Goal: Information Seeking & Learning: Compare options

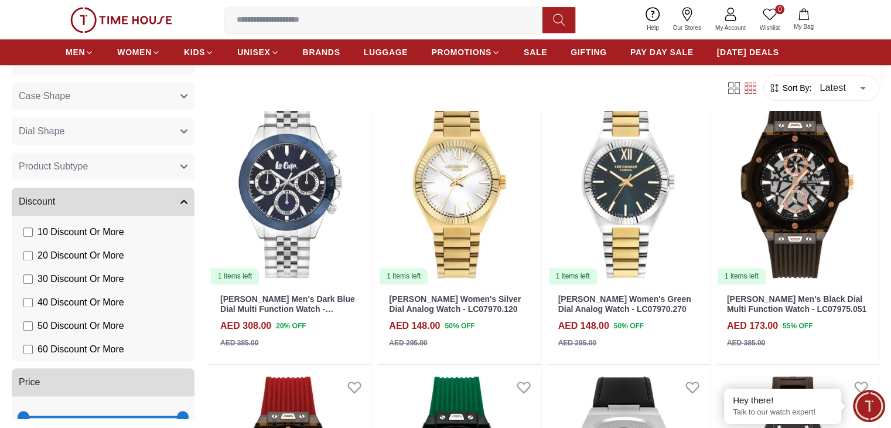
scroll to position [820, 0]
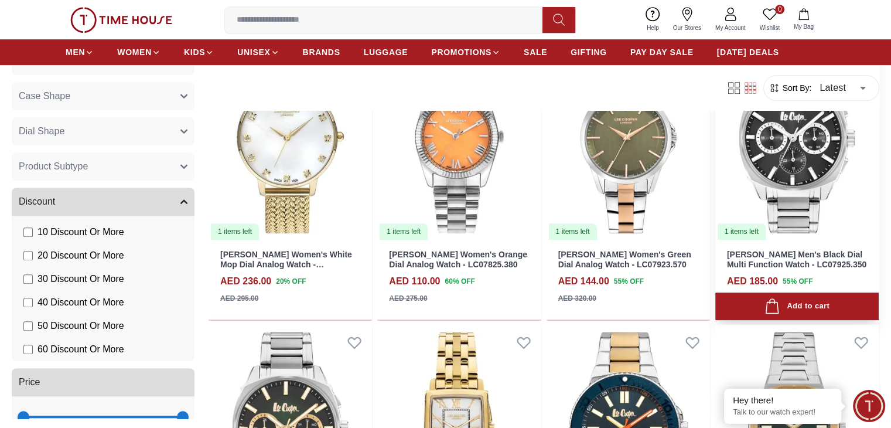
scroll to position [586, 0]
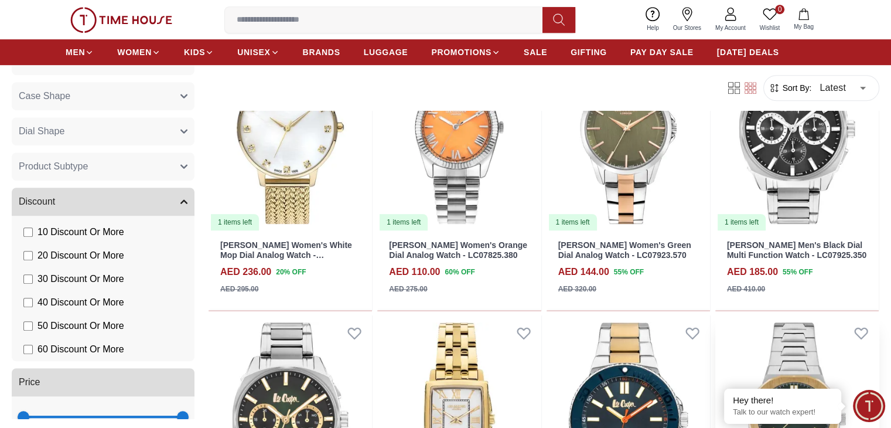
click at [715, 315] on img at bounding box center [796, 418] width 163 height 206
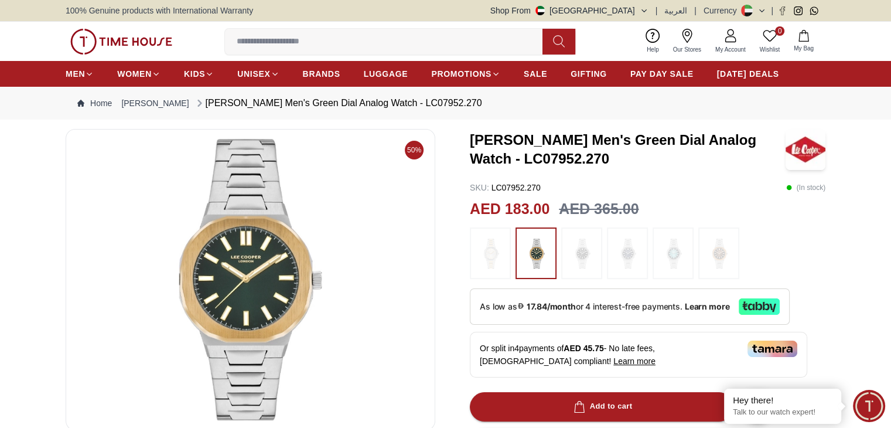
click at [593, 247] on img at bounding box center [581, 253] width 29 height 40
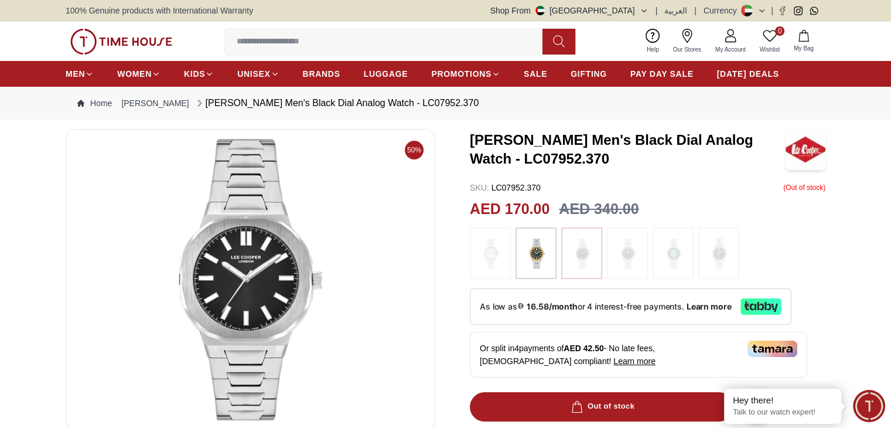
click at [532, 250] on img at bounding box center [535, 253] width 29 height 40
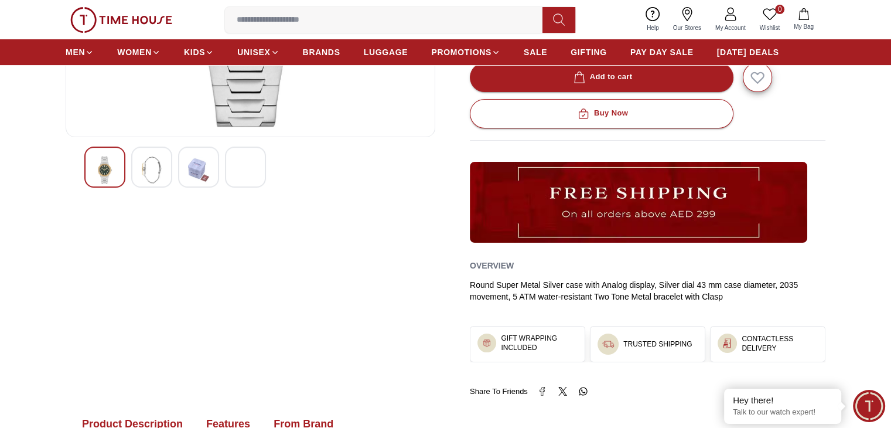
scroll to position [176, 0]
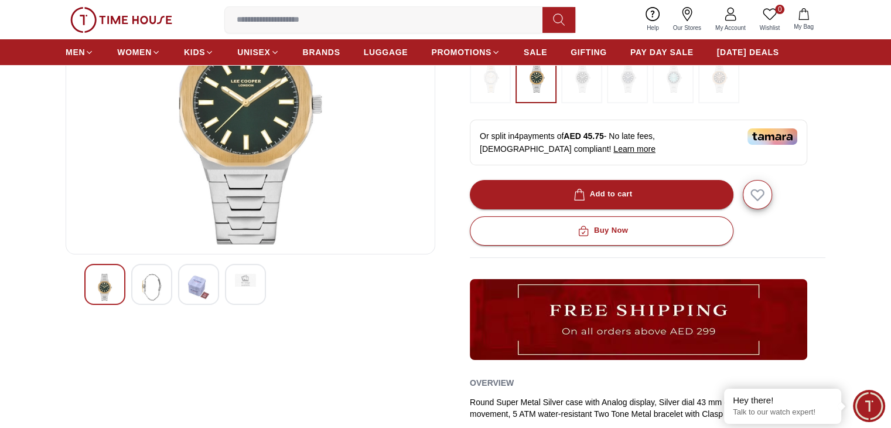
click at [158, 286] on img at bounding box center [151, 287] width 21 height 27
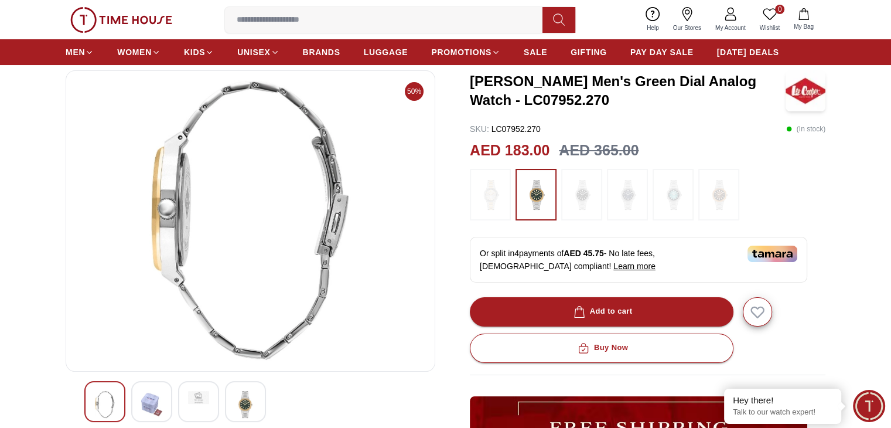
scroll to position [117, 0]
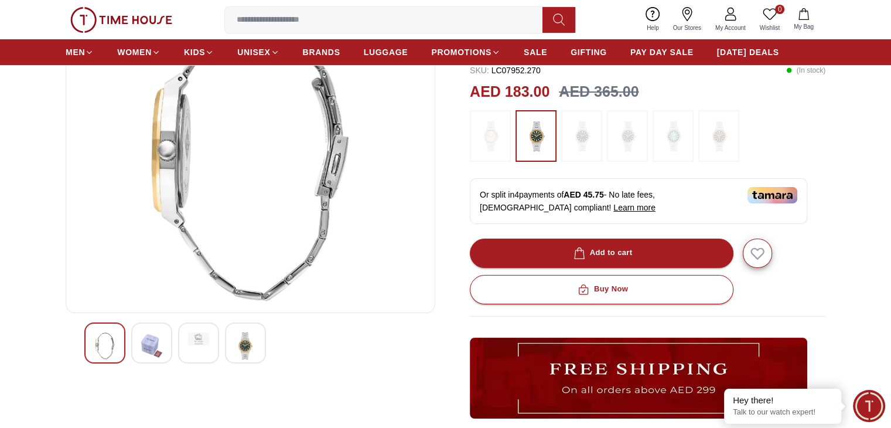
click at [152, 336] on img at bounding box center [151, 345] width 21 height 27
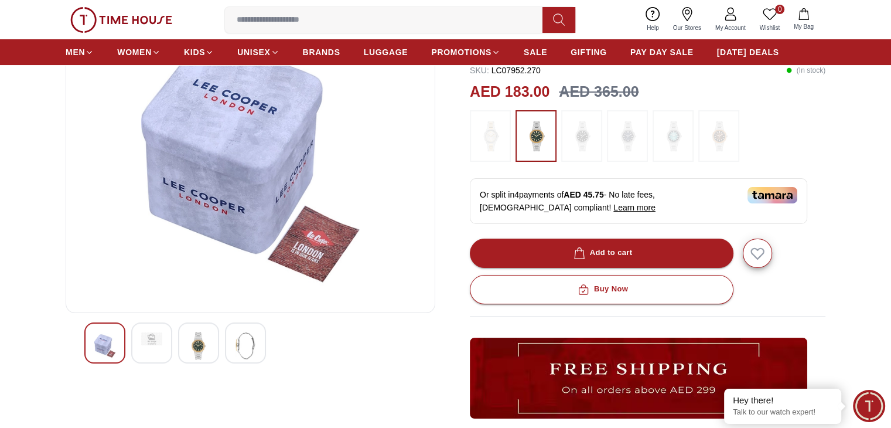
click at [167, 338] on div at bounding box center [151, 342] width 41 height 41
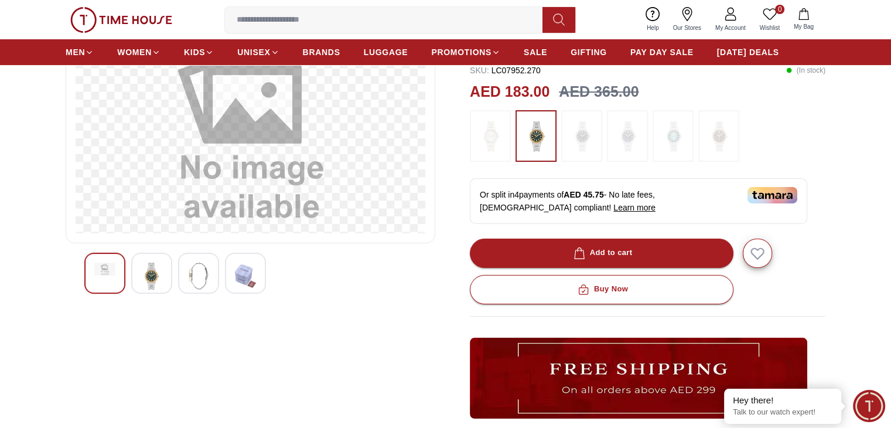
click at [153, 279] on img at bounding box center [151, 275] width 21 height 27
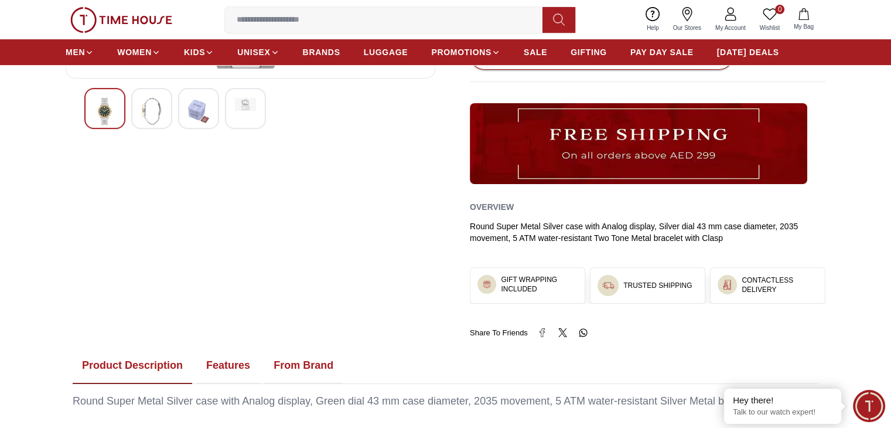
scroll to position [586, 0]
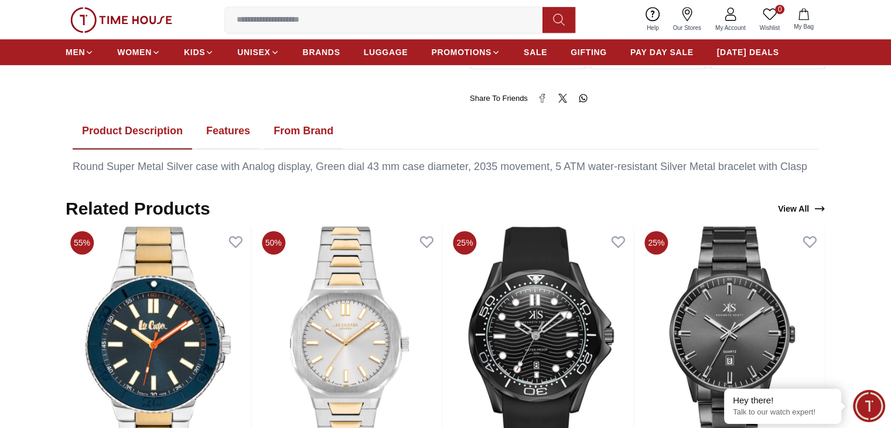
click at [220, 122] on button "Features" at bounding box center [228, 131] width 63 height 36
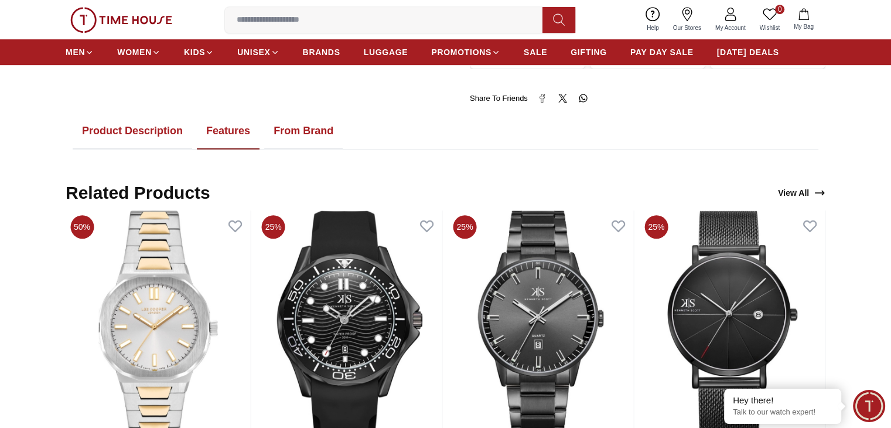
click at [120, 129] on button "Product Description" at bounding box center [133, 131] width 120 height 36
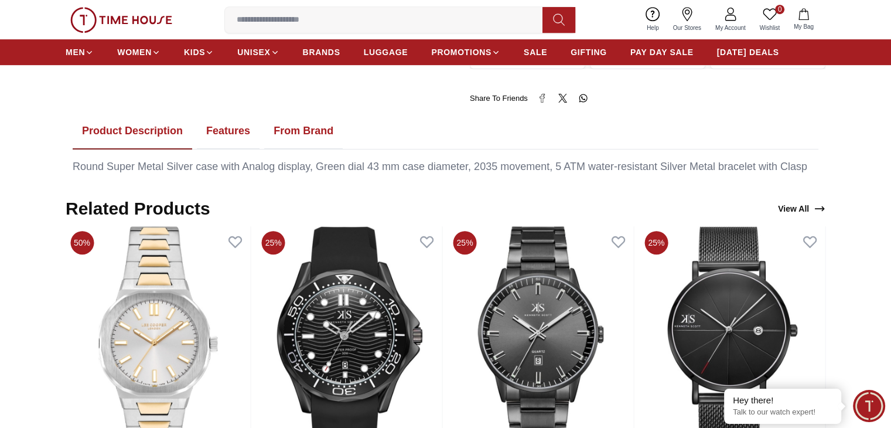
click at [216, 128] on button "Features" at bounding box center [228, 131] width 63 height 36
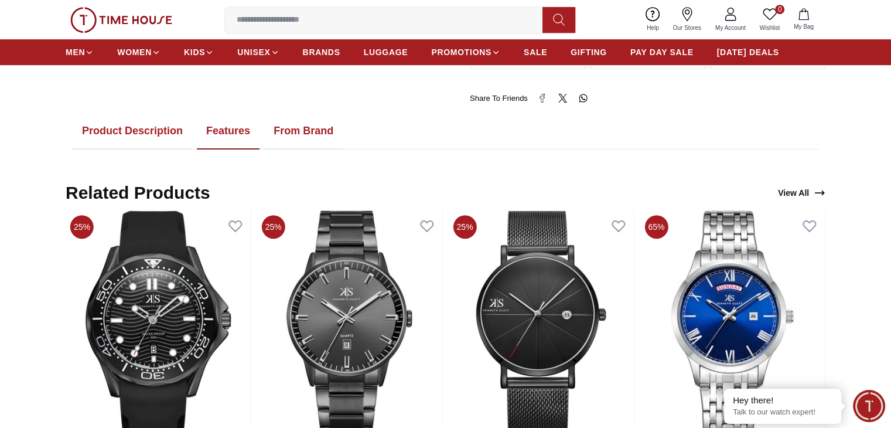
click at [155, 132] on button "Product Description" at bounding box center [133, 131] width 120 height 36
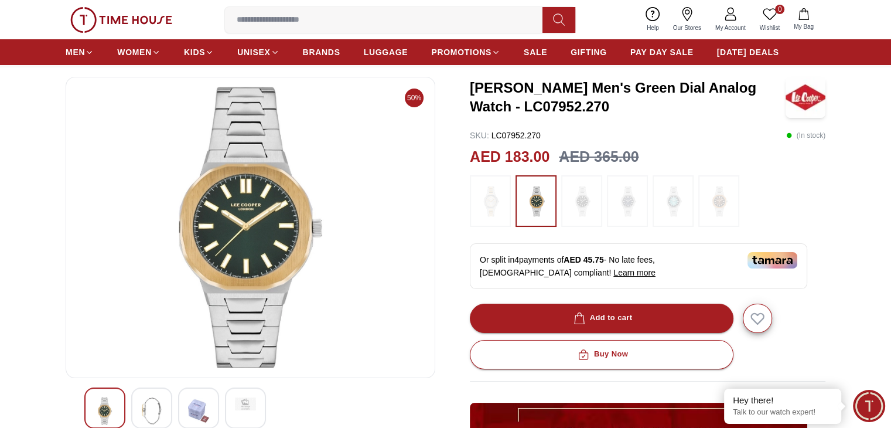
scroll to position [0, 0]
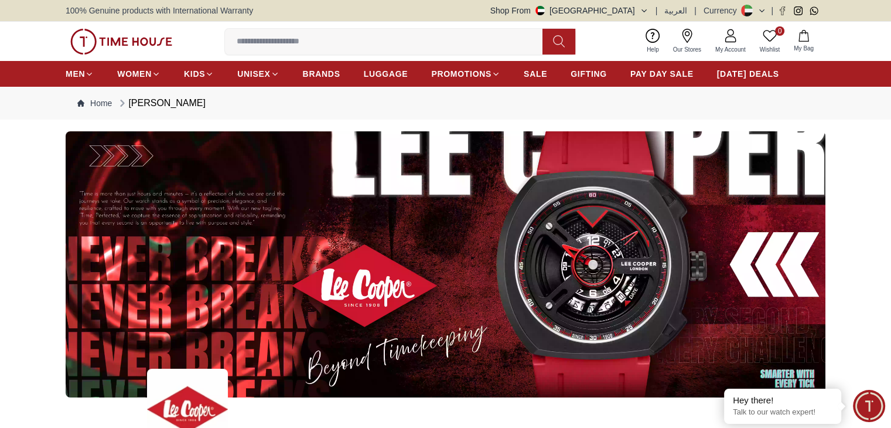
scroll to position [586, 0]
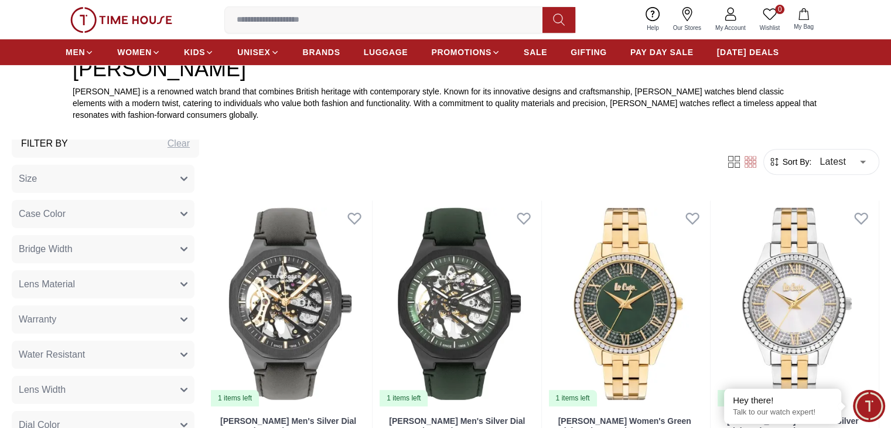
scroll to position [59, 0]
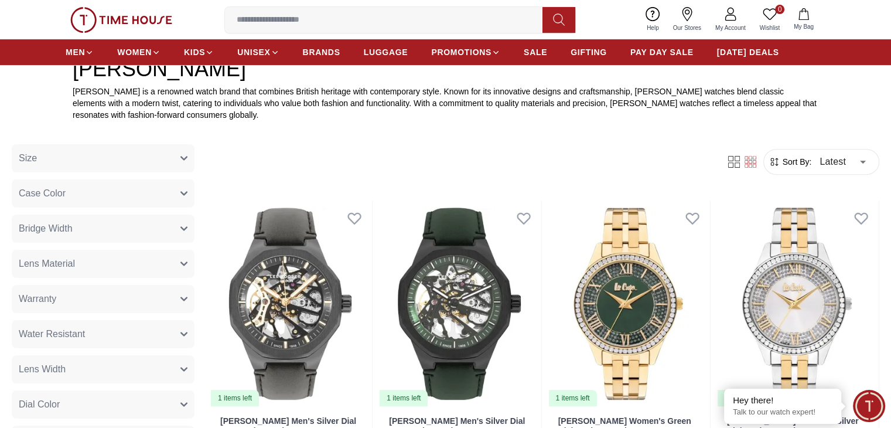
click at [194, 234] on button "Bridge Width" at bounding box center [103, 228] width 183 height 28
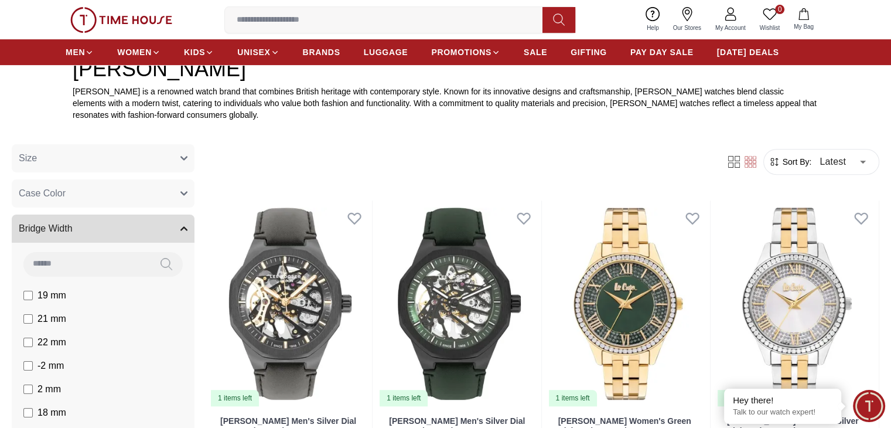
click at [187, 231] on icon "button" at bounding box center [183, 228] width 7 height 7
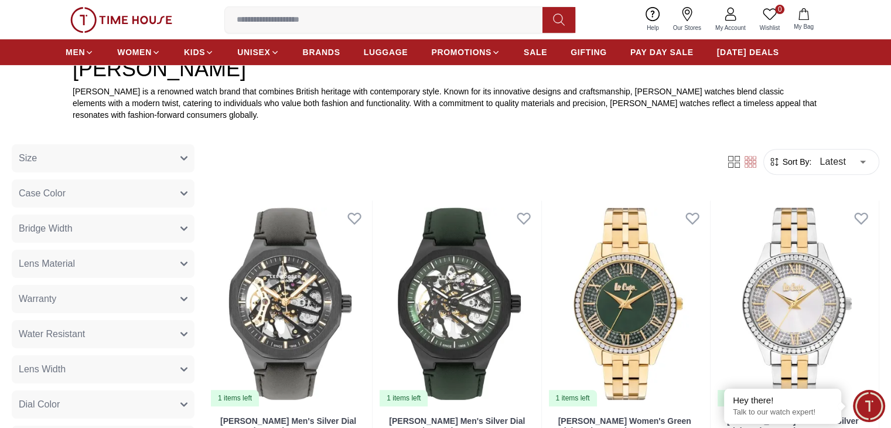
click at [194, 190] on button "Case Color" at bounding box center [103, 193] width 183 height 28
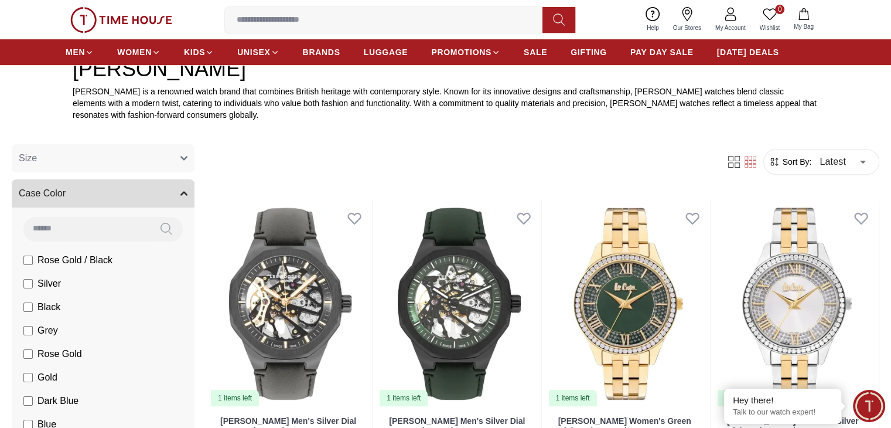
click at [194, 190] on button "Case Color" at bounding box center [103, 193] width 183 height 28
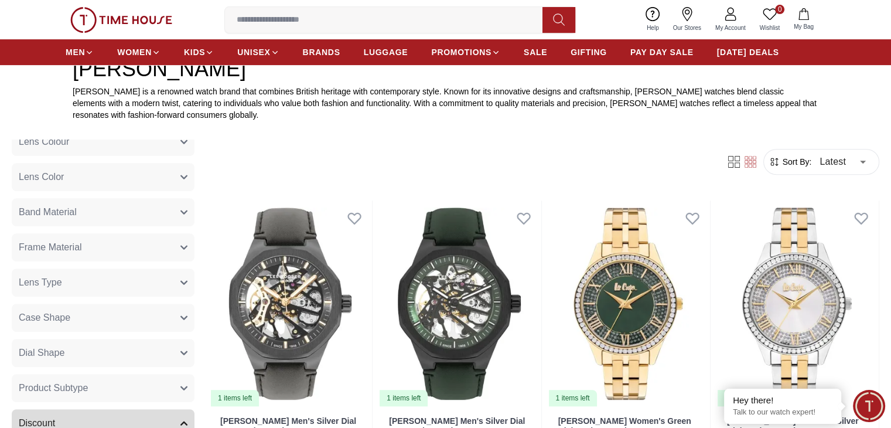
scroll to position [693, 0]
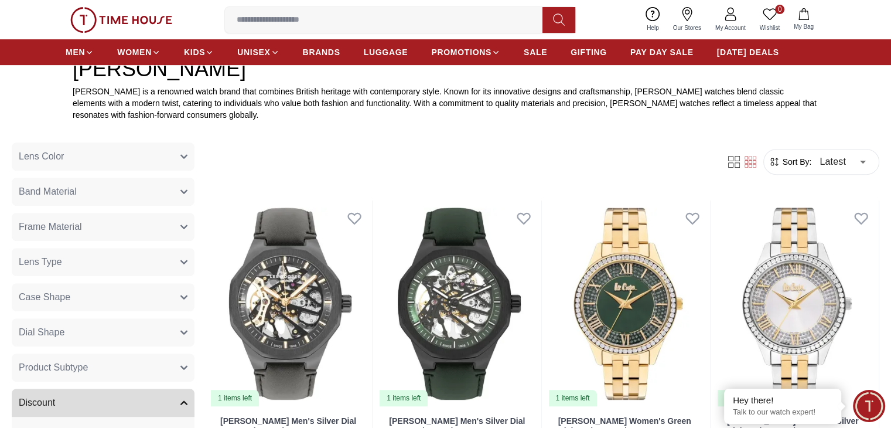
click at [194, 228] on button "Frame Material" at bounding box center [103, 227] width 183 height 28
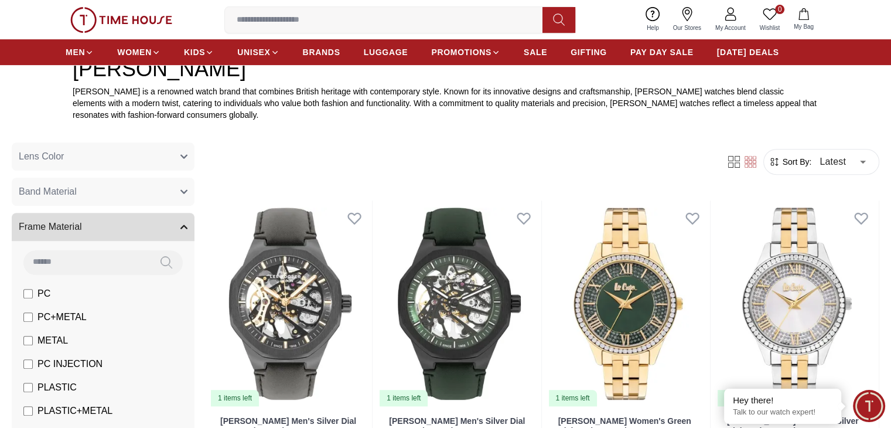
click at [194, 223] on button "Frame Material" at bounding box center [103, 227] width 183 height 28
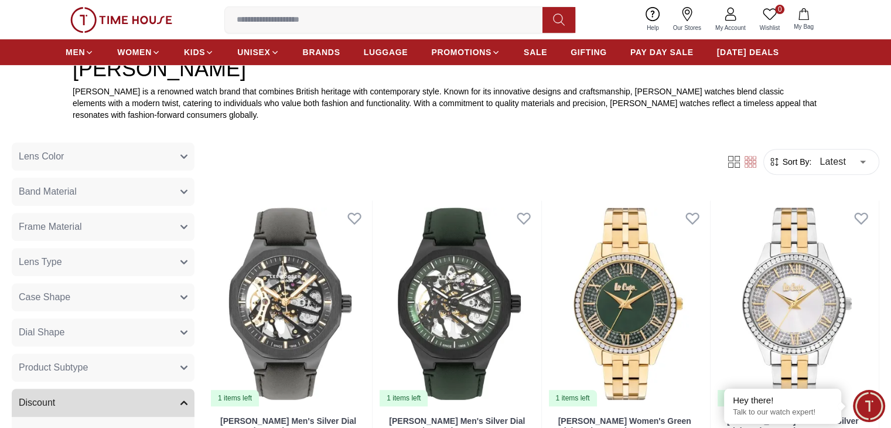
click at [193, 298] on button "Case Shape" at bounding box center [103, 297] width 183 height 28
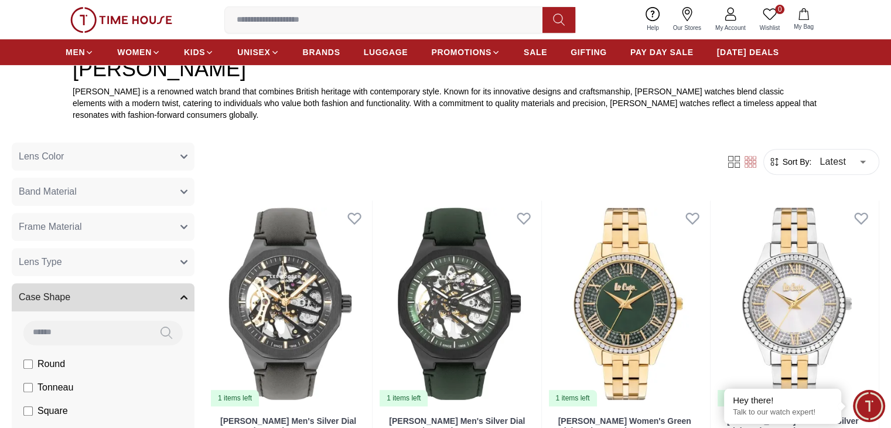
click at [193, 298] on button "Case Shape" at bounding box center [103, 297] width 183 height 28
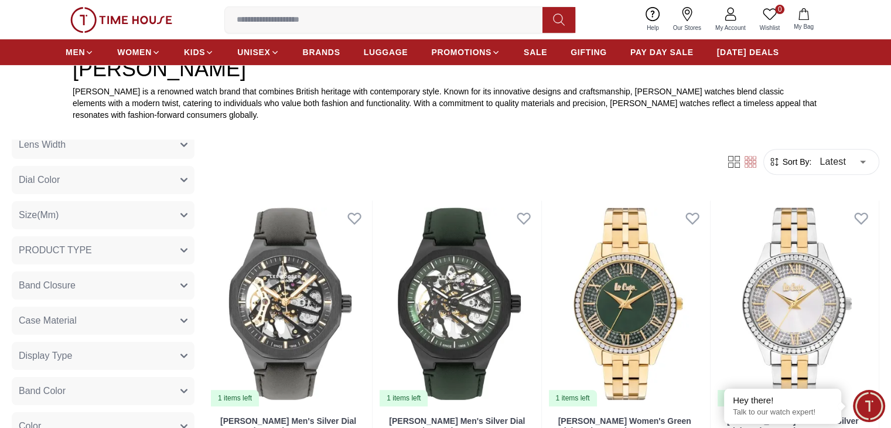
scroll to position [166, 0]
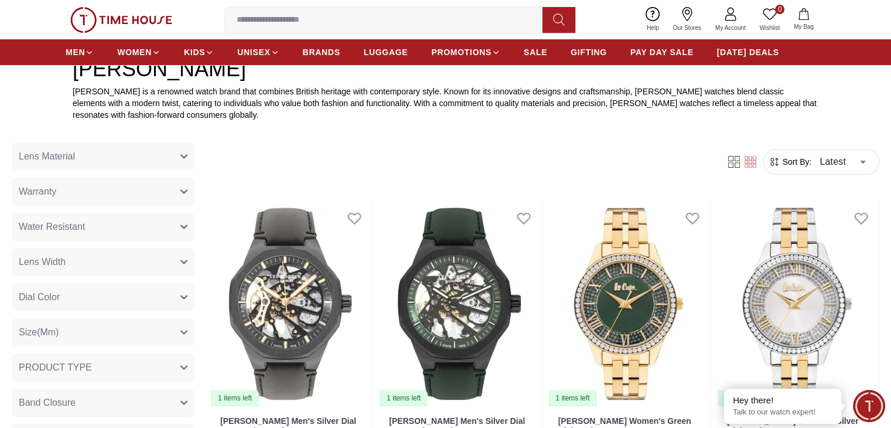
click at [190, 326] on button "Size(Mm)" at bounding box center [103, 332] width 183 height 28
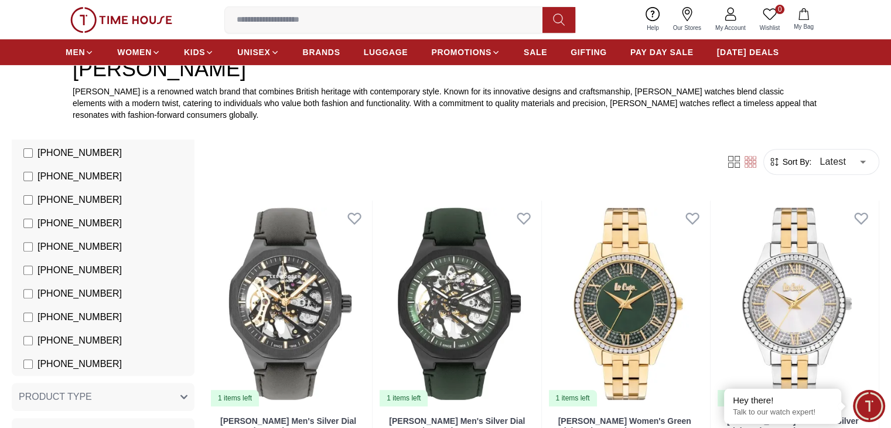
scroll to position [283, 0]
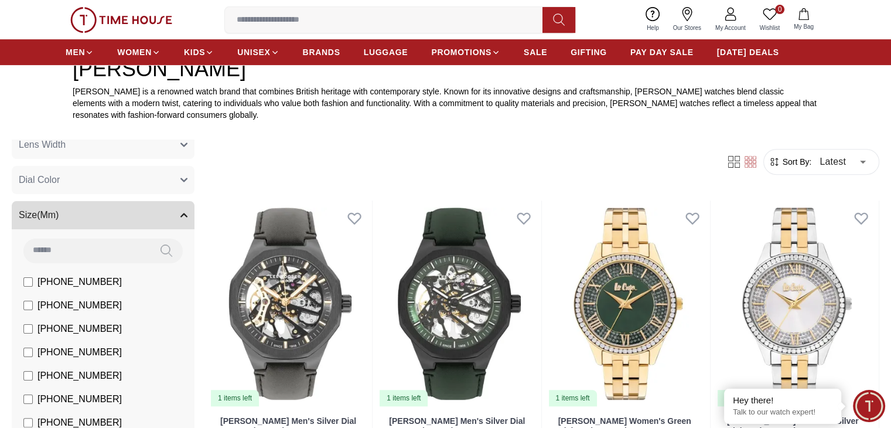
click at [130, 249] on input at bounding box center [86, 249] width 127 height 23
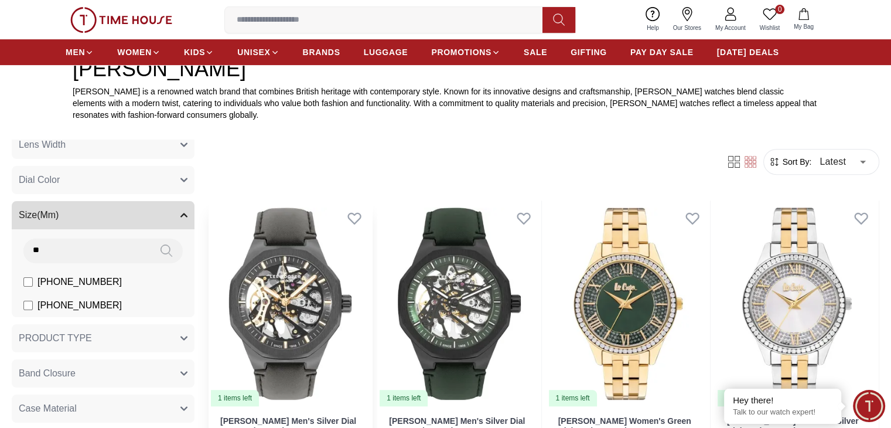
type input "*"
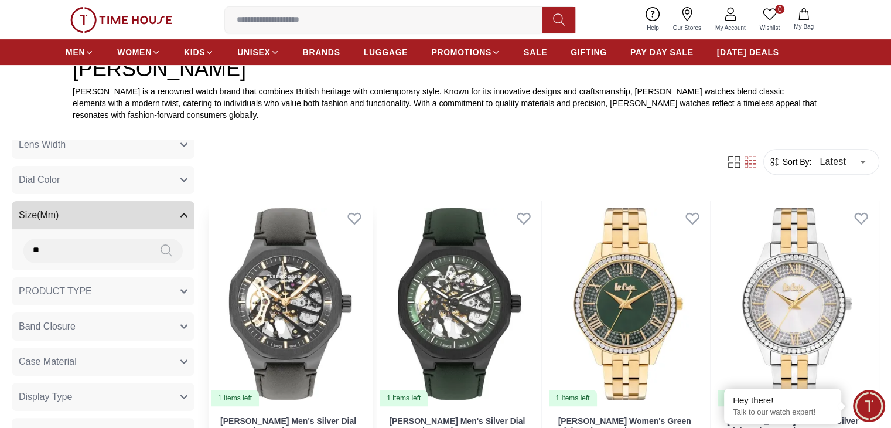
type input "*"
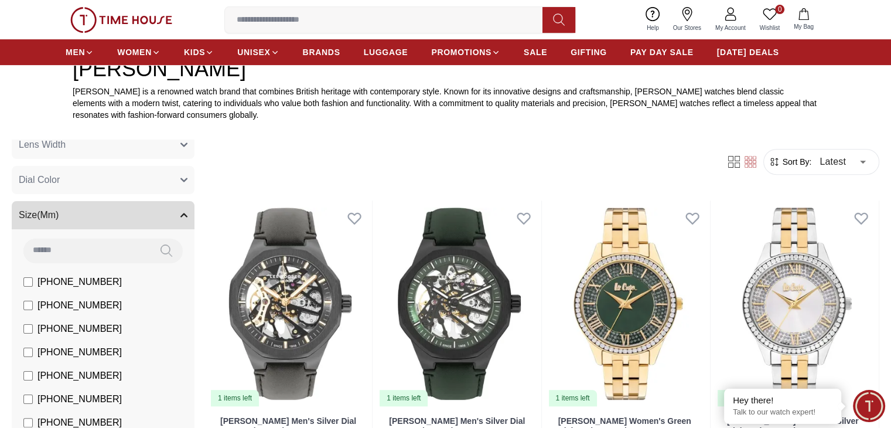
click at [152, 216] on button "Size(Mm)" at bounding box center [103, 215] width 183 height 28
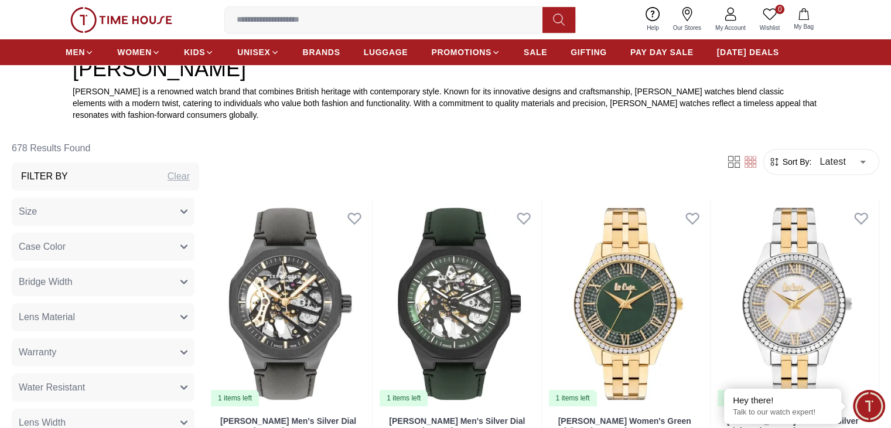
scroll to position [0, 0]
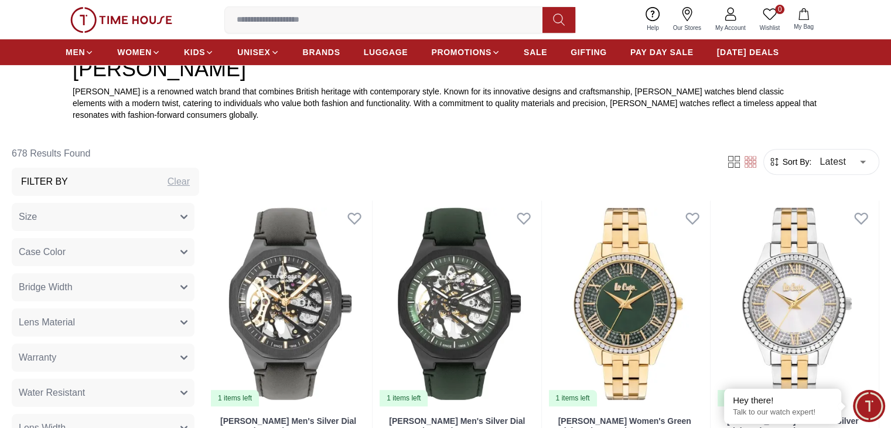
click at [194, 213] on button "Size" at bounding box center [103, 217] width 183 height 28
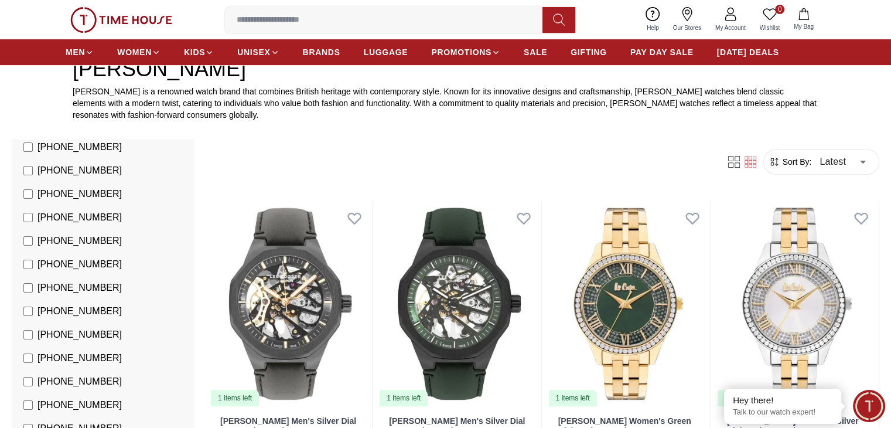
scroll to position [59, 0]
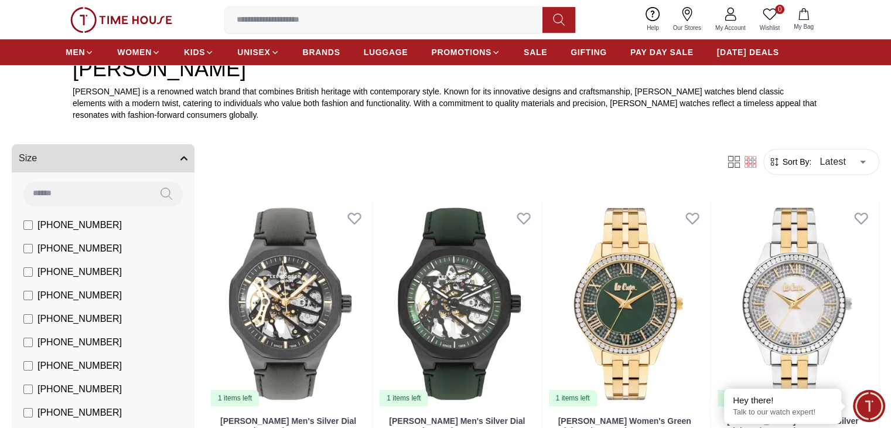
click at [140, 165] on button "Size" at bounding box center [103, 158] width 183 height 28
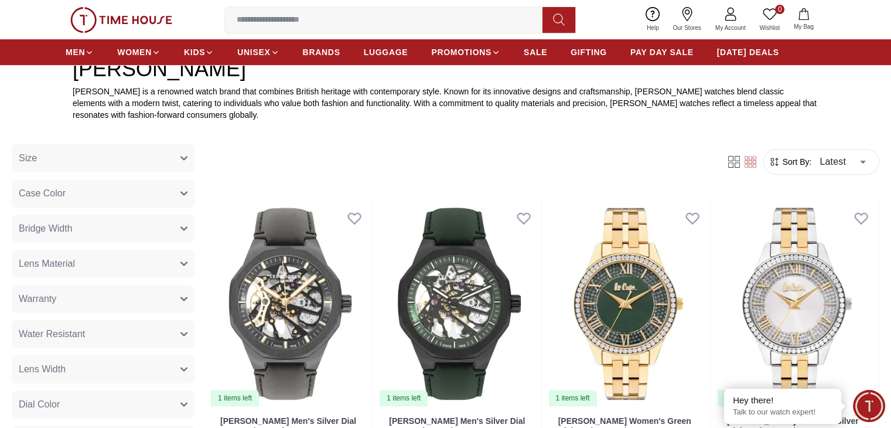
click at [180, 231] on button "Bridge Width" at bounding box center [103, 228] width 183 height 28
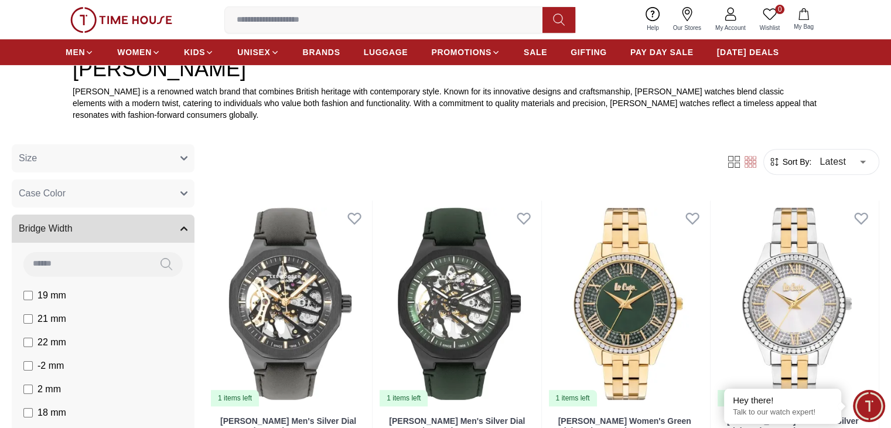
click at [151, 228] on button "Bridge Width" at bounding box center [103, 228] width 183 height 28
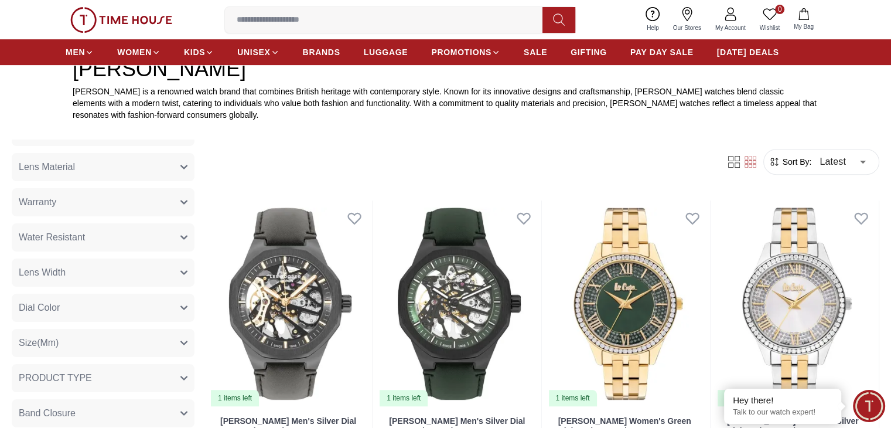
scroll to position [176, 0]
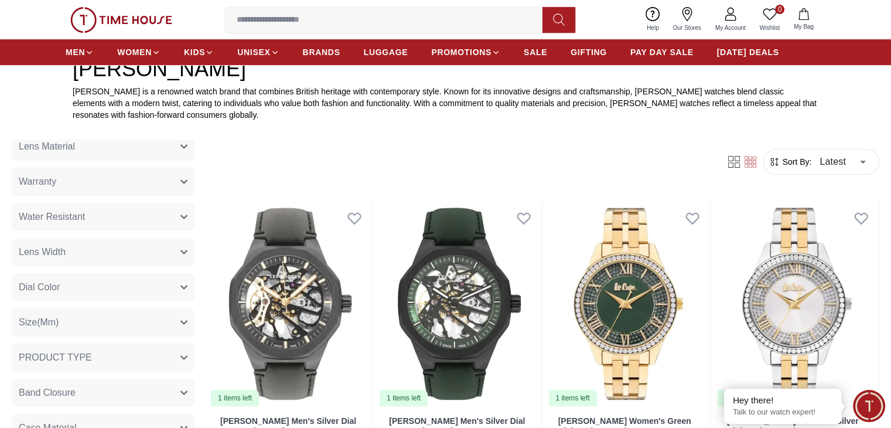
click at [138, 247] on button "Lens Width" at bounding box center [103, 252] width 183 height 28
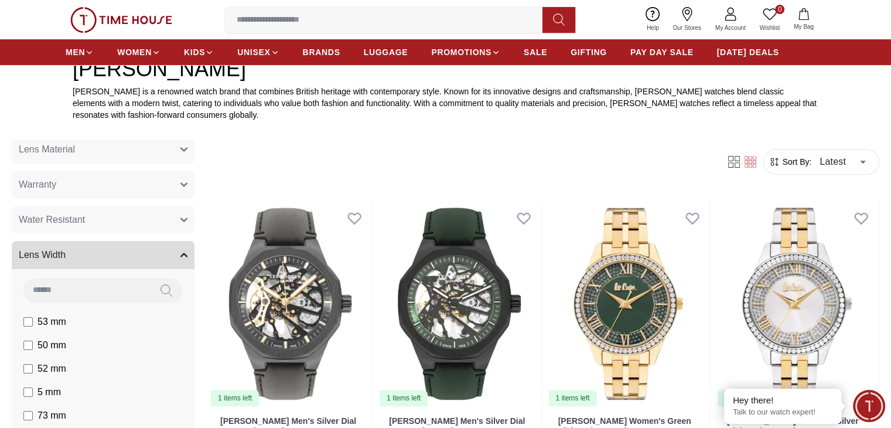
scroll to position [59, 0]
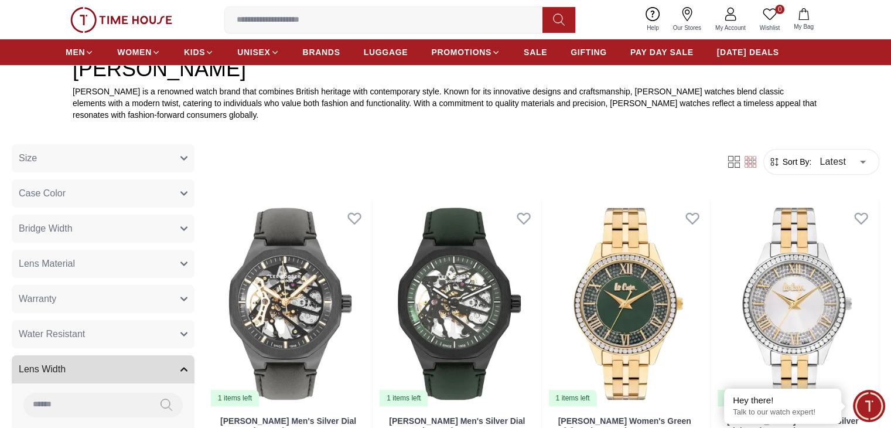
click at [134, 361] on button "Lens Width" at bounding box center [103, 369] width 183 height 28
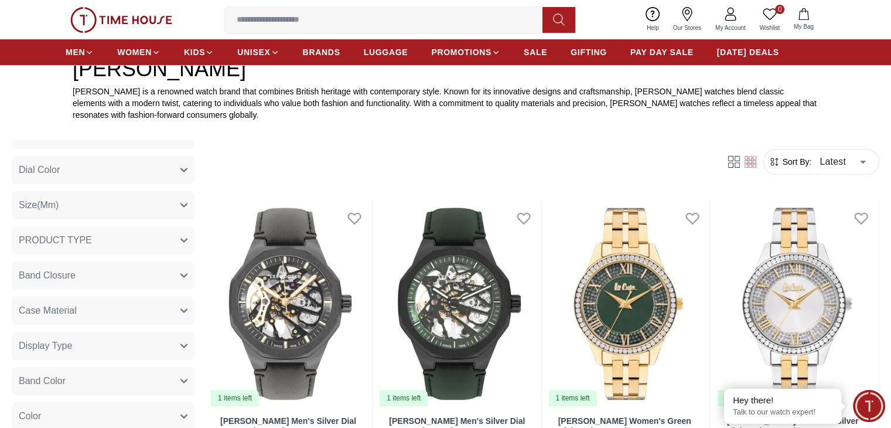
scroll to position [351, 0]
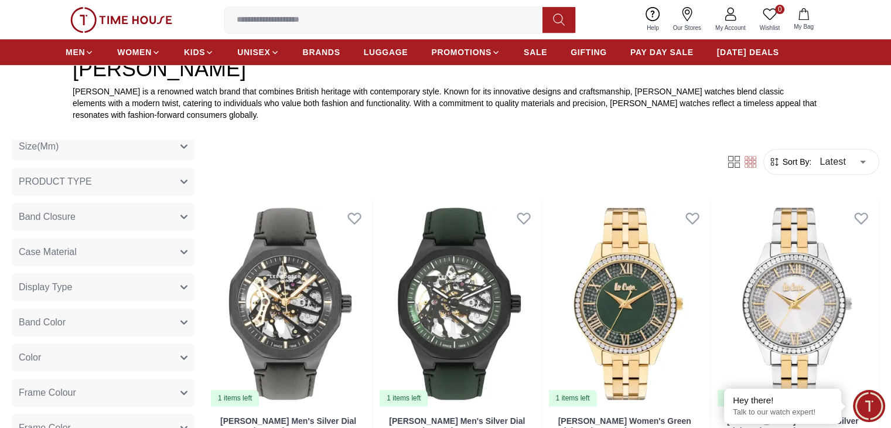
click at [77, 248] on span "Case Material" at bounding box center [48, 252] width 58 height 14
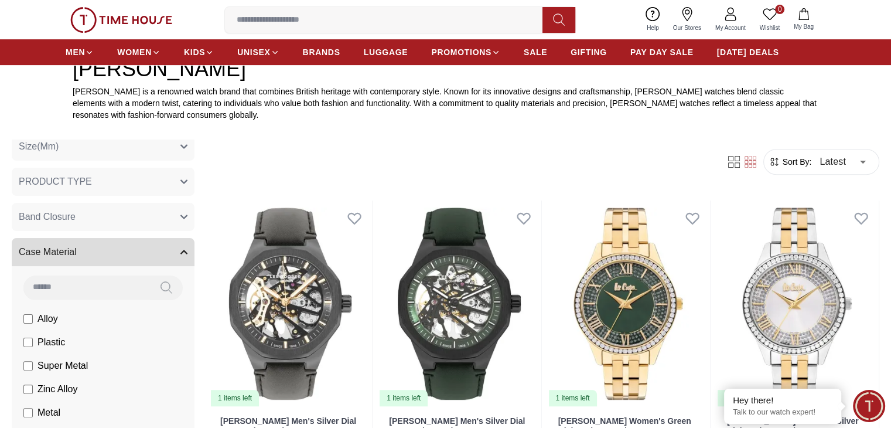
click at [77, 248] on span "Case Material" at bounding box center [48, 252] width 58 height 14
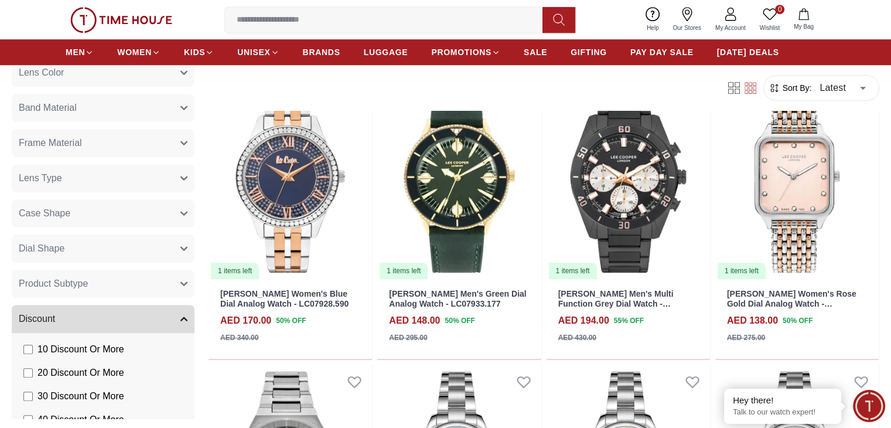
scroll to position [879, 0]
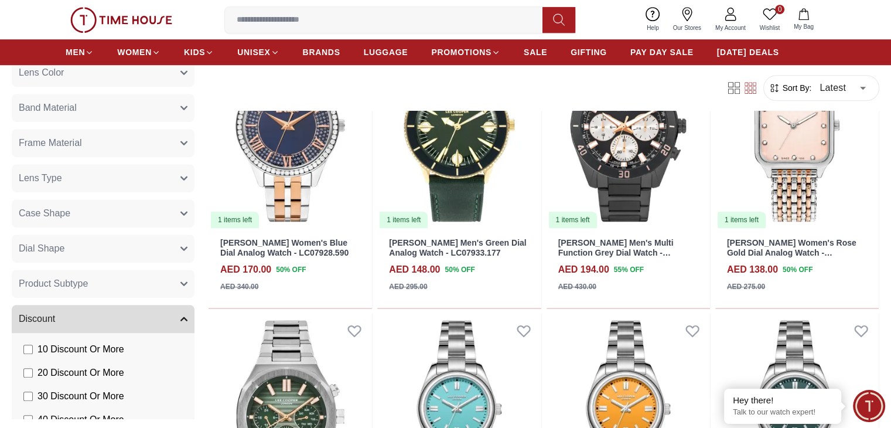
click at [142, 252] on button "Dial Shape" at bounding box center [103, 248] width 183 height 28
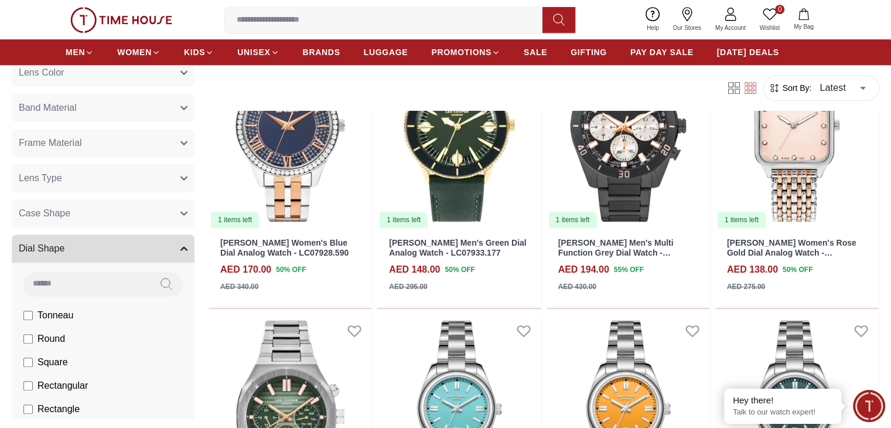
click at [142, 252] on button "Dial Shape" at bounding box center [103, 248] width 183 height 28
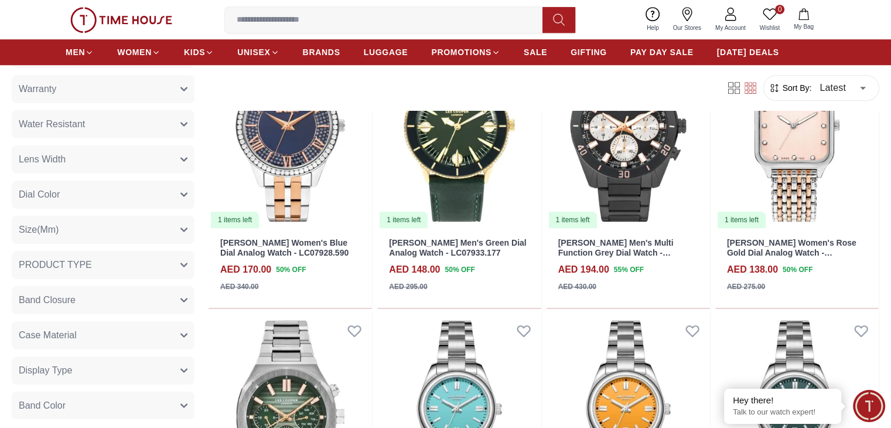
scroll to position [117, 0]
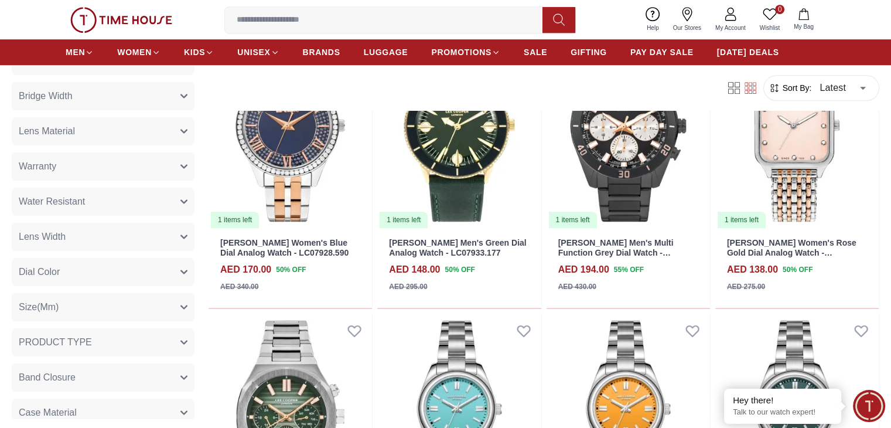
click at [144, 312] on button "Size(Mm)" at bounding box center [103, 307] width 183 height 28
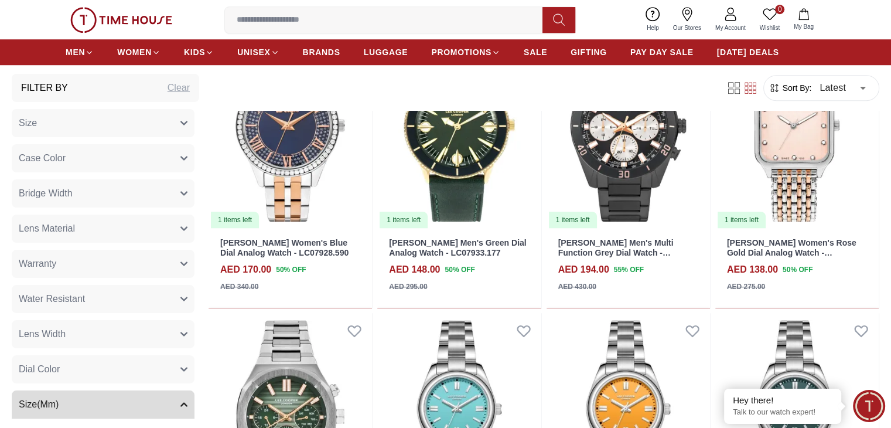
scroll to position [0, 0]
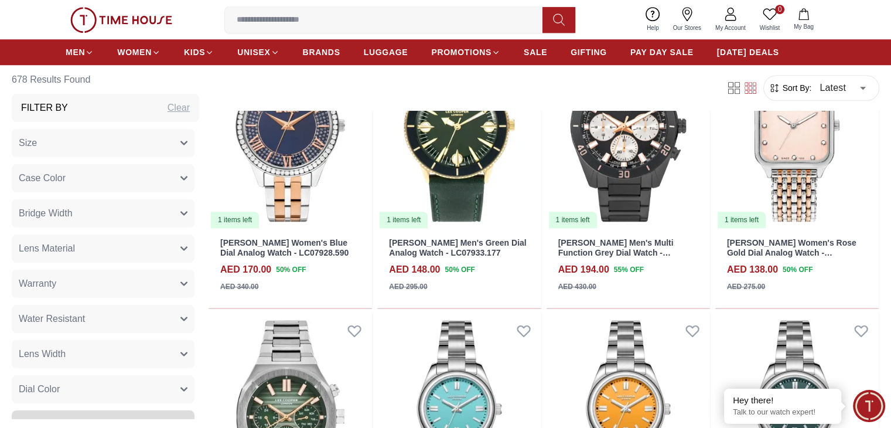
click at [158, 174] on button "Case Color" at bounding box center [103, 178] width 183 height 28
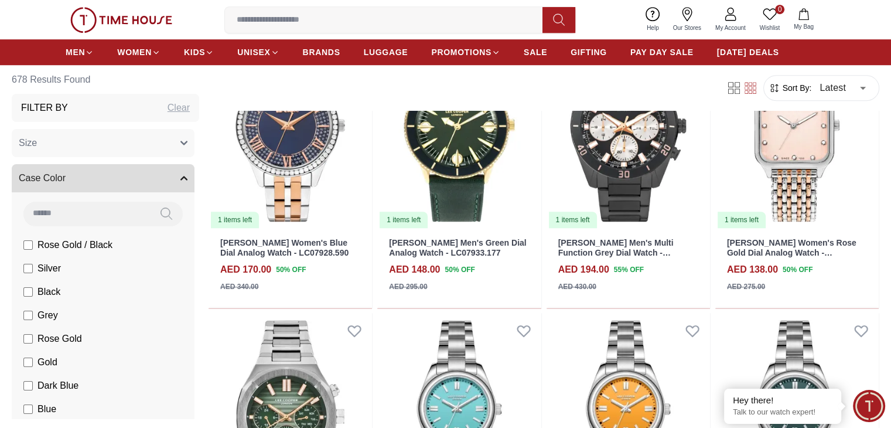
click at [158, 175] on button "Case Color" at bounding box center [103, 178] width 183 height 28
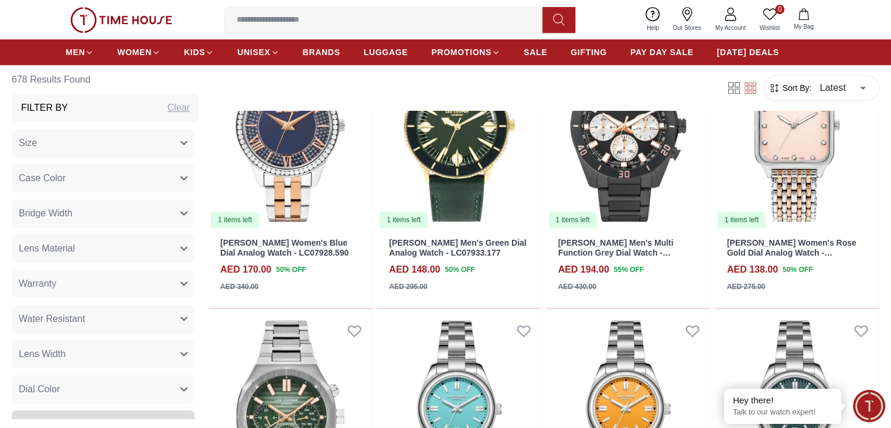
click at [156, 145] on button "Size" at bounding box center [103, 143] width 183 height 28
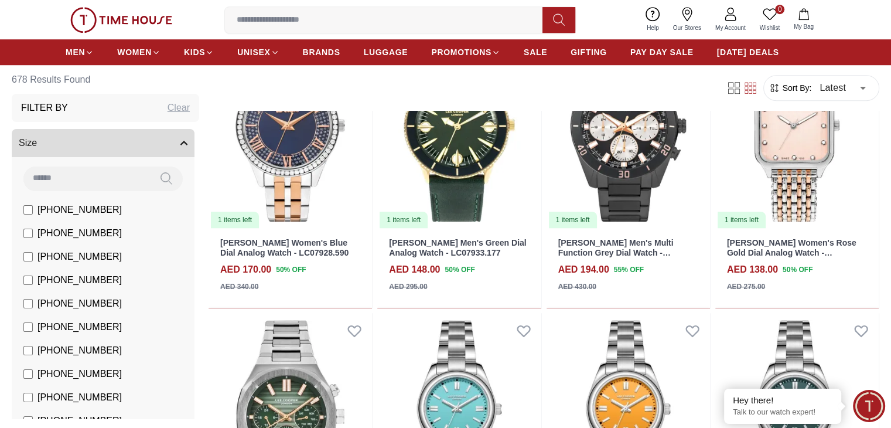
click at [190, 108] on div "Clear" at bounding box center [179, 108] width 22 height 14
type input "******"
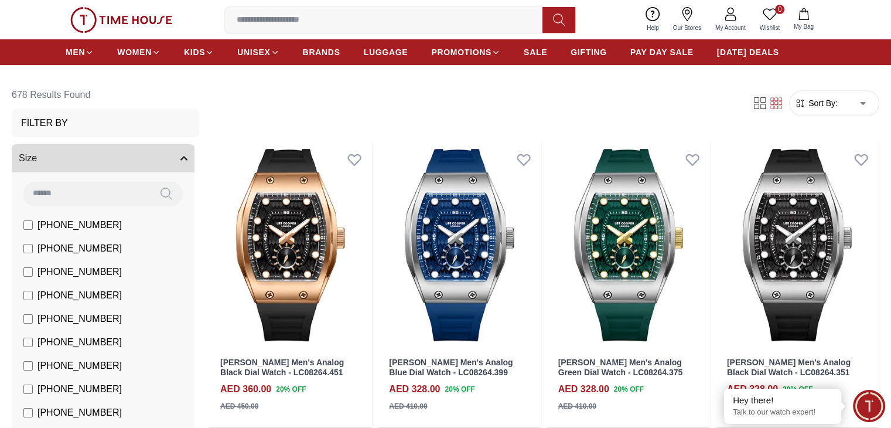
click at [73, 225] on li "[PHONE_NUMBER]" at bounding box center [105, 224] width 178 height 23
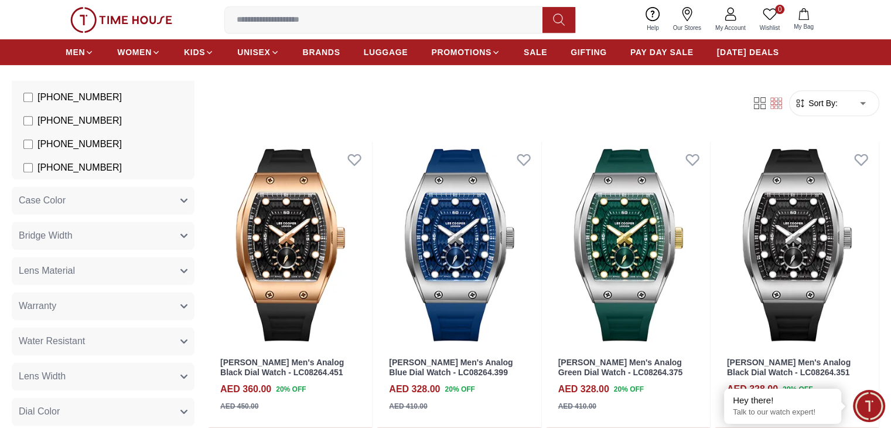
scroll to position [1465, 0]
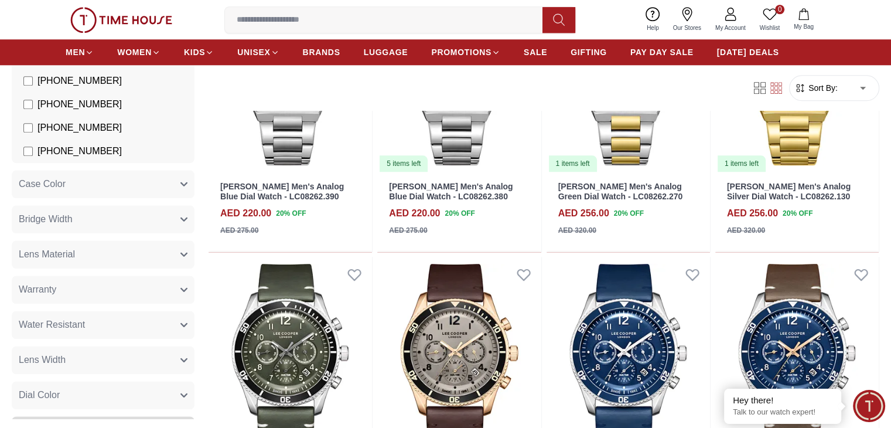
scroll to position [1230, 0]
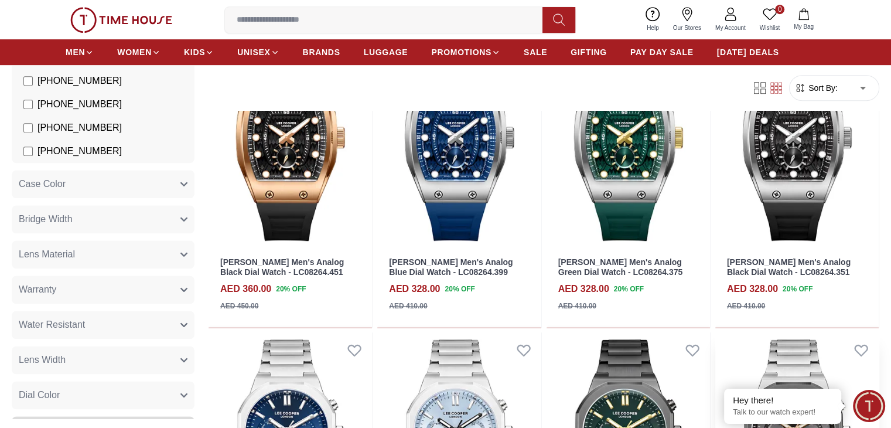
scroll to position [469, 0]
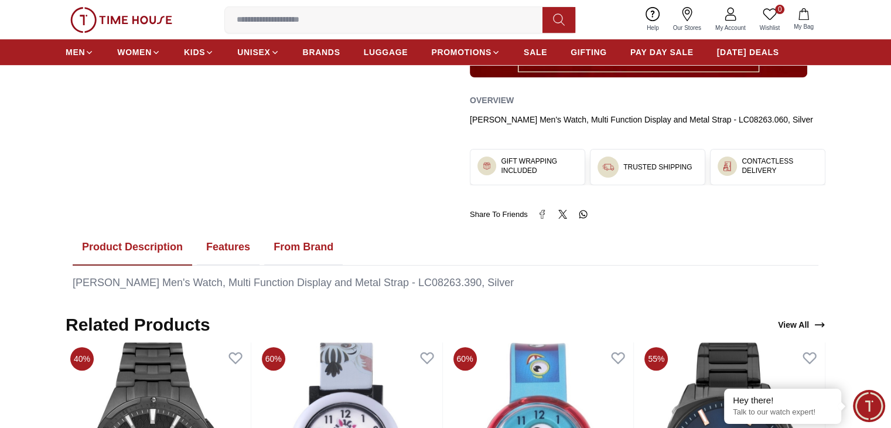
scroll to position [527, 0]
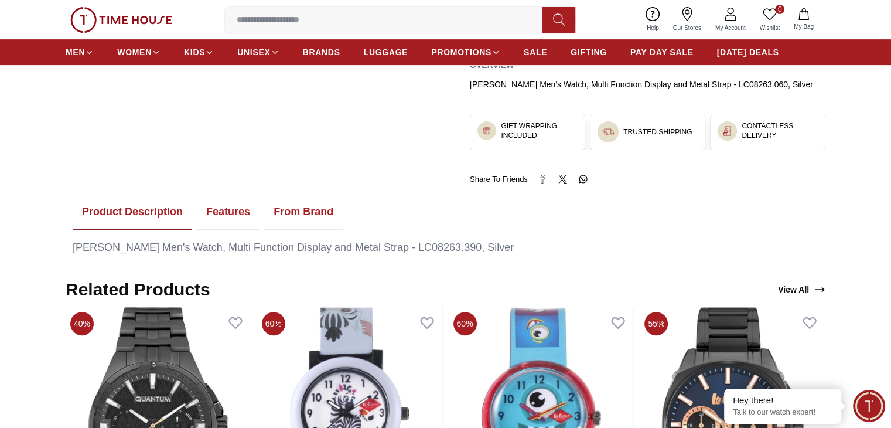
click at [237, 219] on button "Features" at bounding box center [228, 212] width 63 height 36
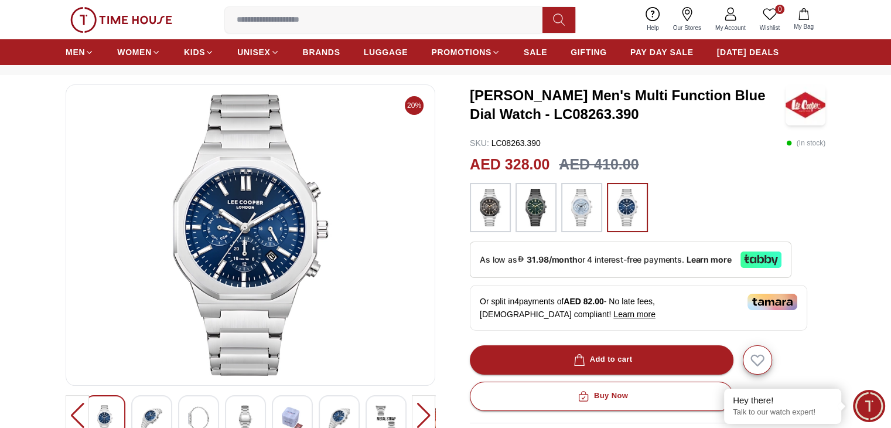
scroll to position [0, 0]
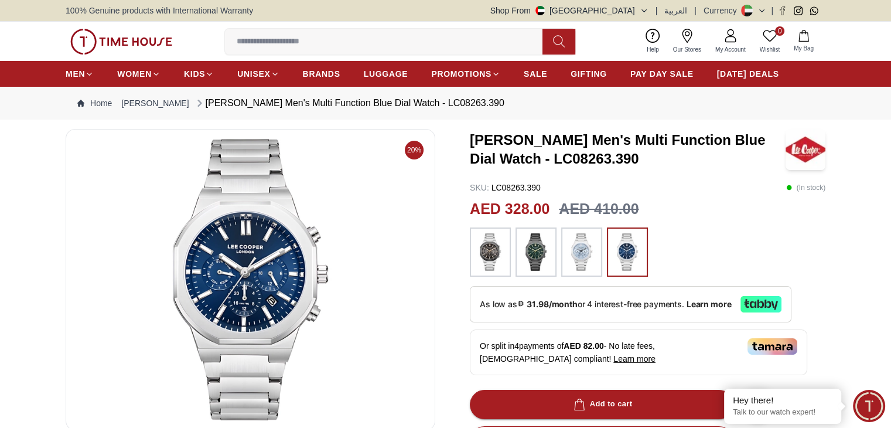
click at [529, 252] on img at bounding box center [535, 251] width 29 height 37
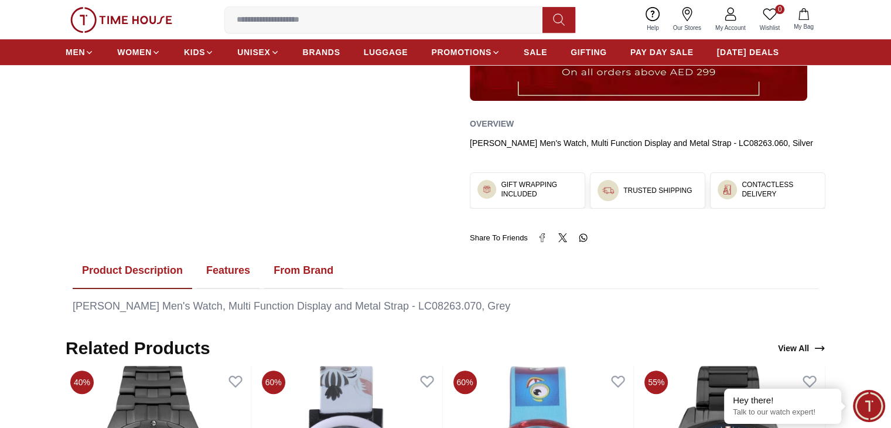
scroll to position [586, 0]
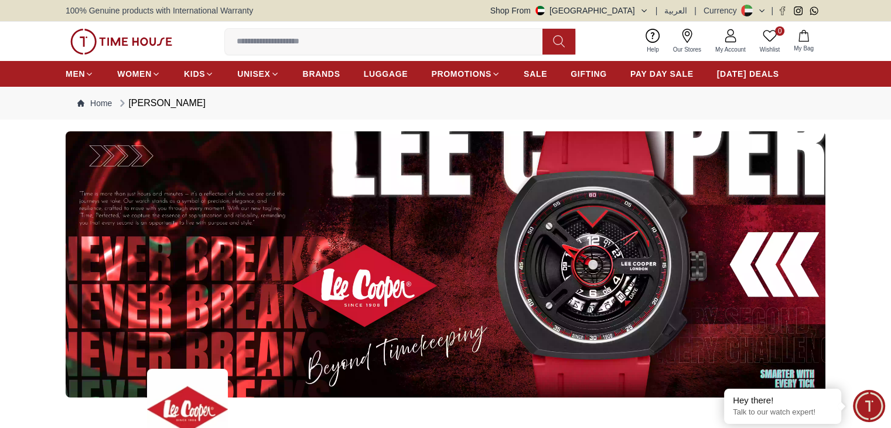
scroll to position [469, 0]
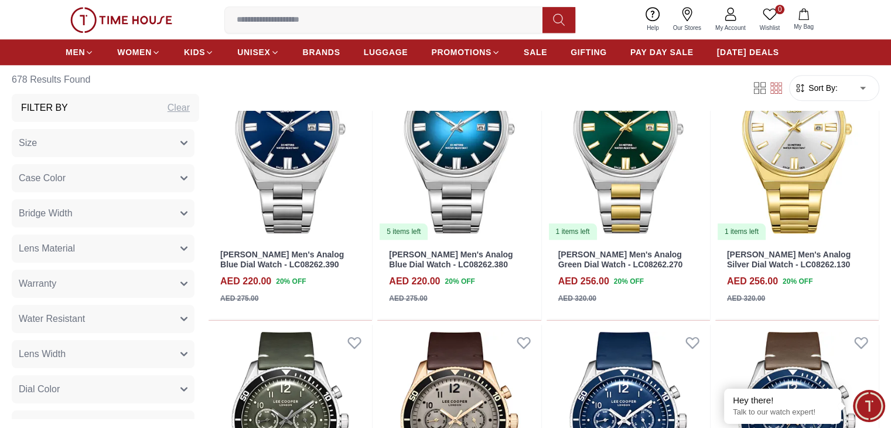
scroll to position [1113, 0]
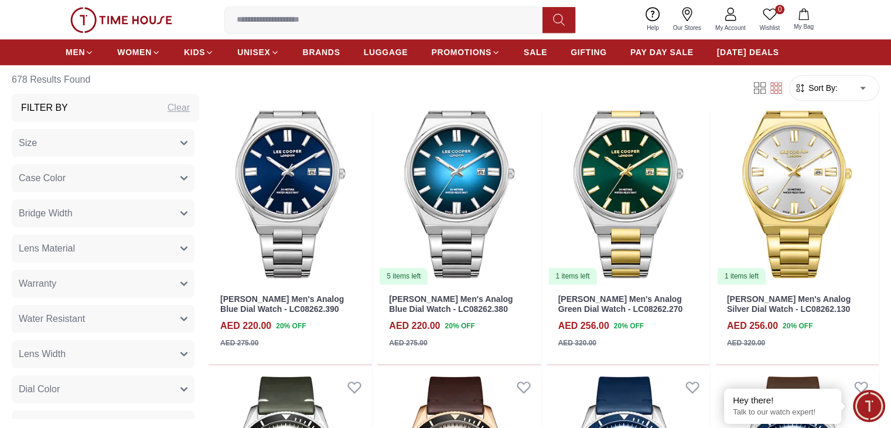
click at [171, 145] on button "Size" at bounding box center [103, 143] width 183 height 28
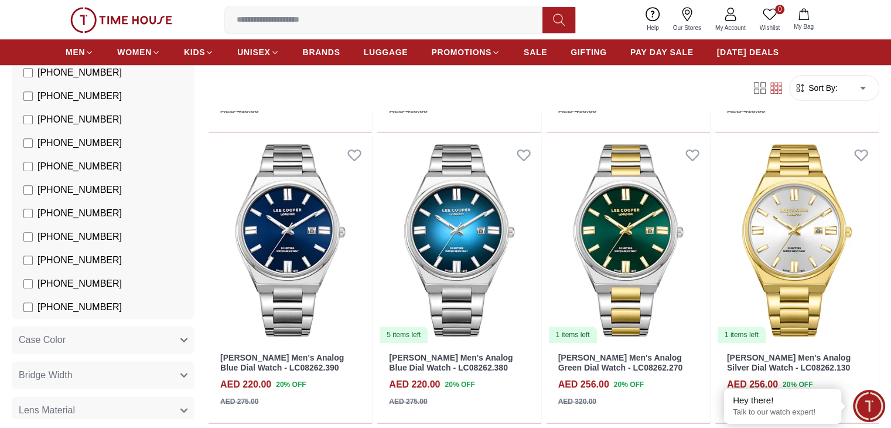
scroll to position [1289, 0]
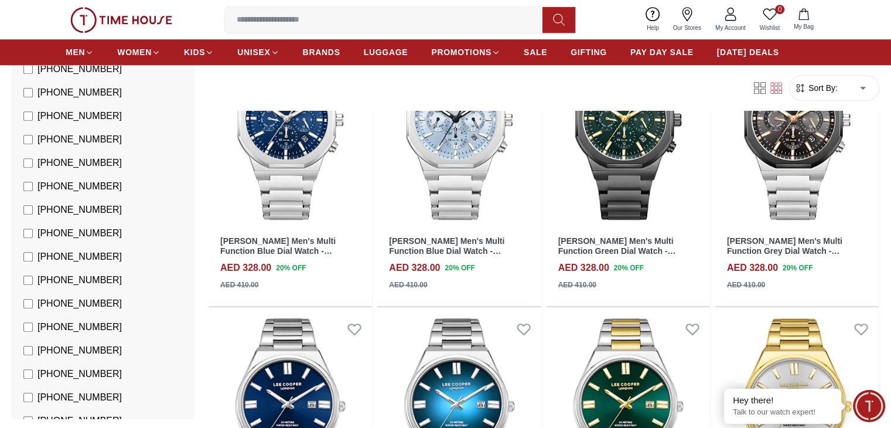
scroll to position [937, 0]
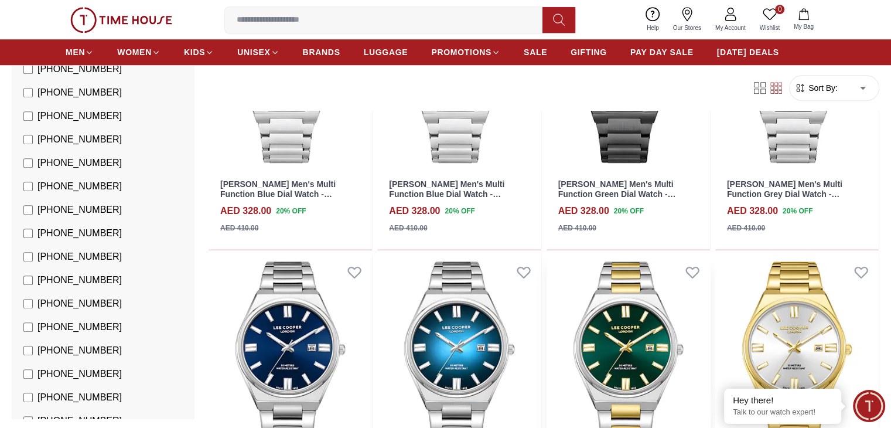
click at [547, 254] on img at bounding box center [628, 357] width 163 height 206
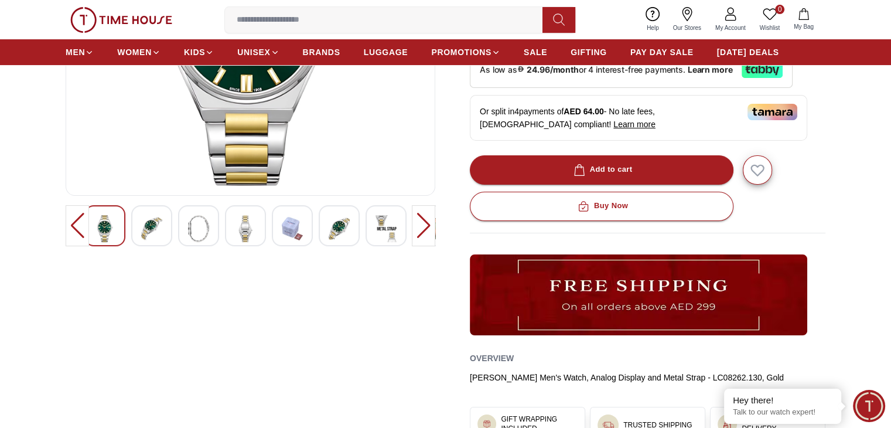
scroll to position [469, 0]
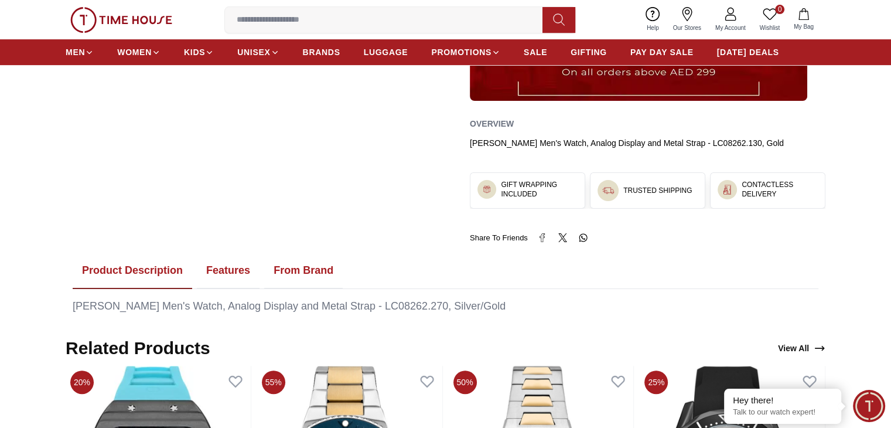
click at [226, 264] on button "Features" at bounding box center [228, 270] width 63 height 36
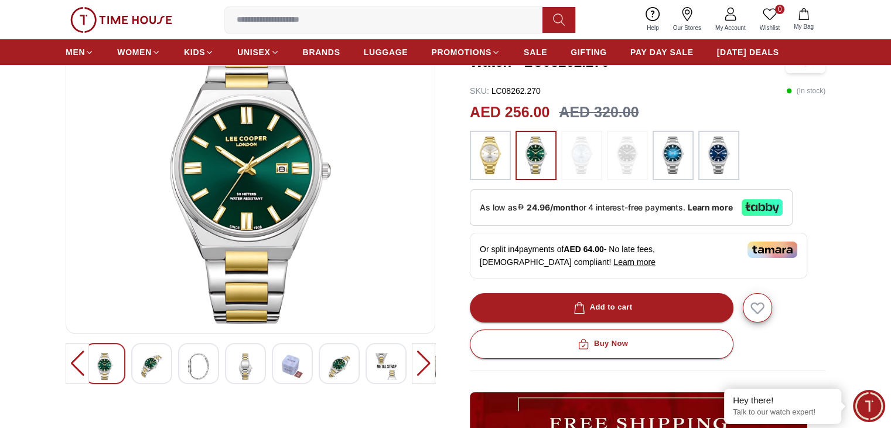
scroll to position [0, 0]
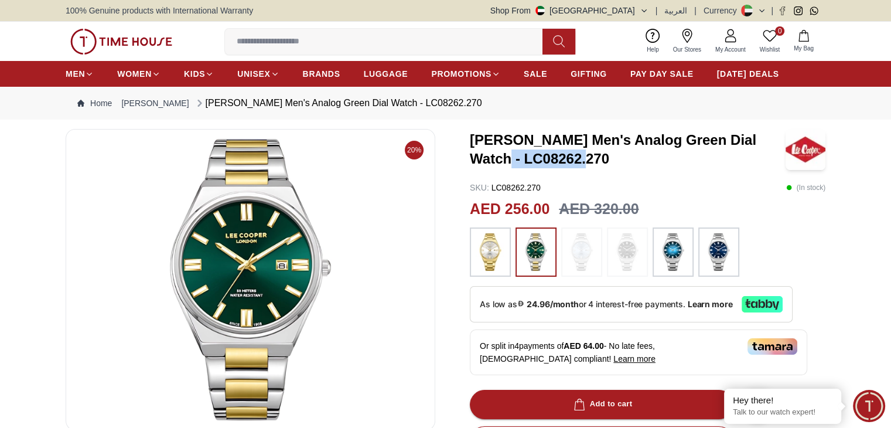
drag, startPoint x: 562, startPoint y: 155, endPoint x: 460, endPoint y: 155, distance: 101.9
click at [460, 155] on div "20% Lee Cooper Men's Analog Green Dial Watch - LC08262.270 SKU : LC08262.270 ( …" at bounding box center [446, 420] width 760 height 583
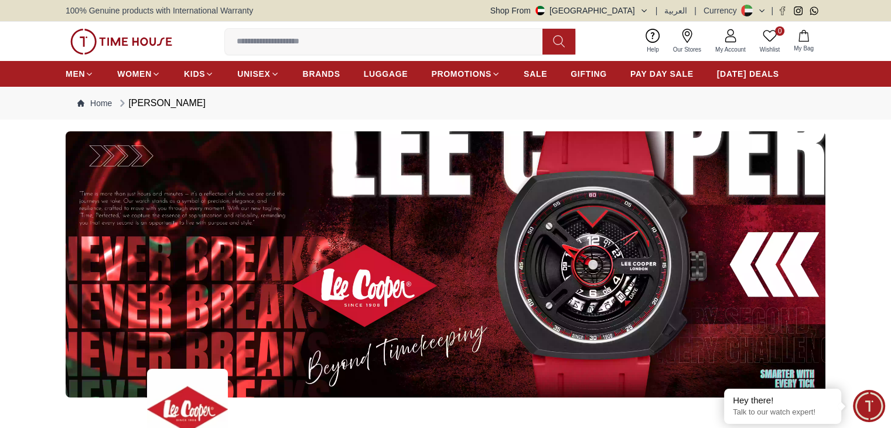
click at [441, 31] on input at bounding box center [388, 41] width 327 height 23
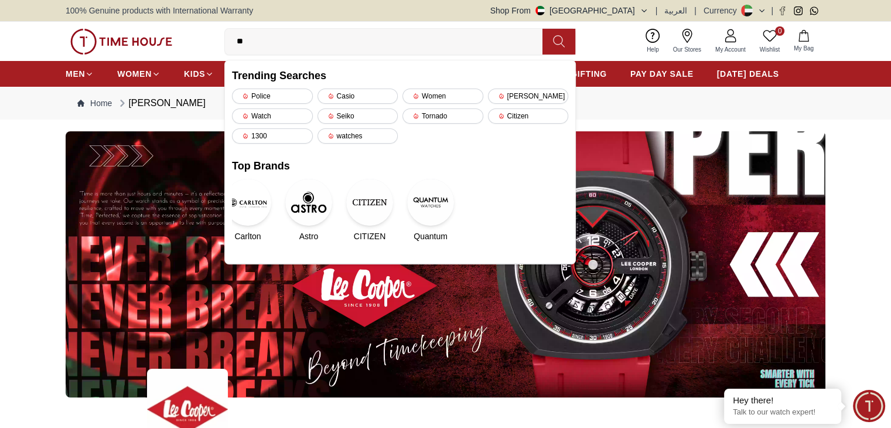
type input "***"
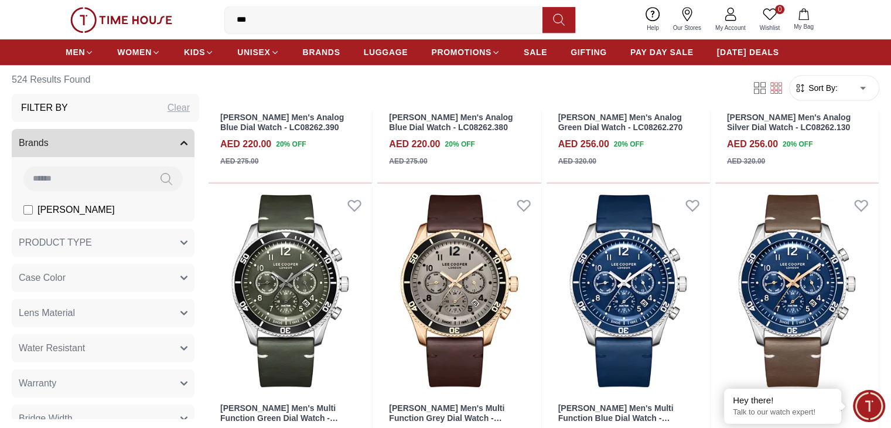
scroll to position [879, 0]
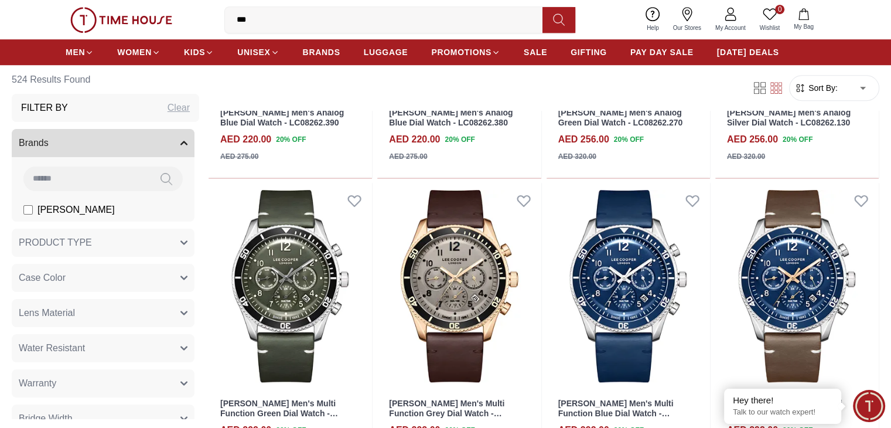
click at [312, 16] on input "***" at bounding box center [388, 19] width 327 height 23
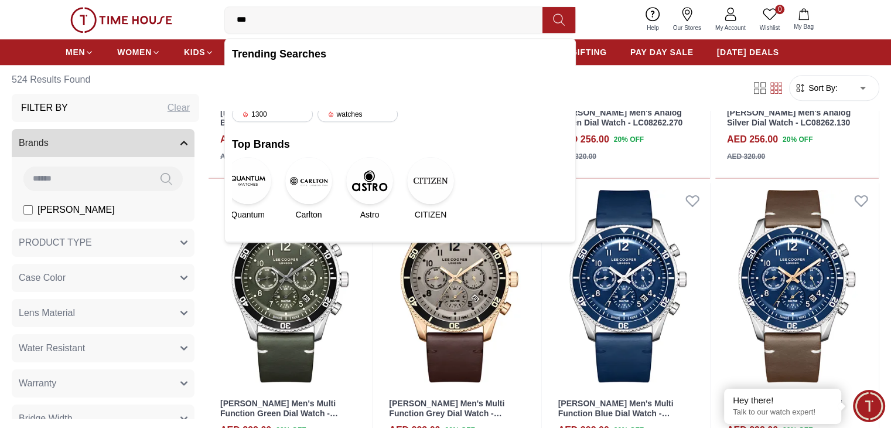
scroll to position [351, 0]
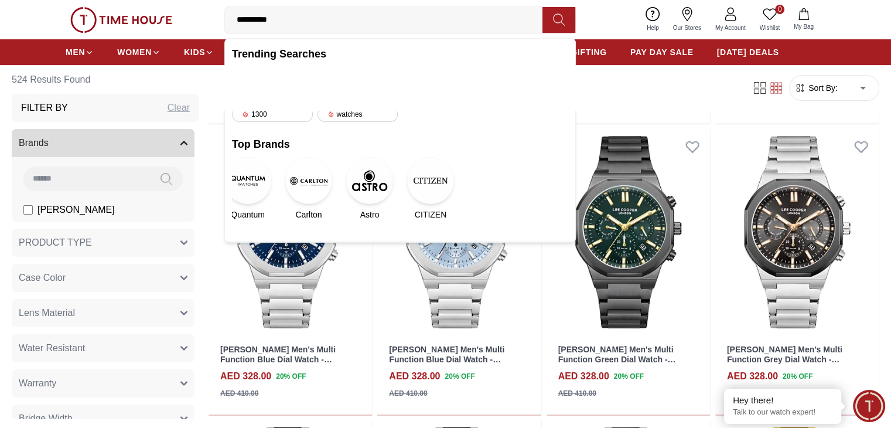
type input "**********"
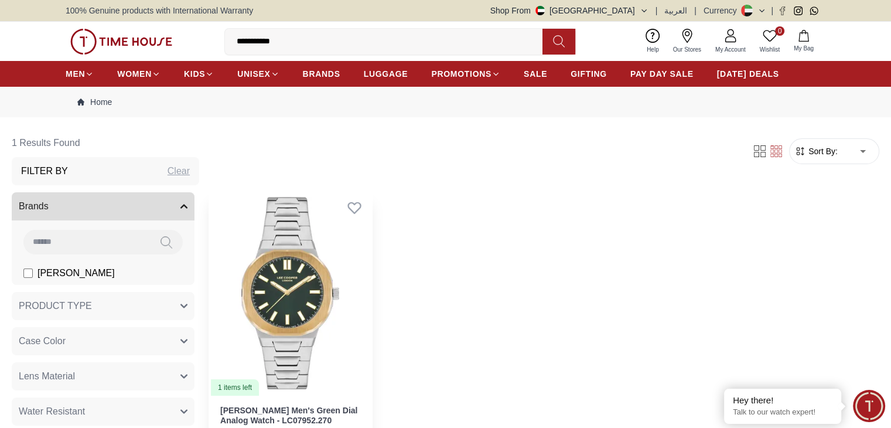
click at [318, 260] on img at bounding box center [290, 293] width 163 height 206
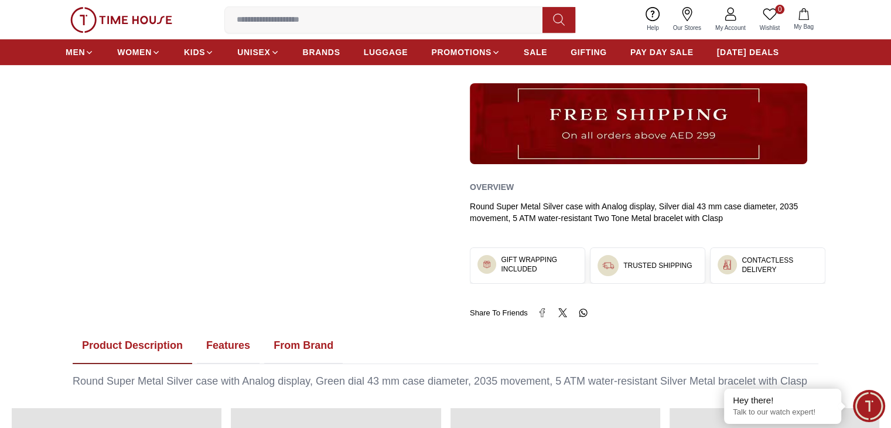
scroll to position [469, 0]
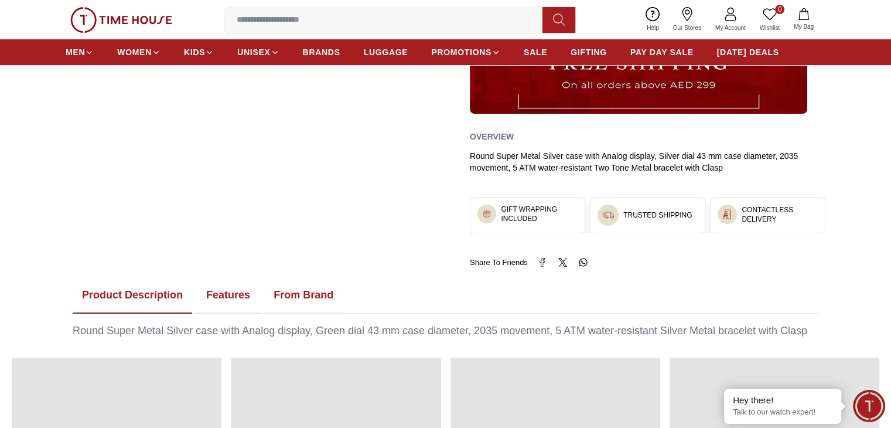
click at [230, 286] on button "Features" at bounding box center [228, 295] width 63 height 36
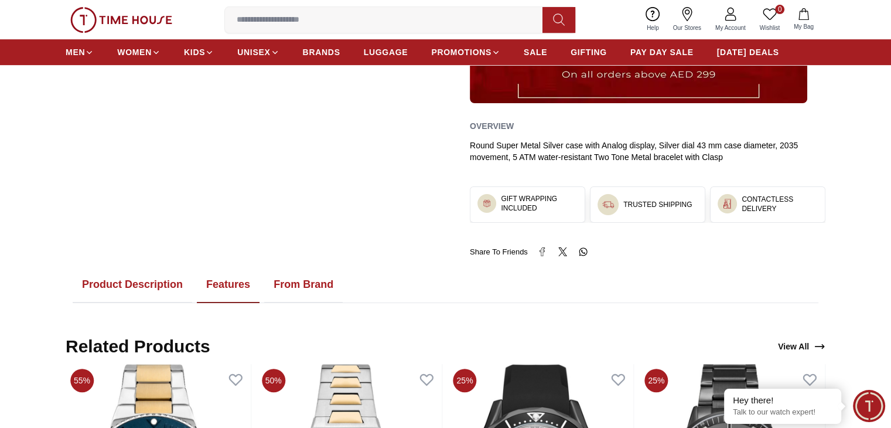
click at [168, 290] on button "Product Description" at bounding box center [133, 285] width 120 height 36
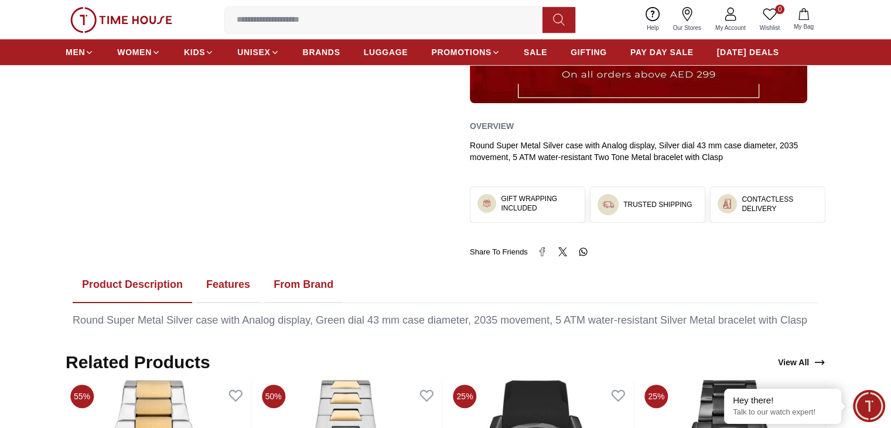
click at [234, 284] on button "Features" at bounding box center [228, 285] width 63 height 36
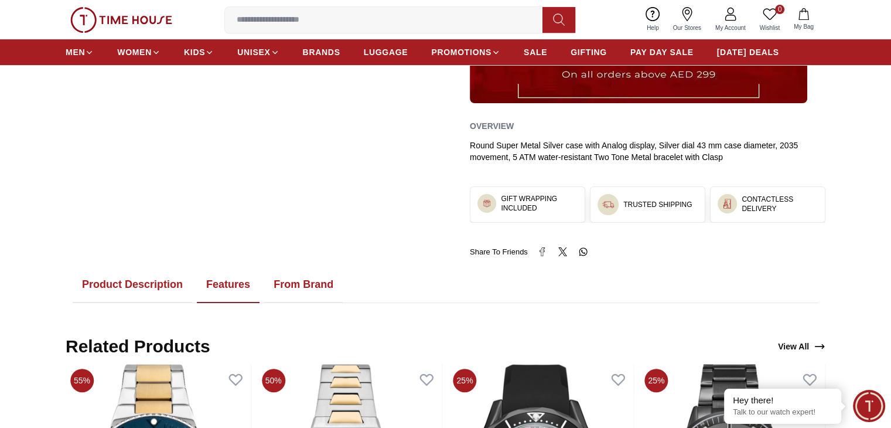
click at [175, 284] on button "Product Description" at bounding box center [133, 285] width 120 height 36
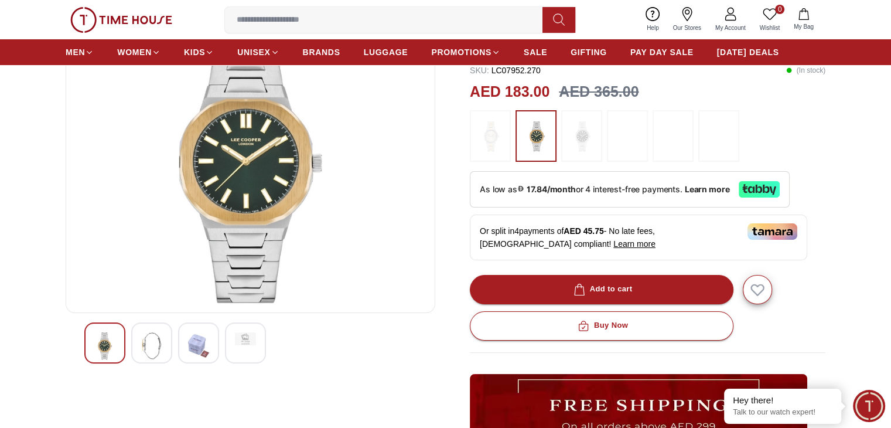
scroll to position [59, 0]
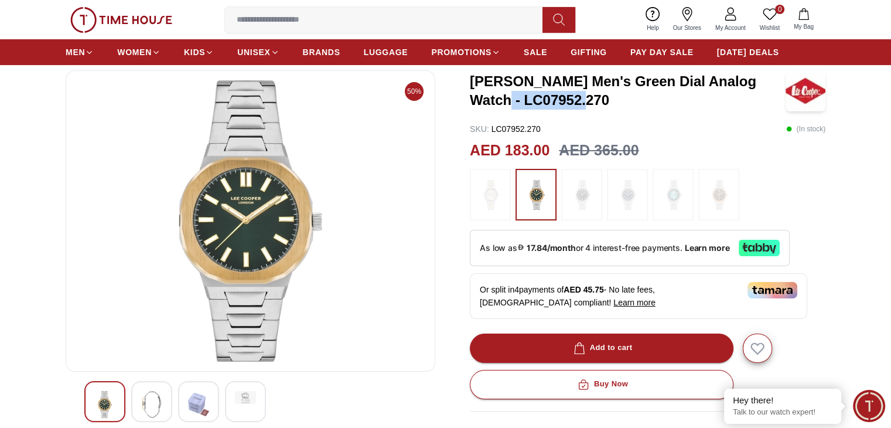
drag, startPoint x: 565, startPoint y: 97, endPoint x: 538, endPoint y: 98, distance: 26.4
click at [574, 97] on div "50% Lee Cooper Men's Green Dial Analog Watch - LC07952.270 SKU : LC07952.270 ( …" at bounding box center [446, 368] width 760 height 597
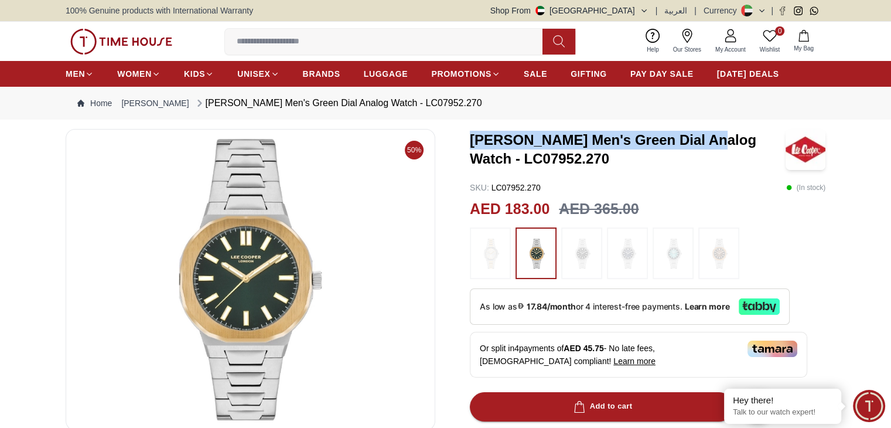
drag, startPoint x: 469, startPoint y: 144, endPoint x: 708, endPoint y: 148, distance: 238.5
click at [708, 148] on h3 "[PERSON_NAME] Men's Green Dial Analog Watch - LC07952.270" at bounding box center [628, 149] width 316 height 37
click at [490, 247] on img at bounding box center [490, 253] width 29 height 40
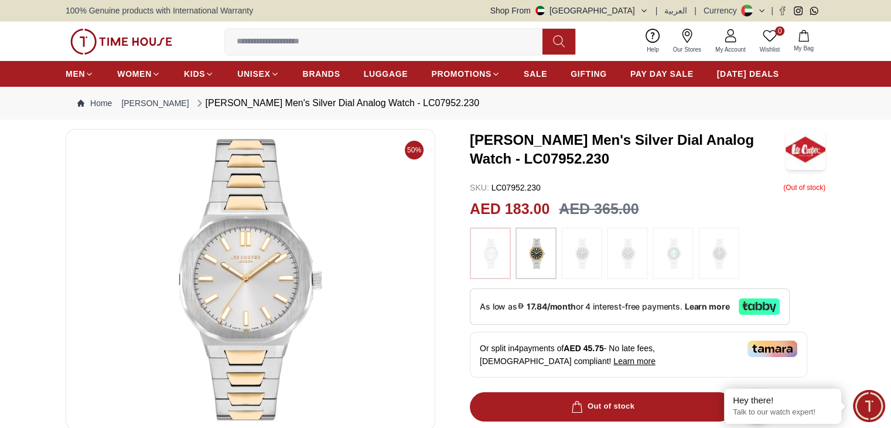
click at [530, 251] on img at bounding box center [535, 253] width 29 height 40
drag, startPoint x: 538, startPoint y: 185, endPoint x: 493, endPoint y: 183, distance: 45.1
click at [493, 183] on p "SKU : LC07952.230" at bounding box center [505, 188] width 71 height 12
click at [491, 183] on p "SKU : LC07952.230" at bounding box center [505, 188] width 71 height 12
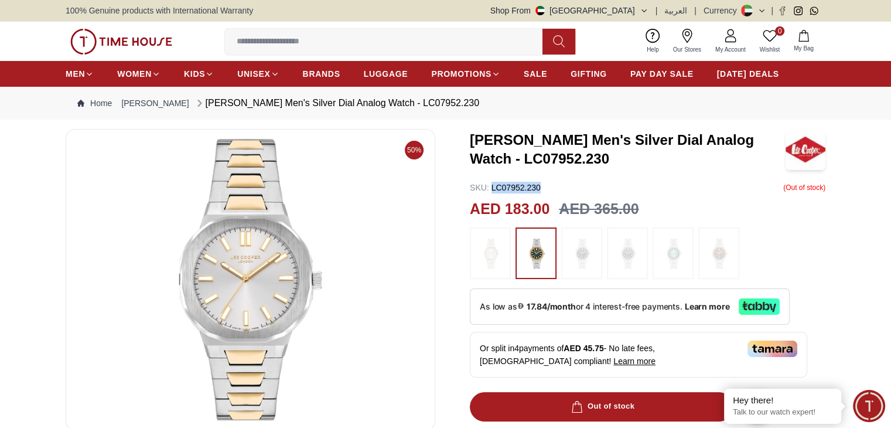
drag, startPoint x: 490, startPoint y: 184, endPoint x: 535, endPoint y: 192, distance: 45.7
click at [535, 192] on p "SKU : LC07952.230" at bounding box center [505, 188] width 71 height 12
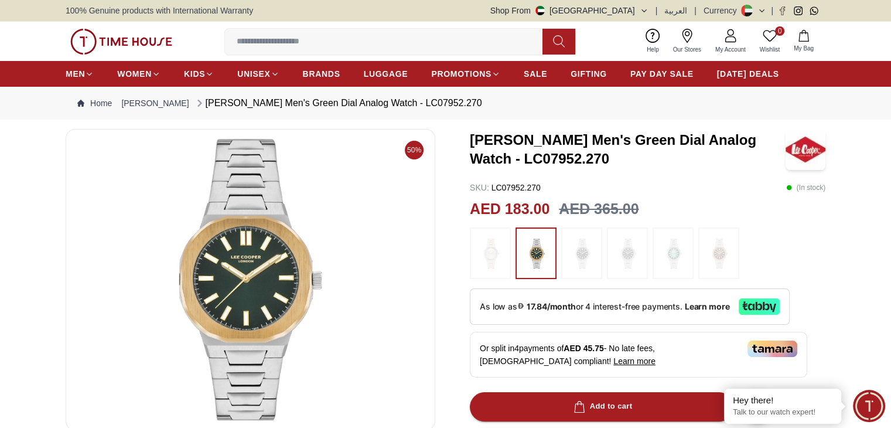
click at [428, 194] on div at bounding box center [251, 279] width 370 height 301
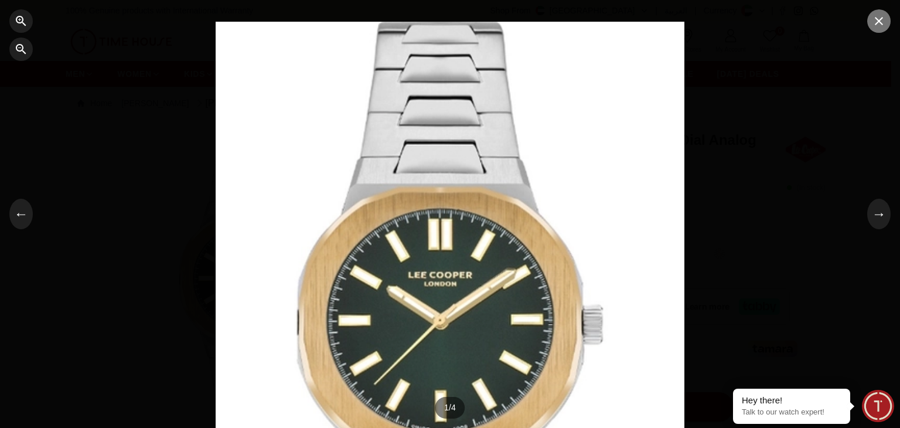
drag, startPoint x: 877, startPoint y: 20, endPoint x: 878, endPoint y: 26, distance: 6.0
click at [878, 21] on icon "button" at bounding box center [879, 21] width 8 height 8
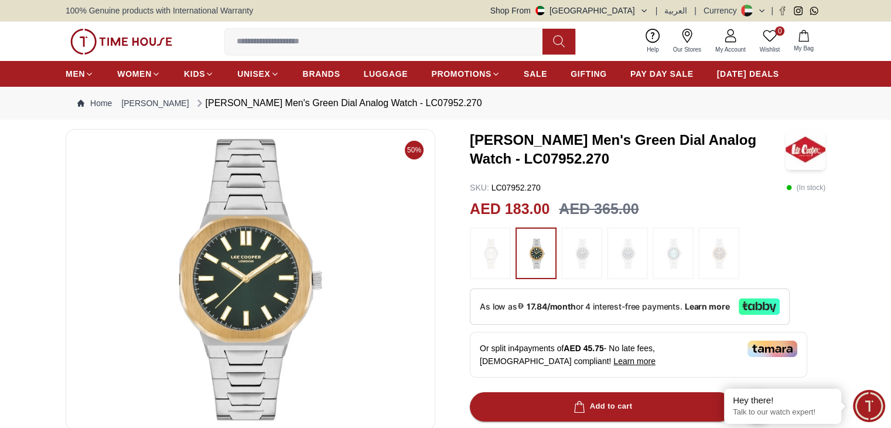
click at [494, 250] on img at bounding box center [490, 253] width 29 height 40
click at [532, 247] on img at bounding box center [535, 253] width 29 height 40
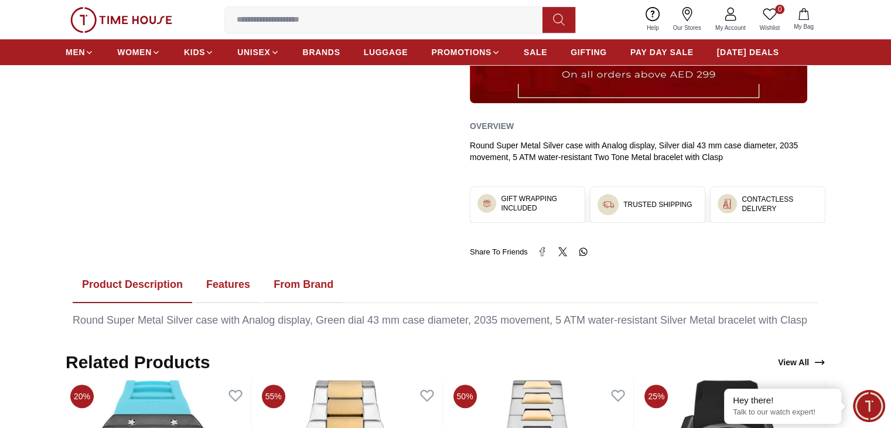
scroll to position [644, 0]
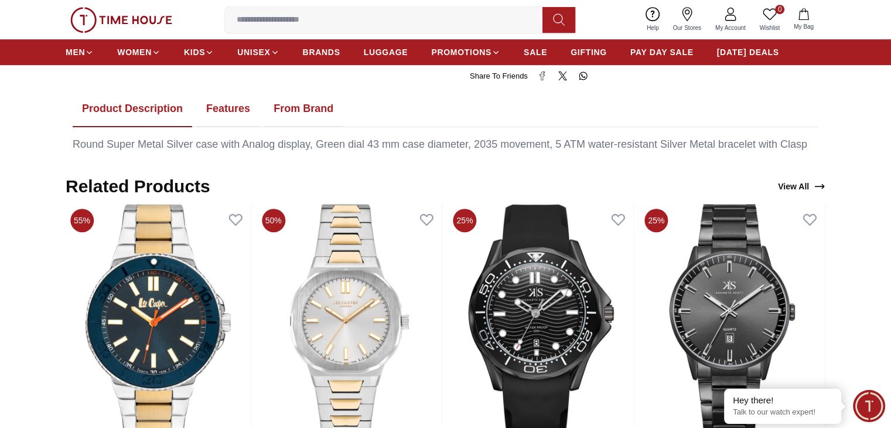
click at [343, 118] on ul "Product Description Features From Brand" at bounding box center [446, 109] width 746 height 36
click at [307, 114] on button "From Brand" at bounding box center [303, 109] width 78 height 36
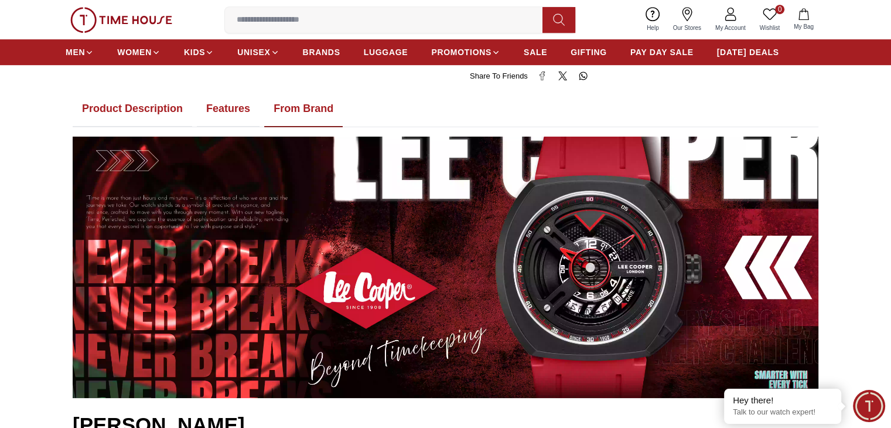
click at [305, 111] on button "From Brand" at bounding box center [303, 109] width 78 height 36
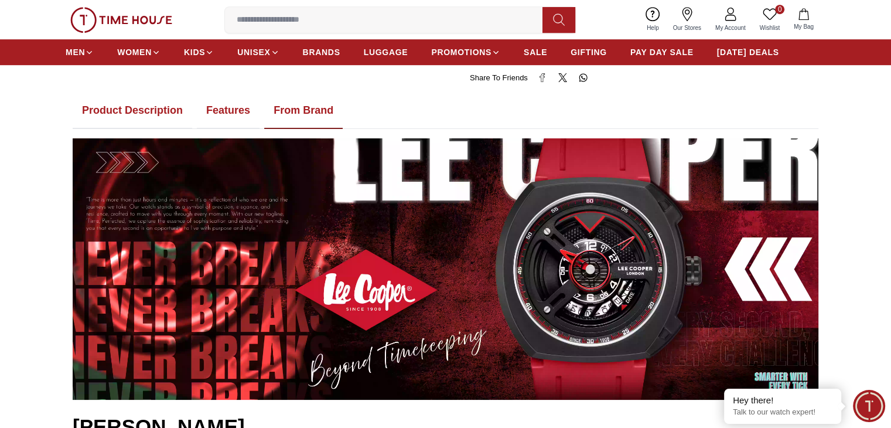
scroll to position [586, 0]
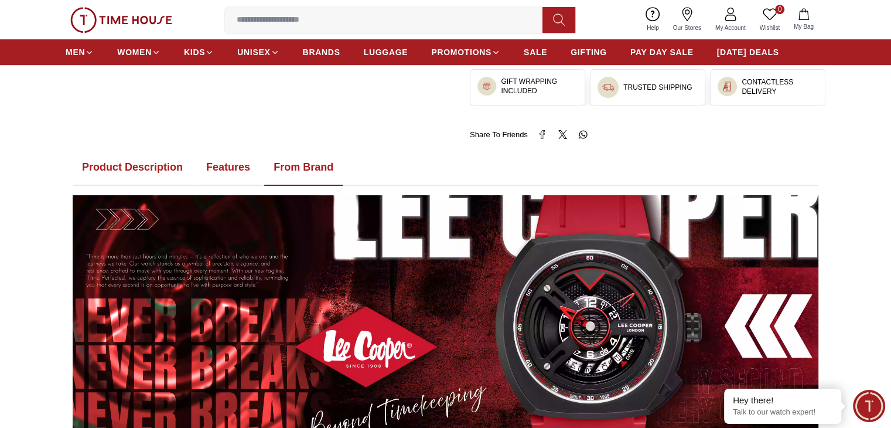
click at [112, 159] on button "Product Description" at bounding box center [133, 167] width 120 height 36
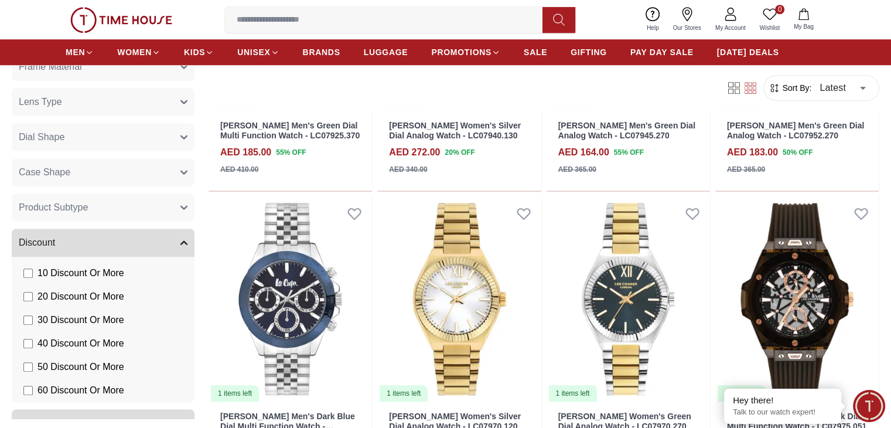
scroll to position [869, 0]
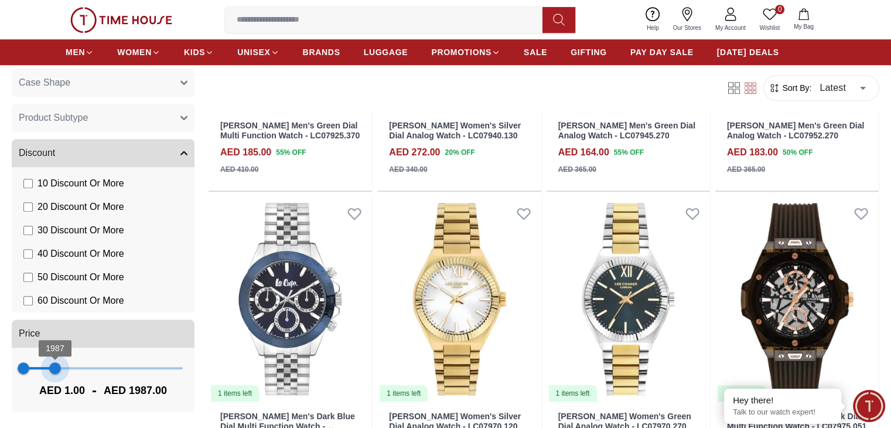
drag, startPoint x: 226, startPoint y: 368, endPoint x: 107, endPoint y: 387, distance: 120.4
click at [107, 387] on div "1 1987 AED 1.00 - AED 1987.00" at bounding box center [103, 379] width 183 height 64
click at [112, 331] on body "100% Genuine products with International Warranty Shop From UAE | العربية | Cur…" at bounding box center [445, 266] width 891 height 2525
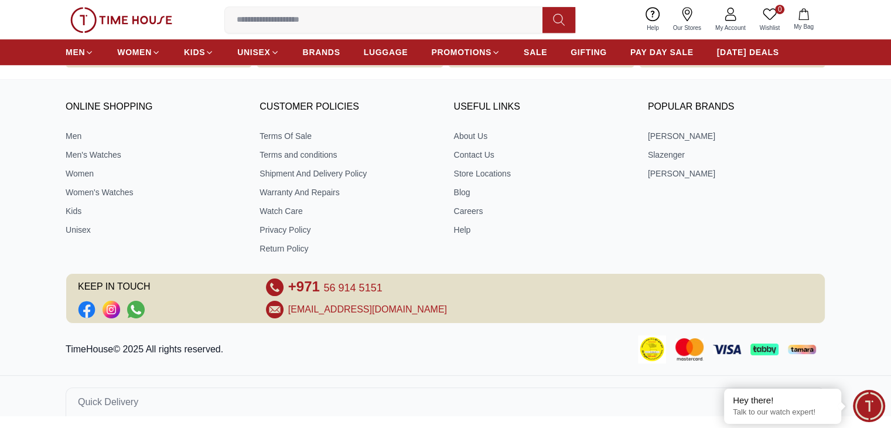
scroll to position [922, 0]
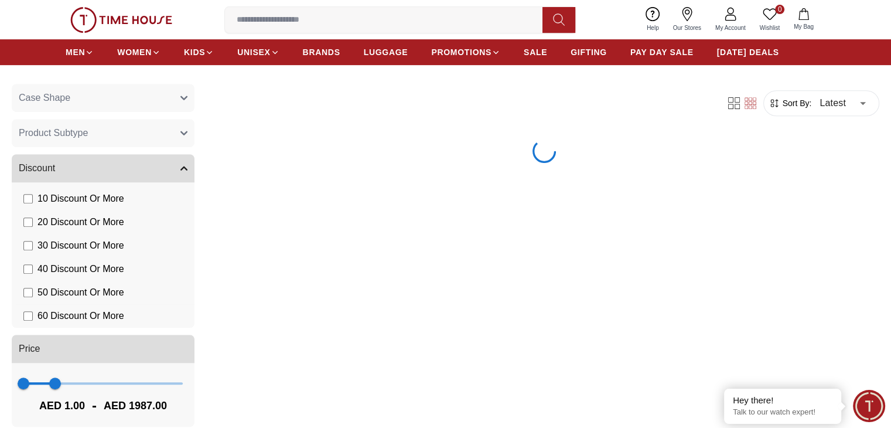
scroll to position [644, 0]
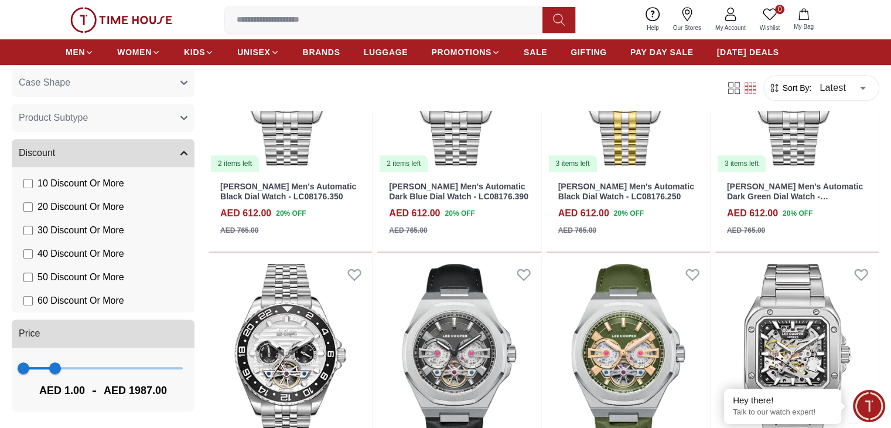
click at [167, 388] on span "AED 1987.00" at bounding box center [135, 390] width 63 height 16
drag, startPoint x: 105, startPoint y: 370, endPoint x: 85, endPoint y: 371, distance: 20.5
click at [38, 371] on span "546" at bounding box center [32, 368] width 12 height 12
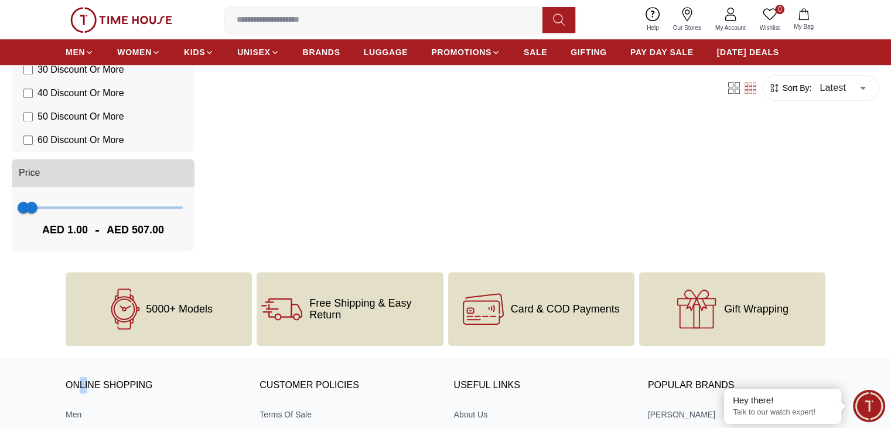
drag, startPoint x: 86, startPoint y: 368, endPoint x: 111, endPoint y: 330, distance: 45.3
click at [79, 368] on body "100% Genuine products with International Warranty Shop From UAE | العربية | Cur…" at bounding box center [445, 25] width 891 height 1339
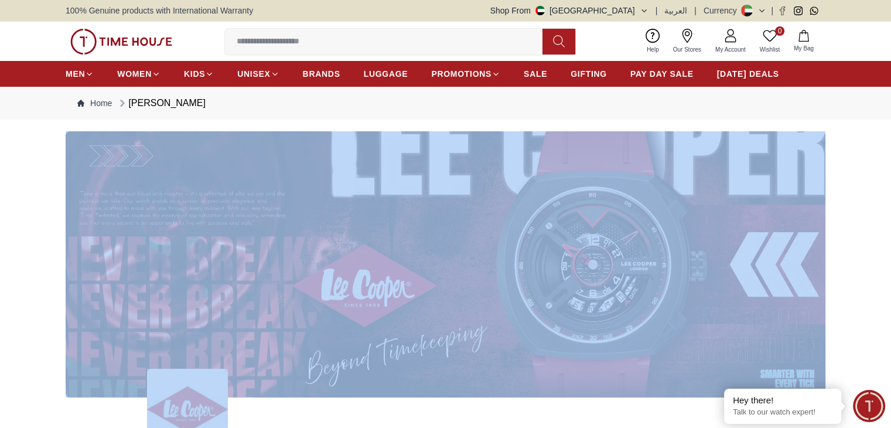
click at [3, 298] on div at bounding box center [445, 264] width 891 height 266
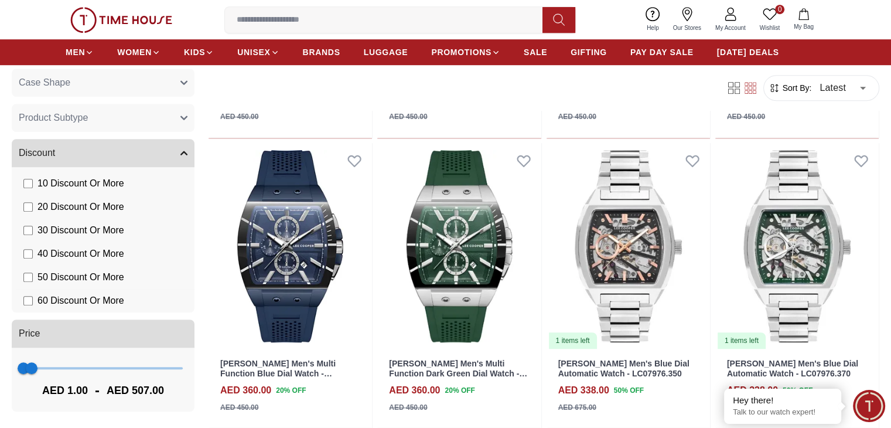
scroll to position [820, 0]
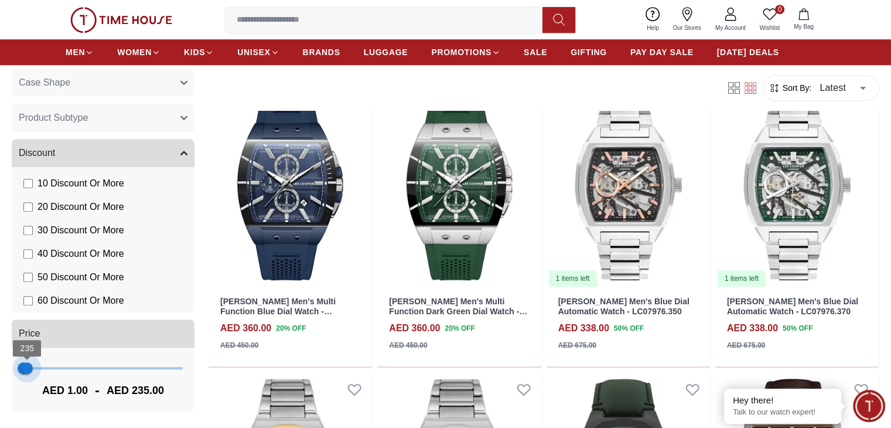
type input "***"
drag, startPoint x: 87, startPoint y: 367, endPoint x: 80, endPoint y: 370, distance: 7.6
click at [32, 370] on span "196" at bounding box center [27, 368] width 12 height 12
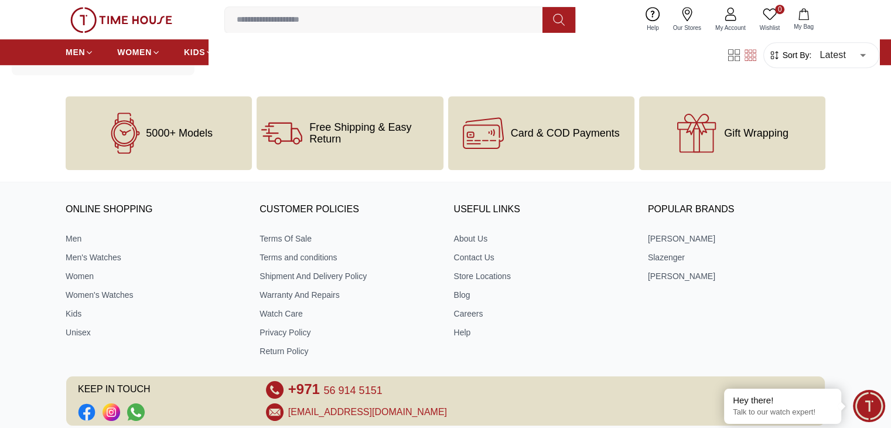
drag, startPoint x: 5, startPoint y: 226, endPoint x: 105, endPoint y: 261, distance: 106.7
click at [6, 228] on div "ONLINE SHOPPING Men Men's Watches Women Women's Watches Kids Unisex CUSTOMER PO…" at bounding box center [445, 310] width 891 height 232
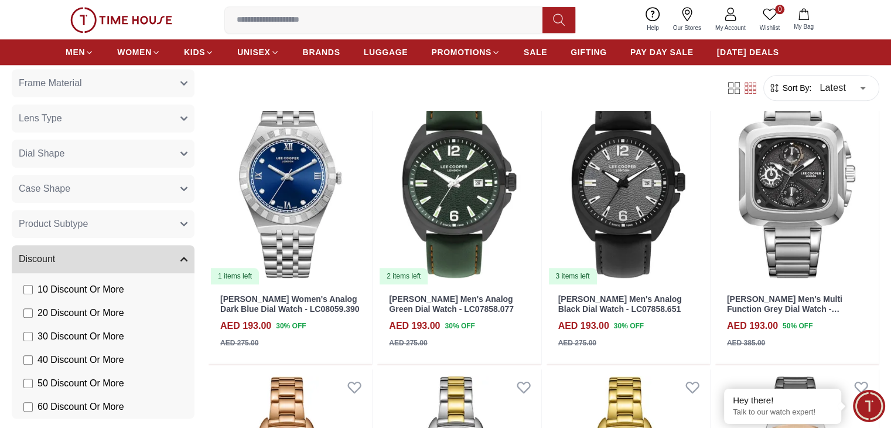
scroll to position [693, 0]
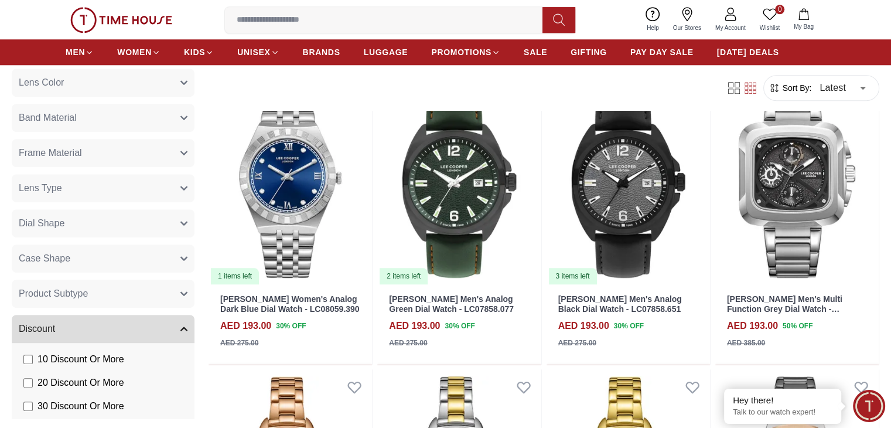
click at [175, 289] on button "Product Subtype" at bounding box center [103, 293] width 183 height 28
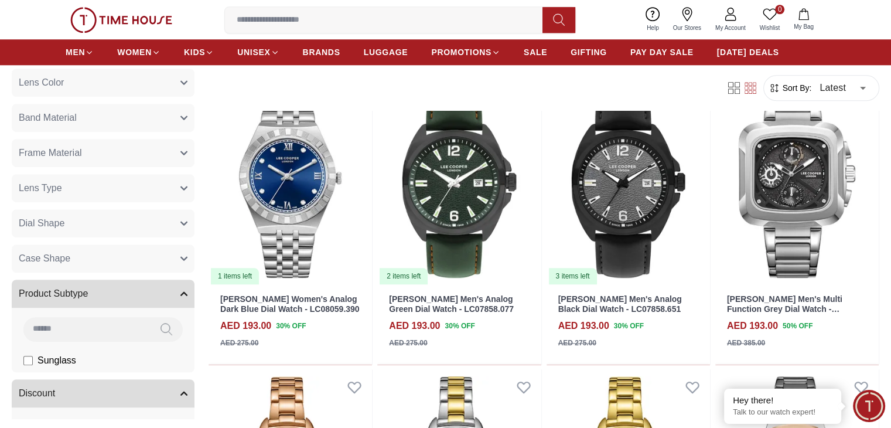
click at [193, 291] on button "Product Subtype" at bounding box center [103, 293] width 183 height 28
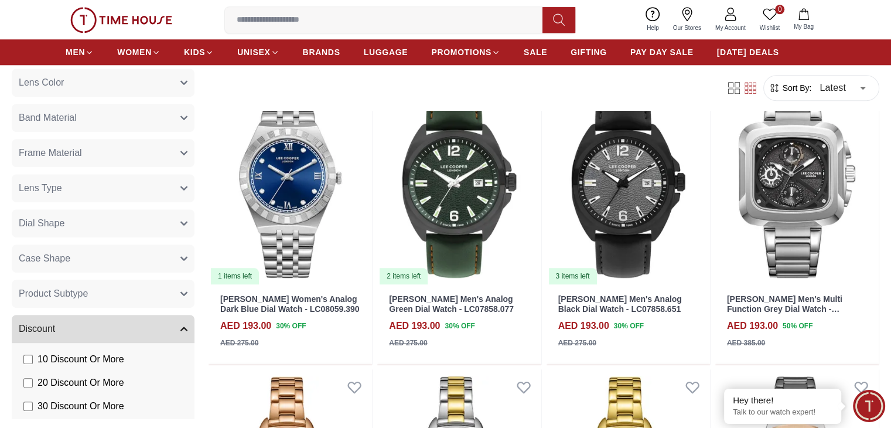
click at [172, 261] on button "Case Shape" at bounding box center [103, 258] width 183 height 28
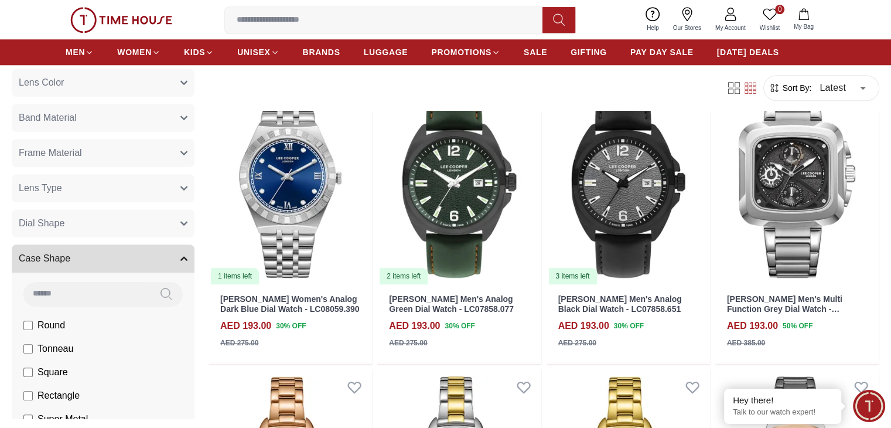
click at [172, 260] on button "Case Shape" at bounding box center [103, 258] width 183 height 28
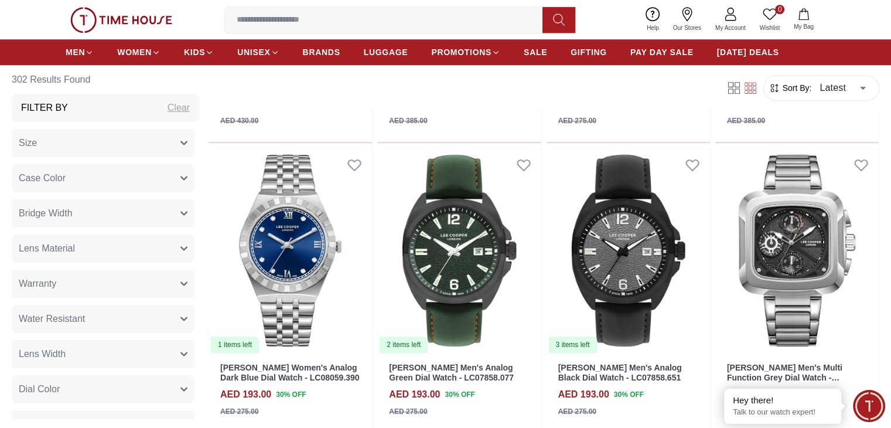
scroll to position [996, 0]
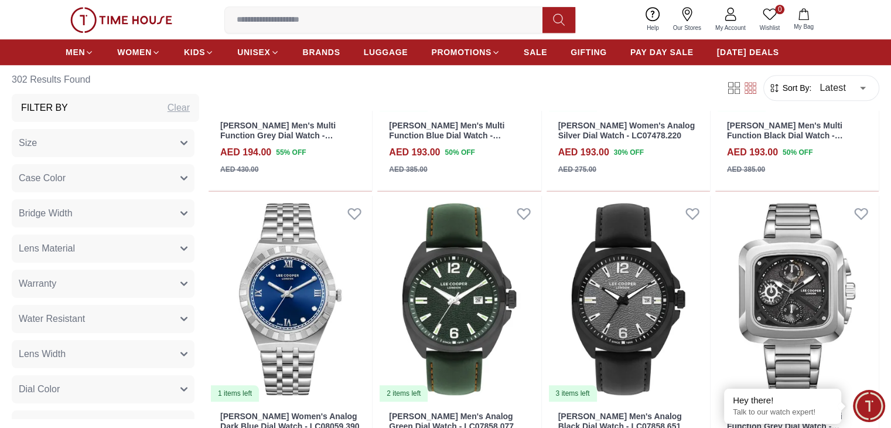
click at [138, 112] on div "Filter By Clear" at bounding box center [105, 108] width 187 height 28
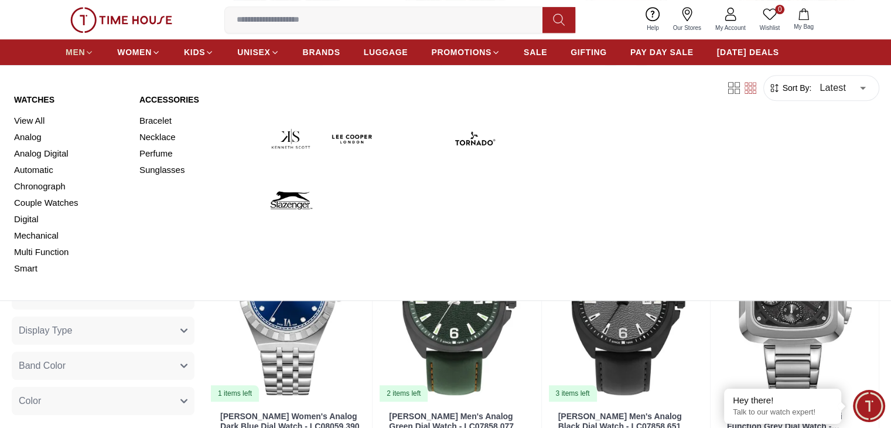
click at [75, 52] on span "MEN" at bounding box center [75, 52] width 19 height 12
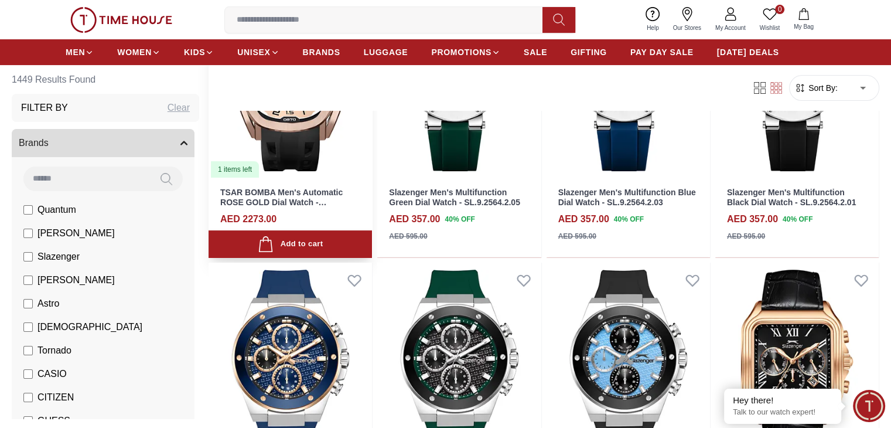
scroll to position [234, 0]
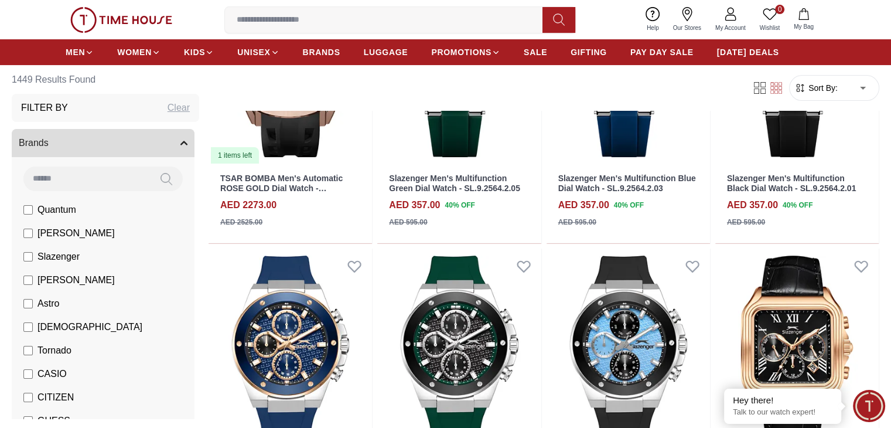
click at [124, 241] on li "[PERSON_NAME]" at bounding box center [105, 232] width 178 height 23
click at [93, 235] on span "[PERSON_NAME]" at bounding box center [75, 233] width 77 height 14
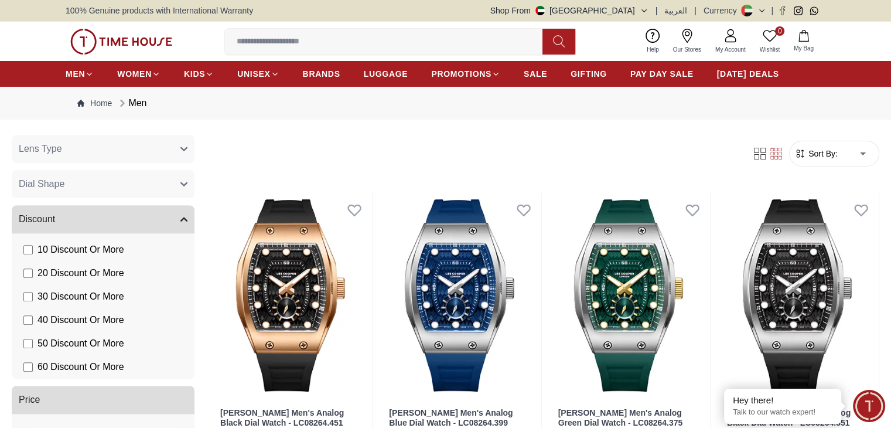
scroll to position [234, 0]
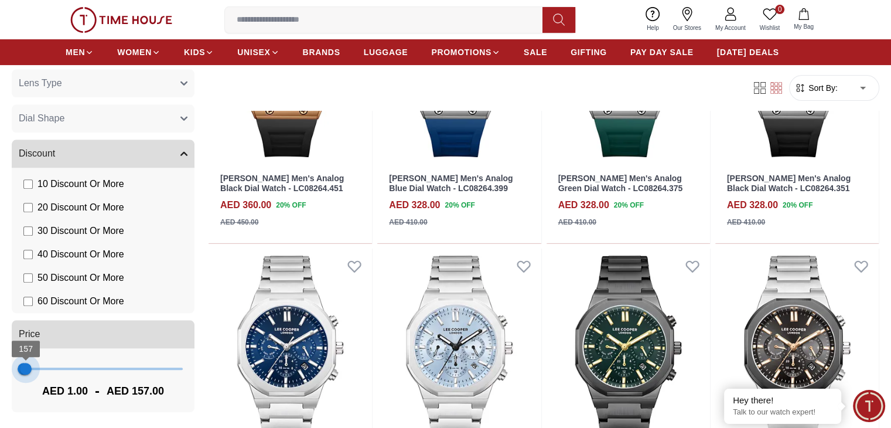
type input "***"
drag, startPoint x: 225, startPoint y: 369, endPoint x: 80, endPoint y: 374, distance: 144.8
click at [32, 374] on span "196" at bounding box center [27, 369] width 12 height 12
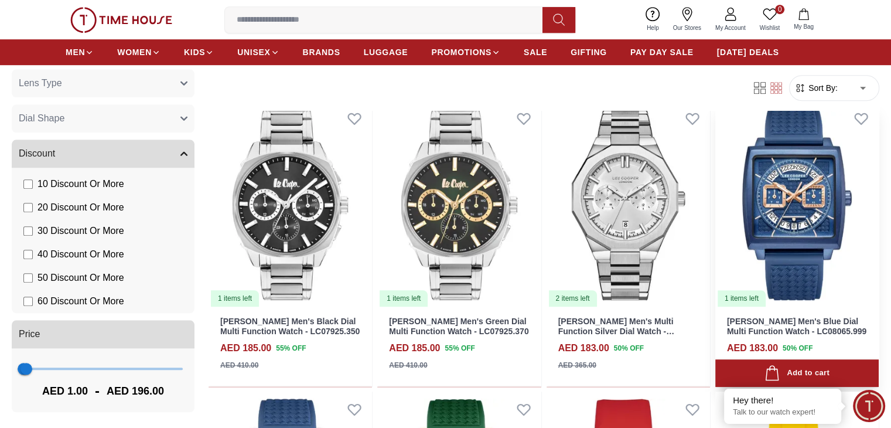
scroll to position [527, 0]
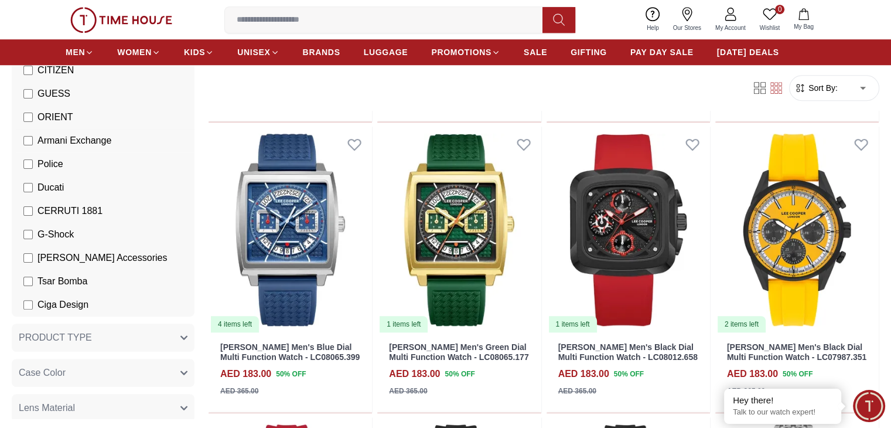
scroll to position [499, 0]
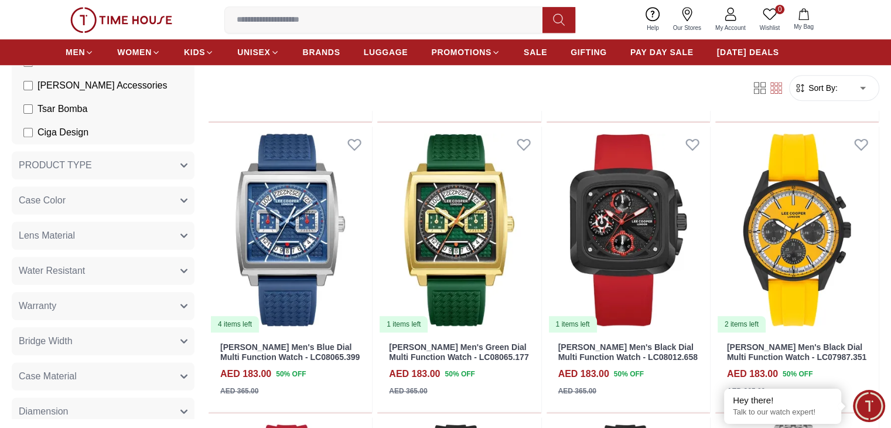
click at [153, 165] on button "PRODUCT TYPE" at bounding box center [103, 165] width 183 height 28
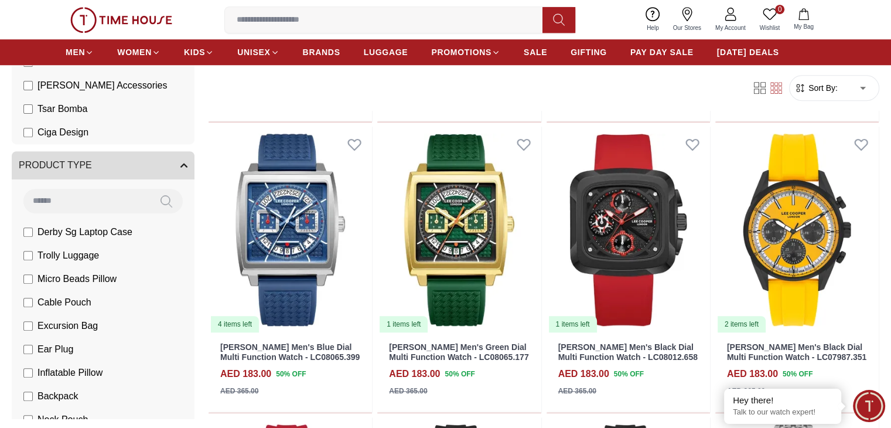
click at [92, 161] on span "PRODUCT TYPE" at bounding box center [55, 165] width 73 height 14
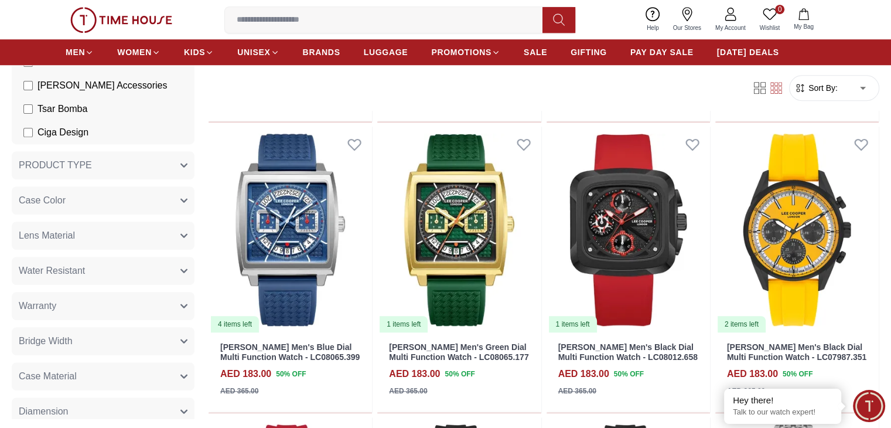
click at [125, 202] on button "Case Color" at bounding box center [103, 200] width 183 height 28
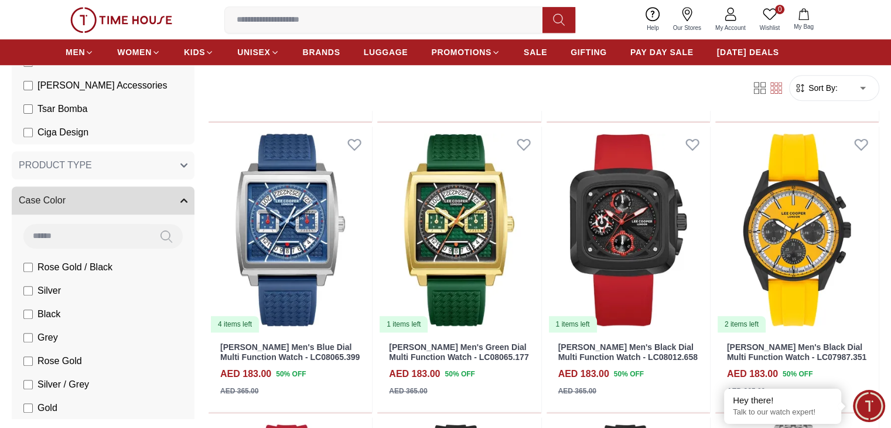
click at [125, 202] on button "Case Color" at bounding box center [103, 200] width 183 height 28
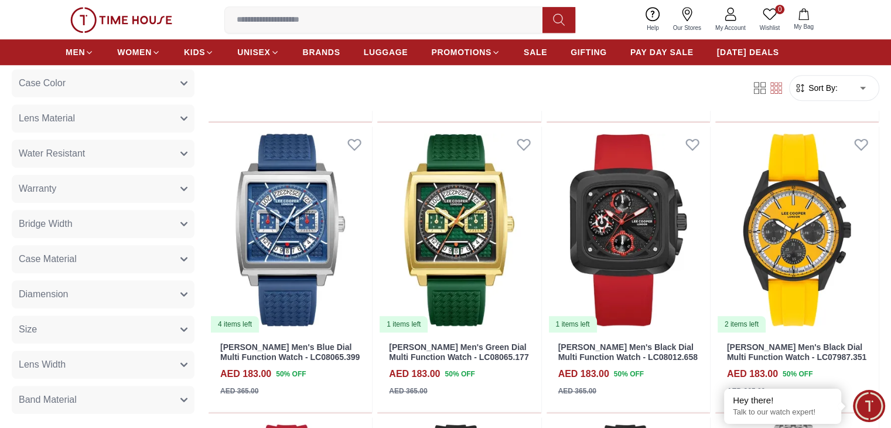
scroll to position [675, 0]
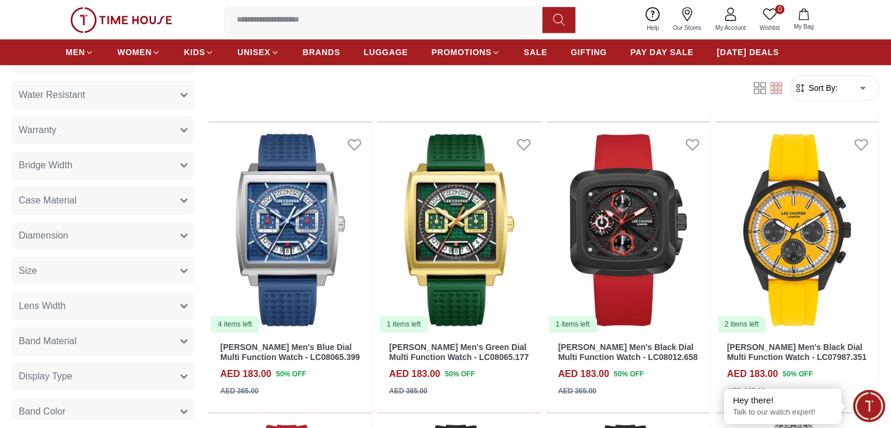
click at [139, 208] on button "Case Material" at bounding box center [103, 200] width 183 height 28
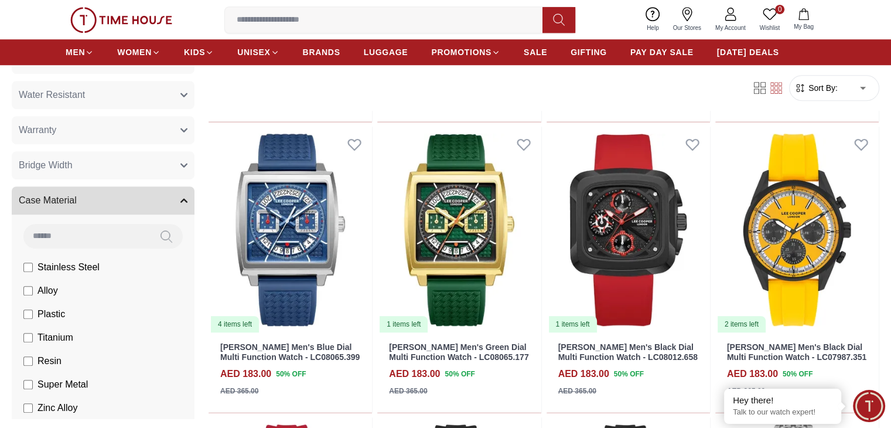
click at [139, 208] on button "Case Material" at bounding box center [103, 200] width 183 height 28
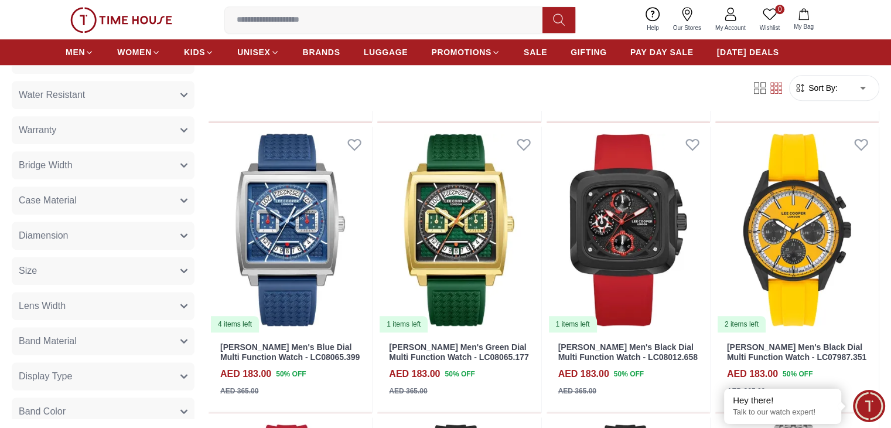
click at [107, 271] on button "Size" at bounding box center [103, 271] width 183 height 28
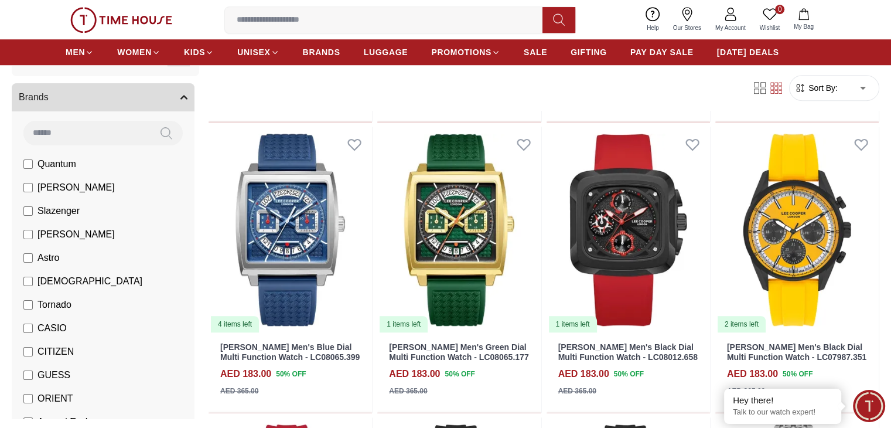
scroll to position [0, 0]
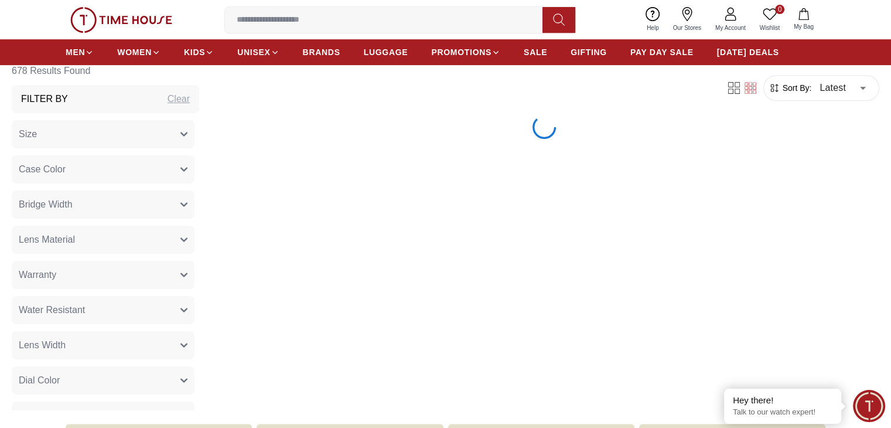
scroll to position [527, 0]
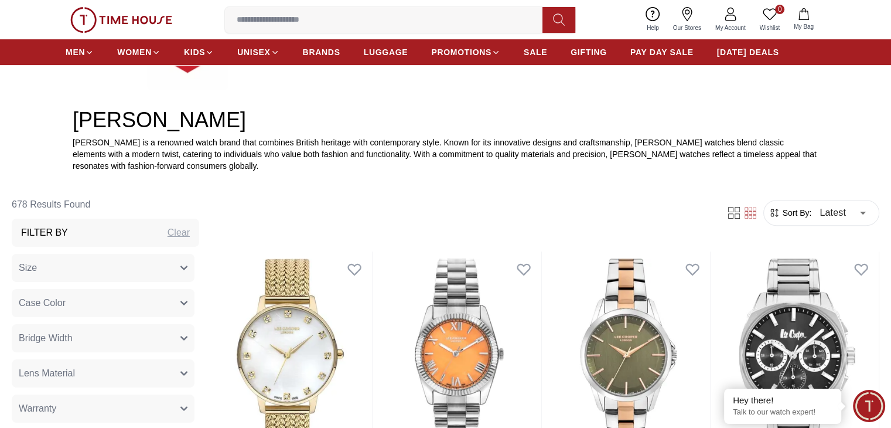
scroll to position [351, 0]
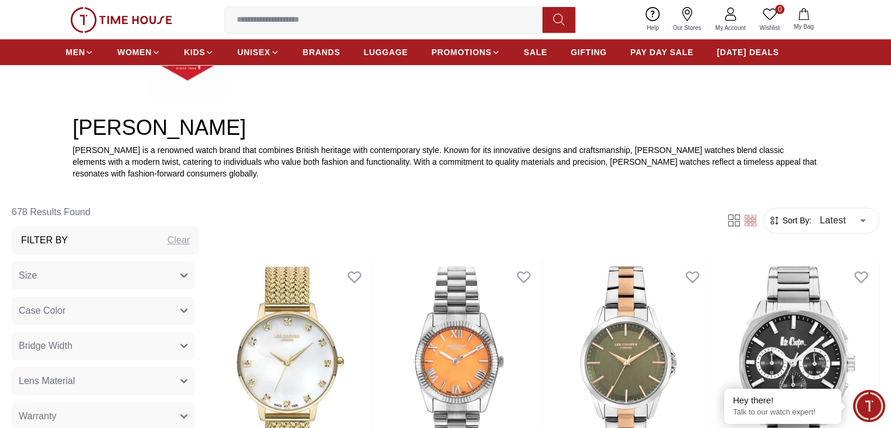
click at [166, 270] on button "Size" at bounding box center [103, 275] width 183 height 28
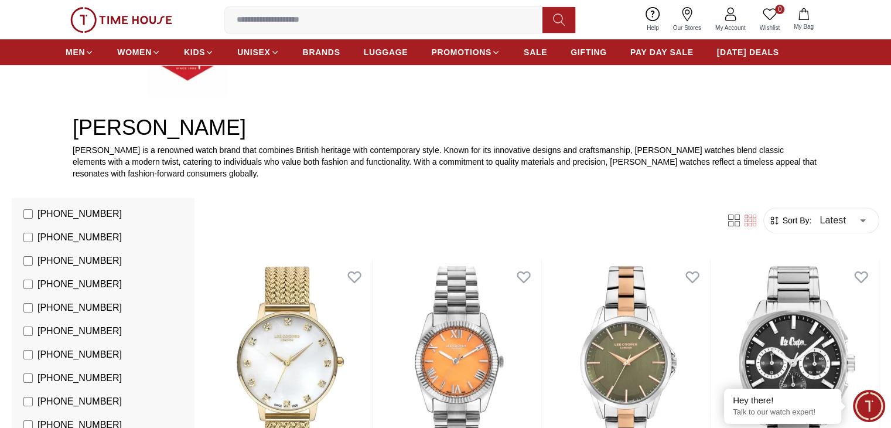
scroll to position [293, 0]
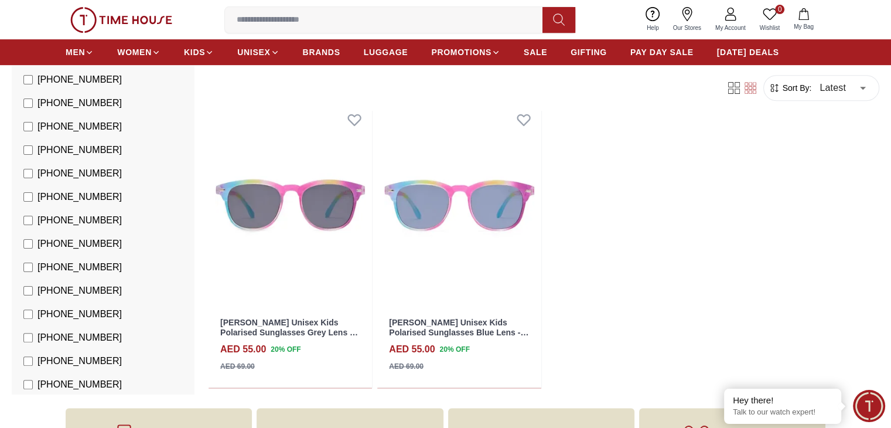
scroll to position [527, 0]
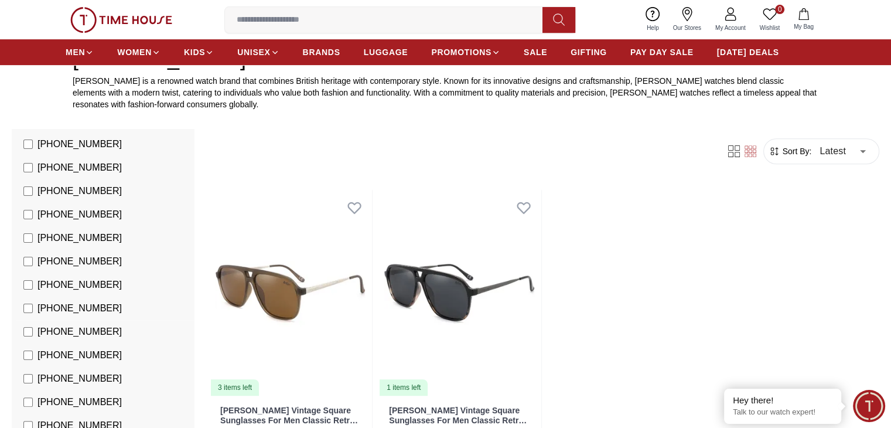
scroll to position [410, 0]
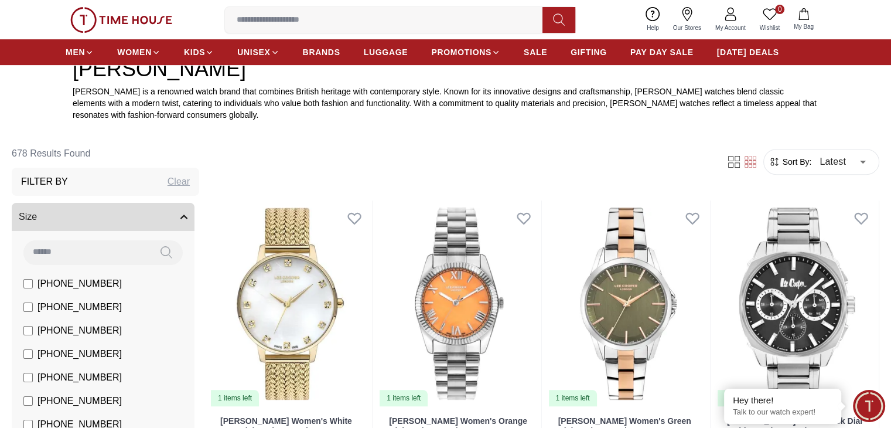
click at [180, 213] on button "Size" at bounding box center [103, 217] width 183 height 28
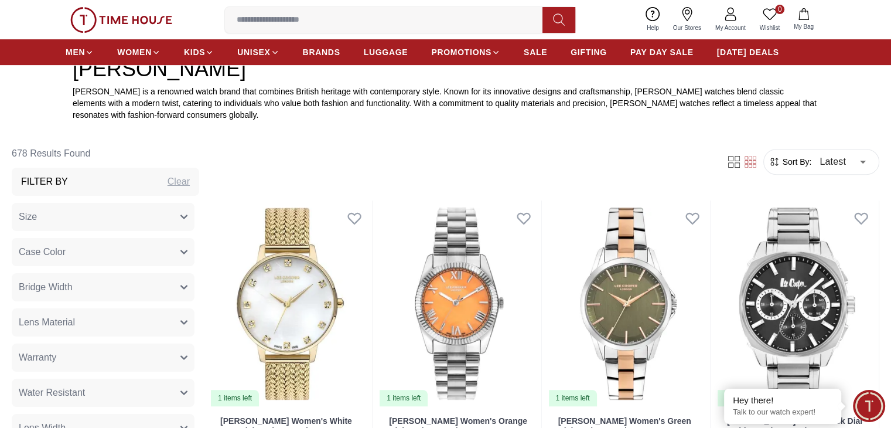
click at [190, 183] on div "Clear" at bounding box center [179, 182] width 22 height 14
type input "******"
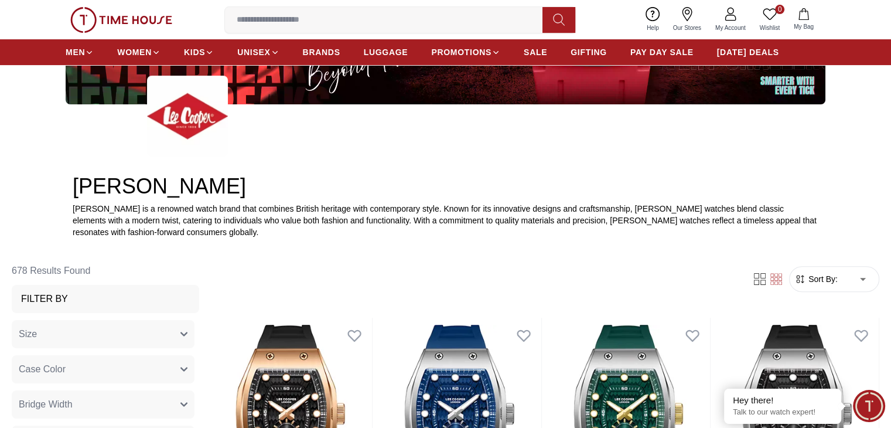
scroll to position [410, 0]
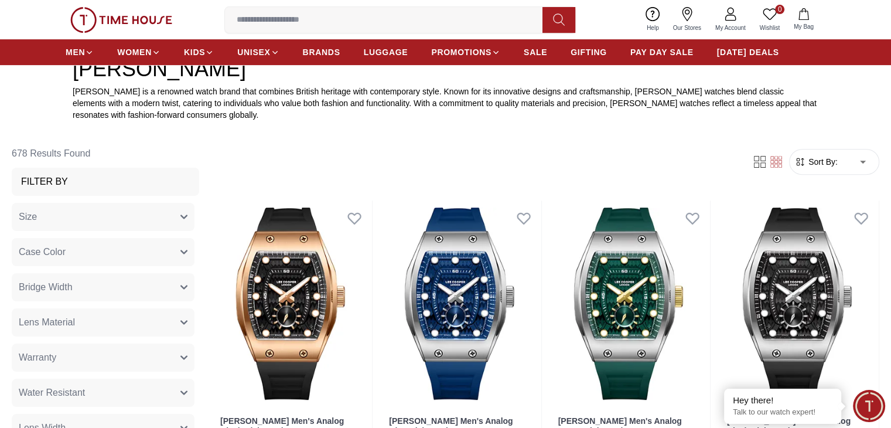
click at [166, 217] on button "Size" at bounding box center [103, 217] width 183 height 28
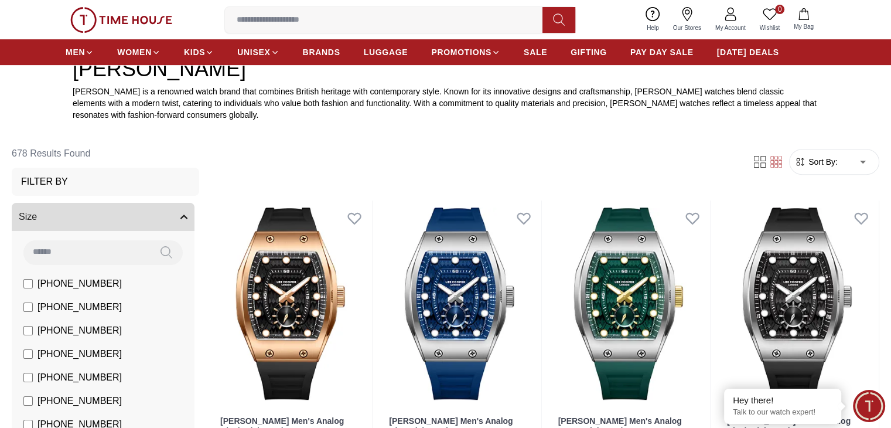
click at [166, 217] on button "Size" at bounding box center [103, 217] width 183 height 28
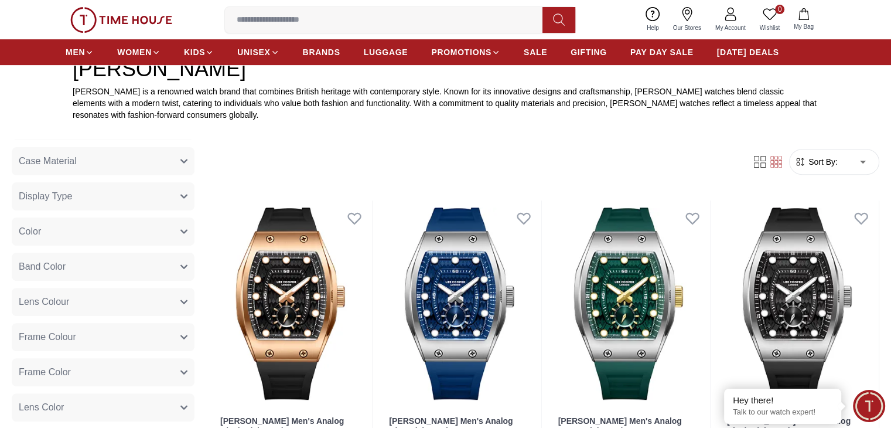
scroll to position [293, 0]
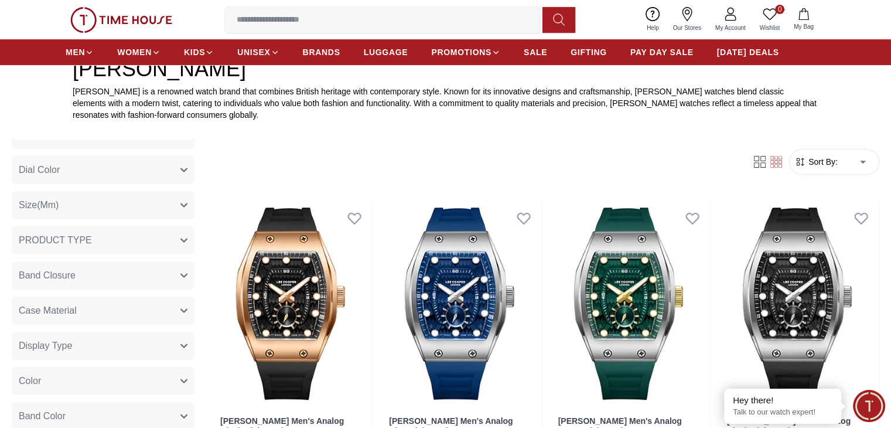
click at [172, 245] on button "PRODUCT TYPE" at bounding box center [103, 240] width 183 height 28
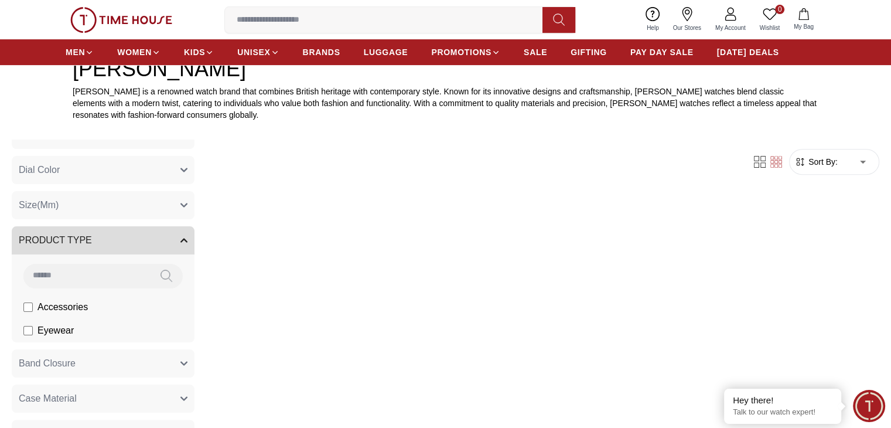
click at [185, 240] on button "PRODUCT TYPE" at bounding box center [103, 240] width 183 height 28
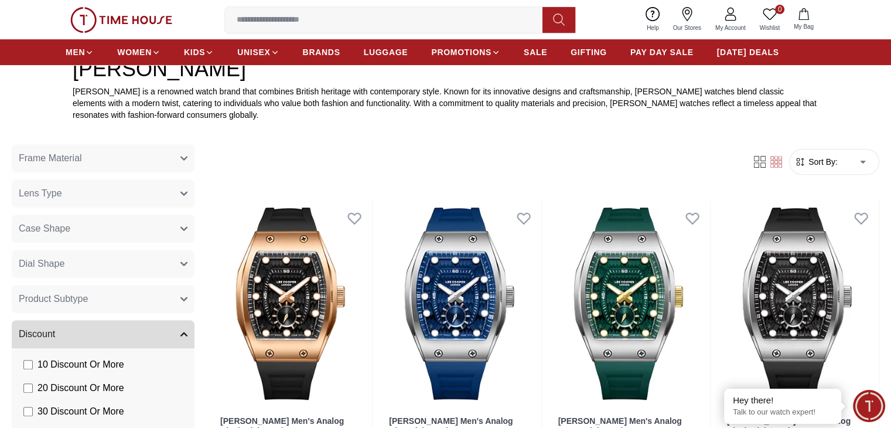
scroll to position [820, 0]
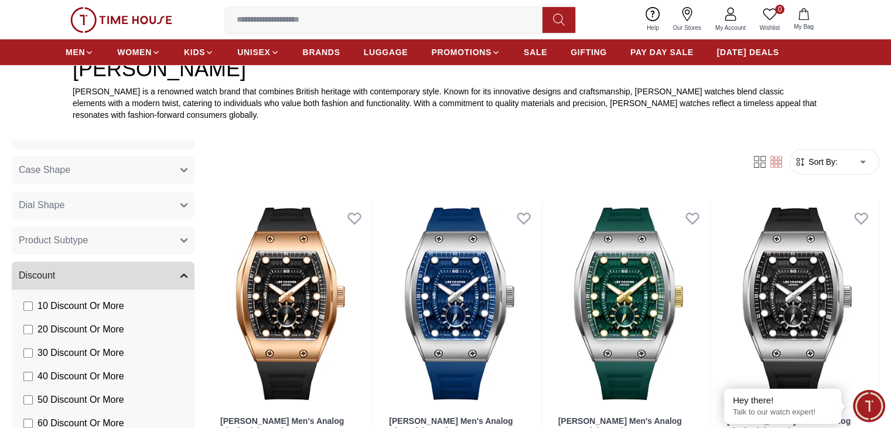
click at [175, 277] on button "Discount" at bounding box center [103, 275] width 183 height 28
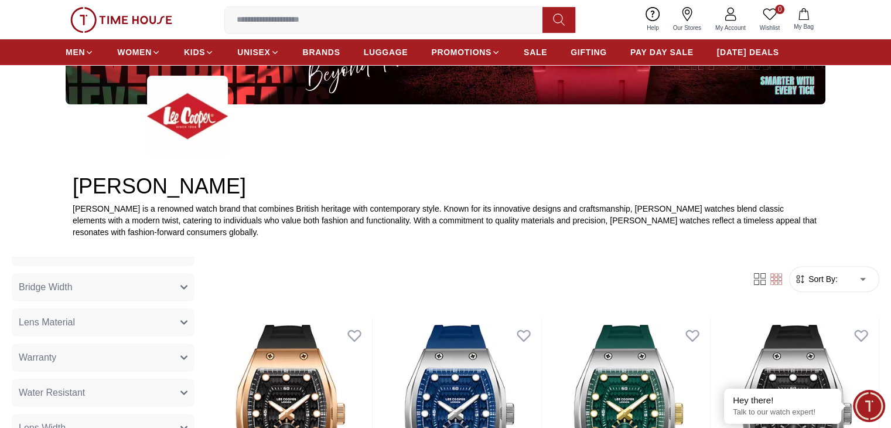
scroll to position [59, 0]
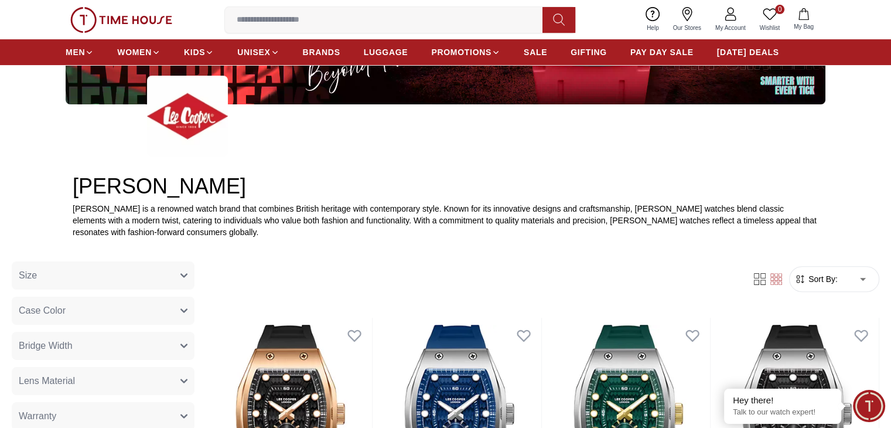
drag, startPoint x: 155, startPoint y: 281, endPoint x: 167, endPoint y: 310, distance: 31.8
click at [155, 281] on button "Size" at bounding box center [103, 275] width 183 height 28
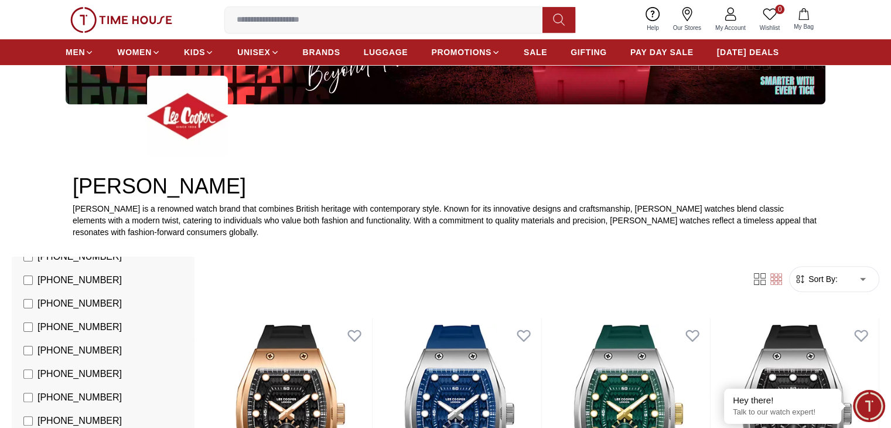
scroll to position [469, 0]
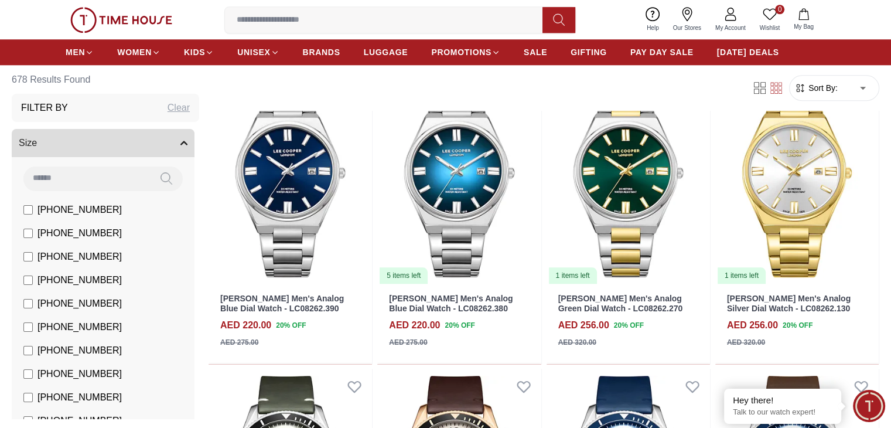
scroll to position [1406, 0]
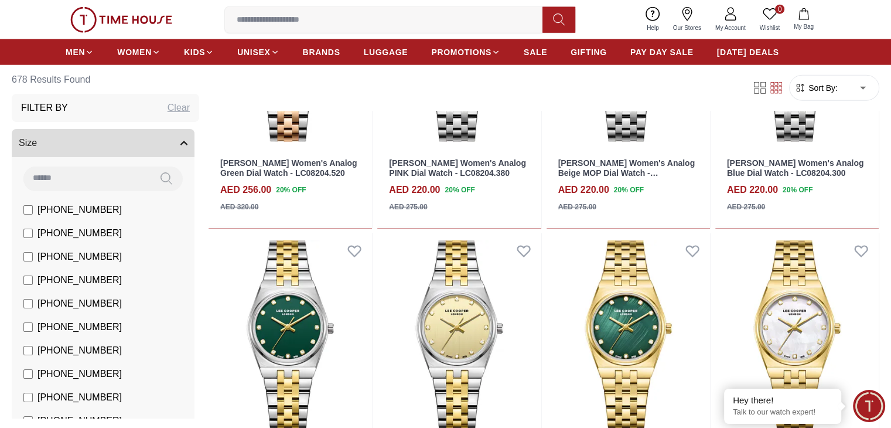
scroll to position [3105, 0]
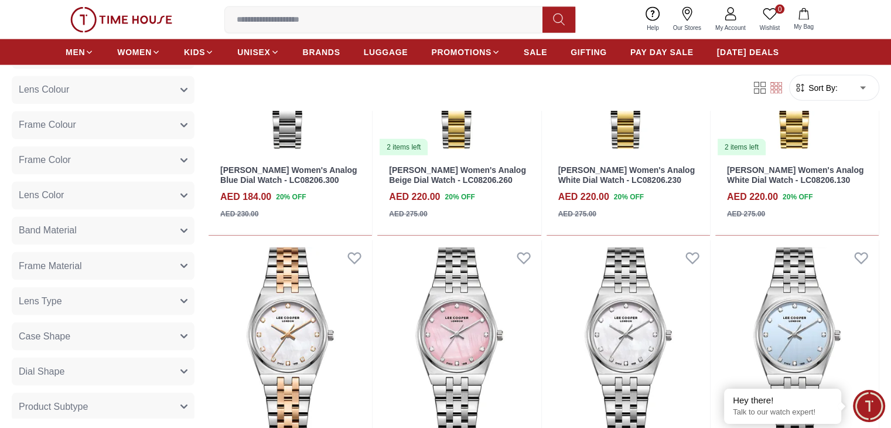
scroll to position [2193, 0]
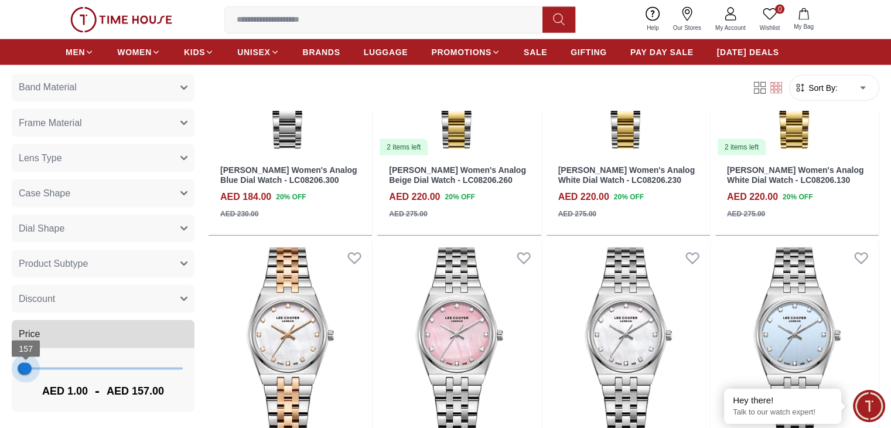
type input "***"
drag, startPoint x: 124, startPoint y: 362, endPoint x: 81, endPoint y: 368, distance: 43.8
click at [33, 368] on span "235" at bounding box center [27, 369] width 12 height 12
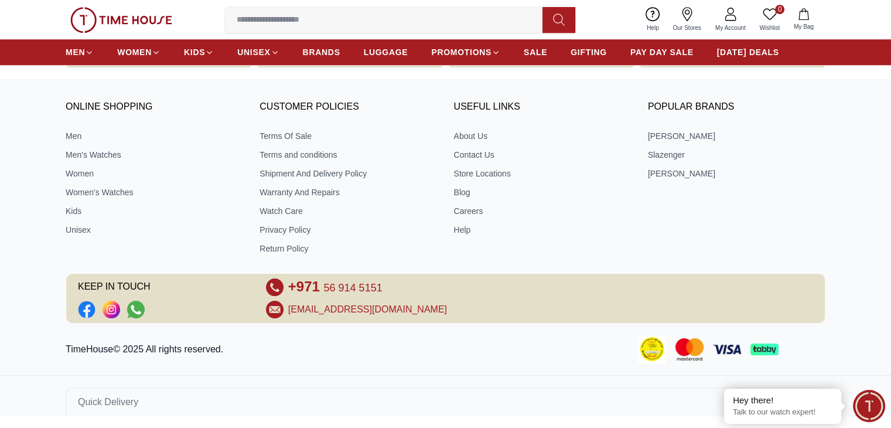
scroll to position [922, 0]
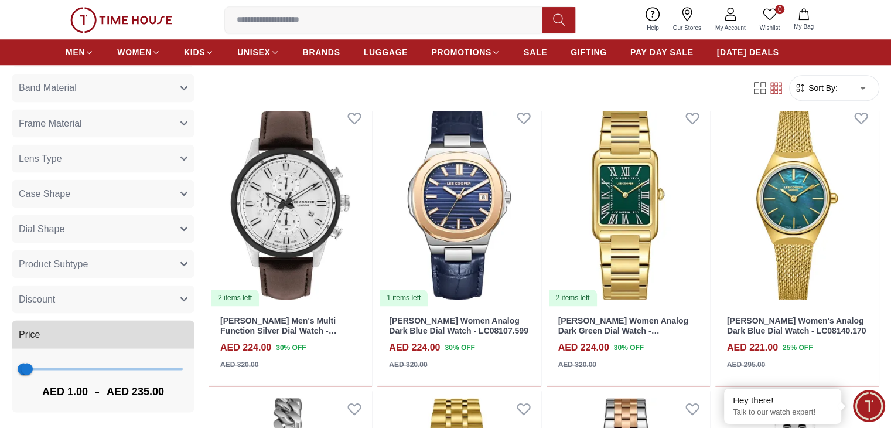
scroll to position [1322, 0]
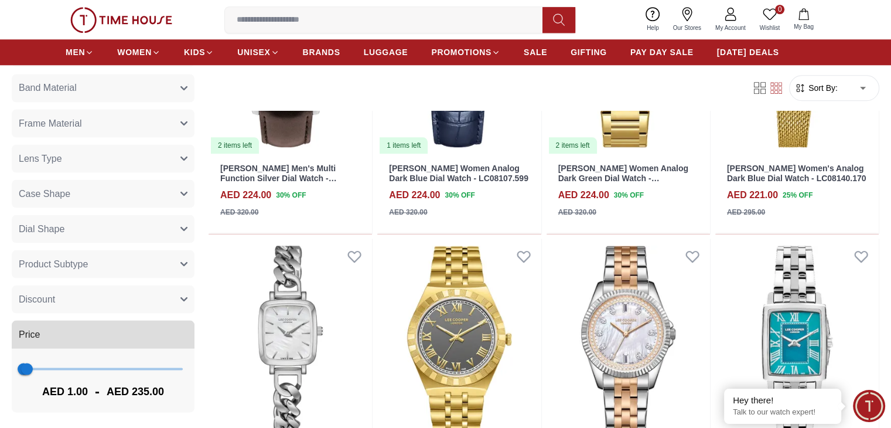
scroll to position [1251, 0]
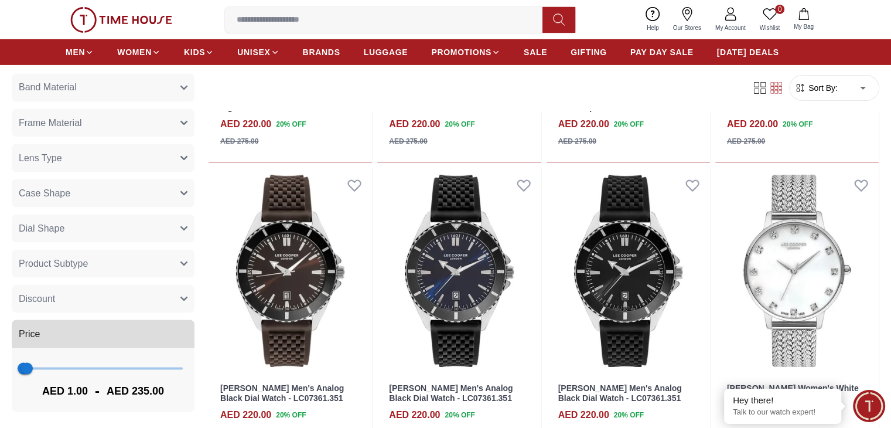
scroll to position [3900, 0]
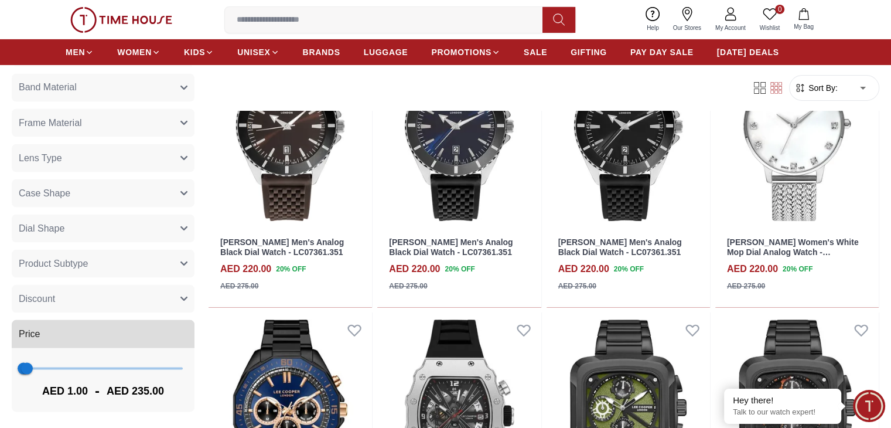
scroll to position [3197, 0]
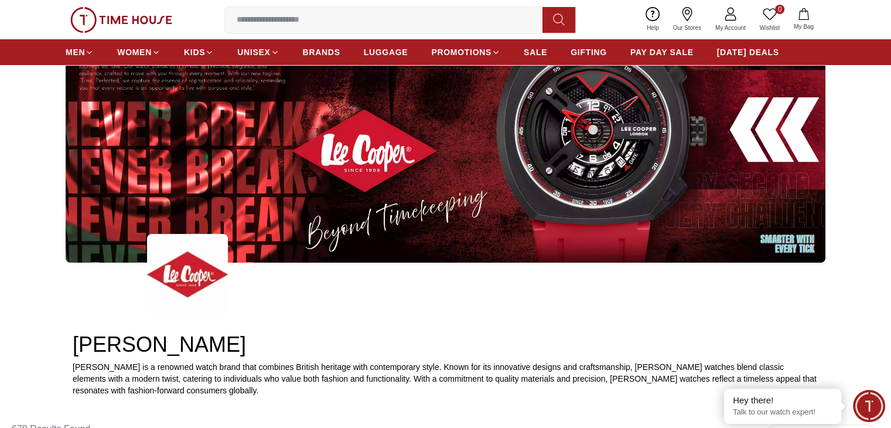
scroll to position [351, 0]
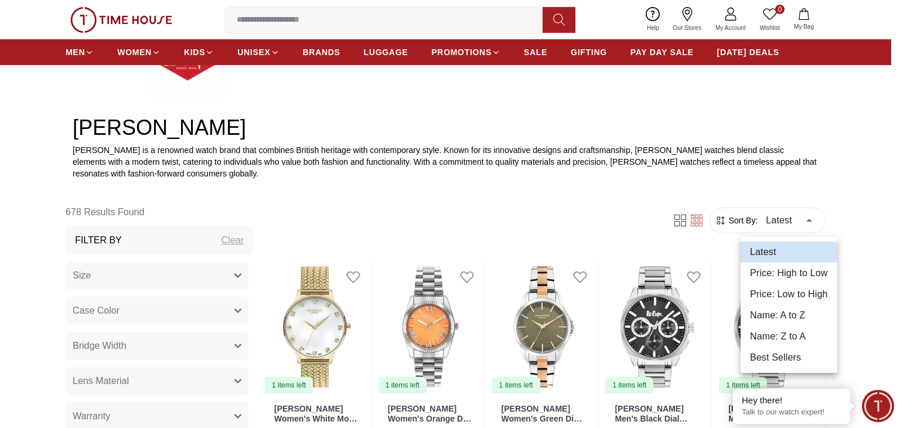
click at [777, 219] on div at bounding box center [450, 214] width 900 height 428
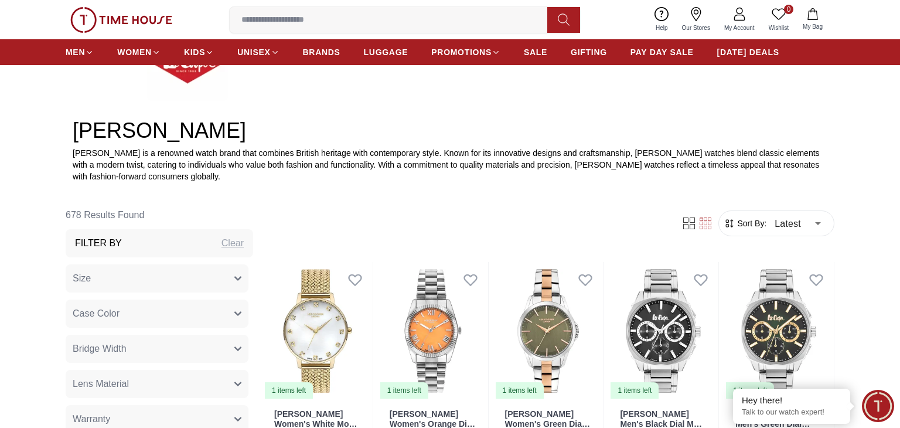
click at [708, 218] on icon at bounding box center [710, 220] width 4 height 4
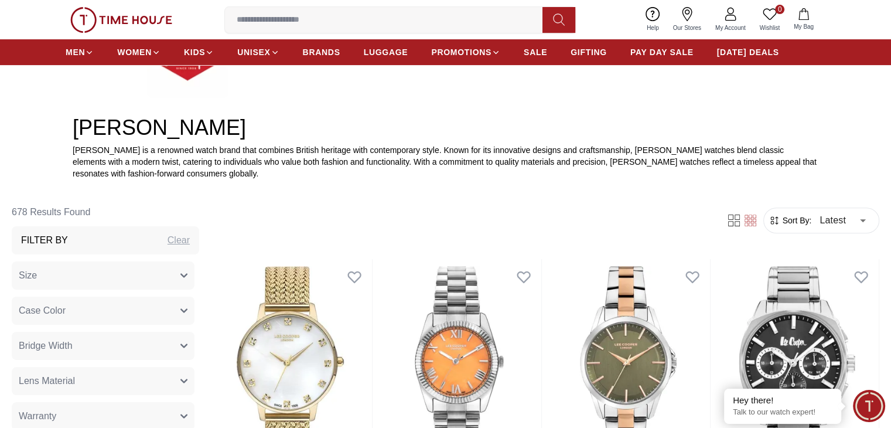
click at [728, 218] on icon at bounding box center [734, 220] width 12 height 12
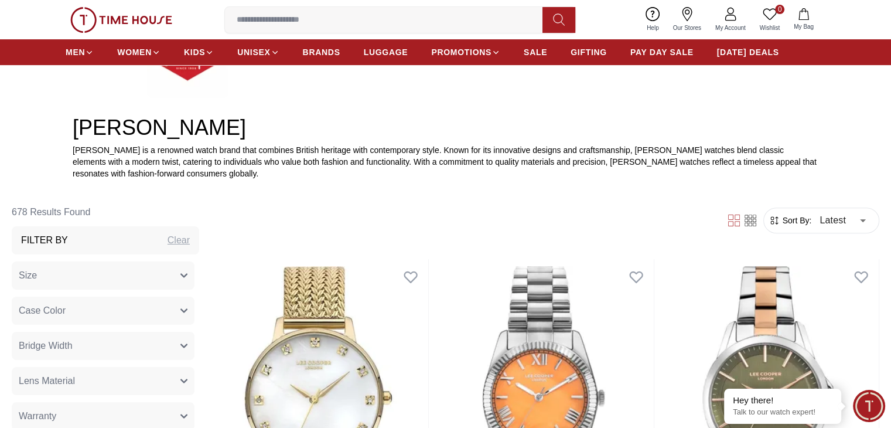
click at [749, 219] on icon at bounding box center [751, 221] width 4 height 4
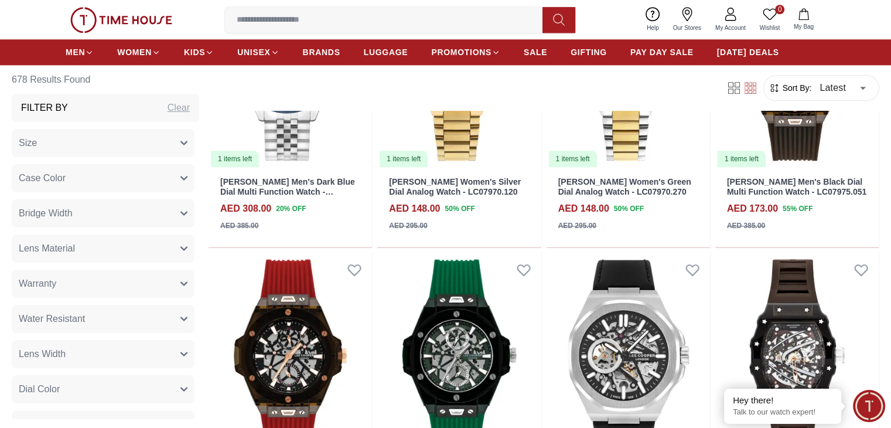
scroll to position [117, 0]
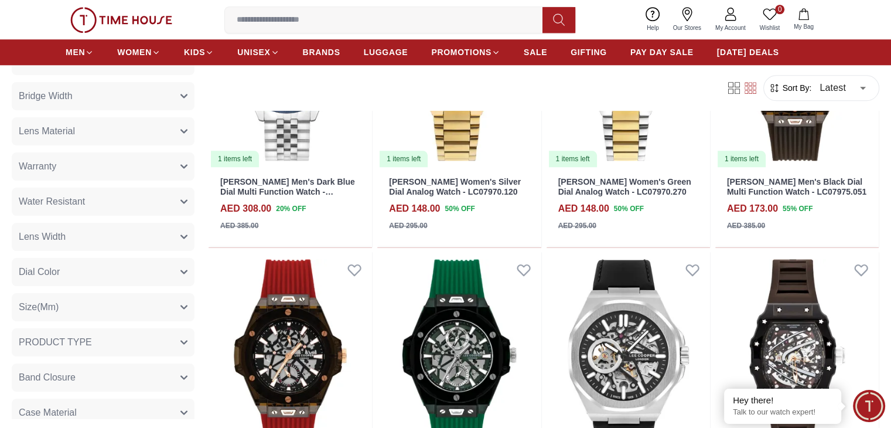
click at [162, 272] on button "Dial Color" at bounding box center [103, 272] width 183 height 28
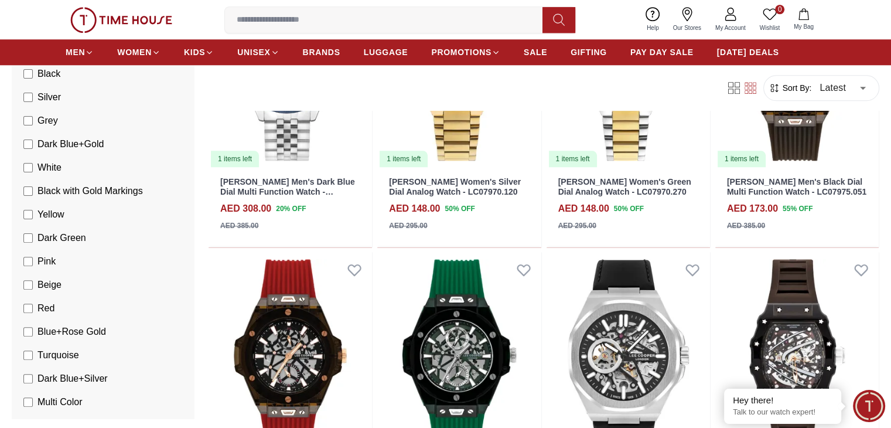
scroll to position [410, 0]
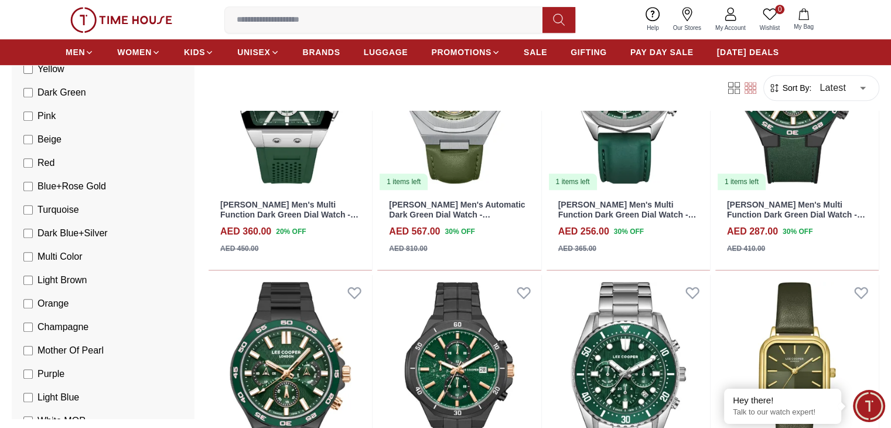
scroll to position [703, 0]
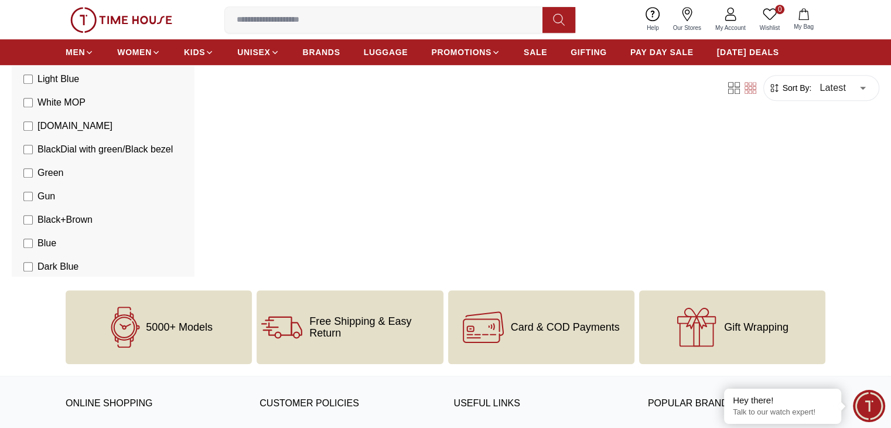
click at [83, 315] on div "5000+ Models" at bounding box center [159, 327] width 186 height 74
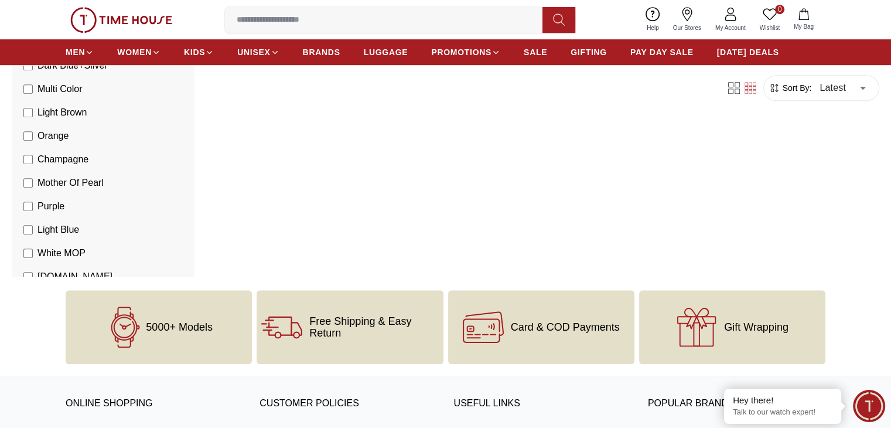
scroll to position [527, 0]
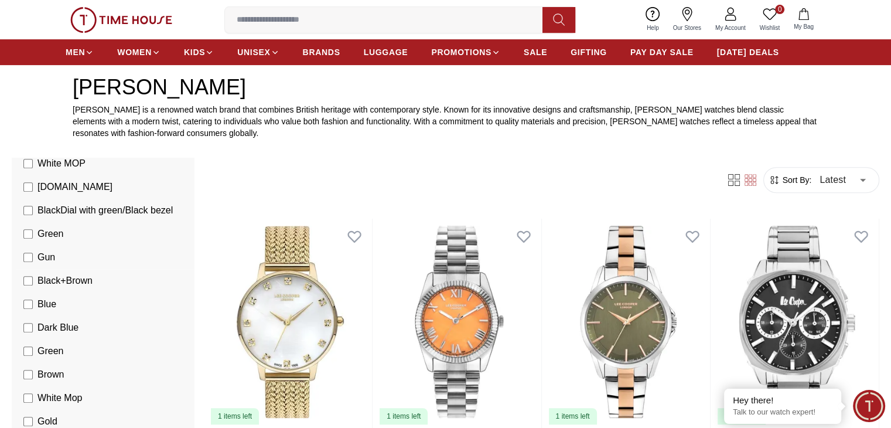
scroll to position [879, 0]
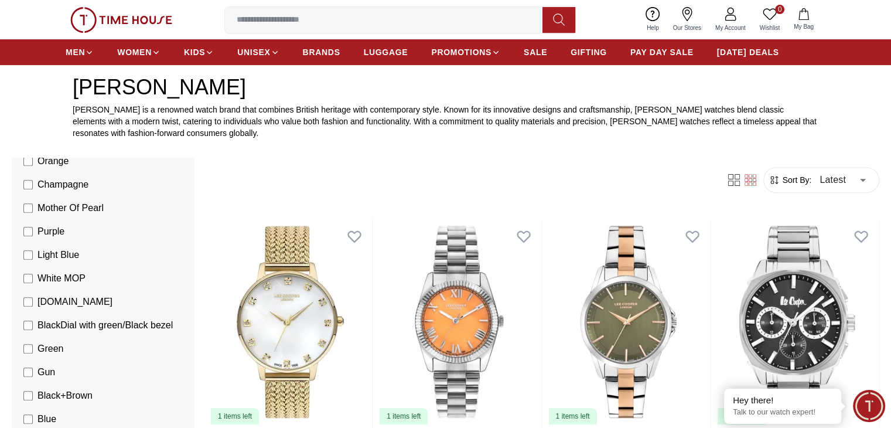
scroll to position [937, 0]
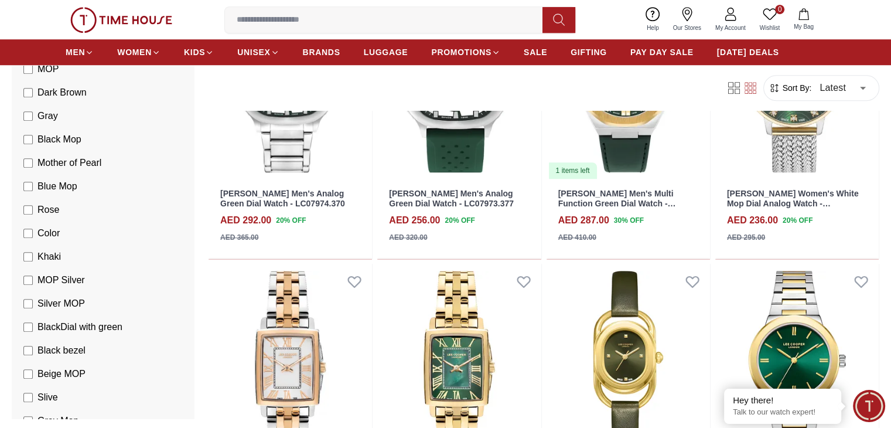
scroll to position [1095, 0]
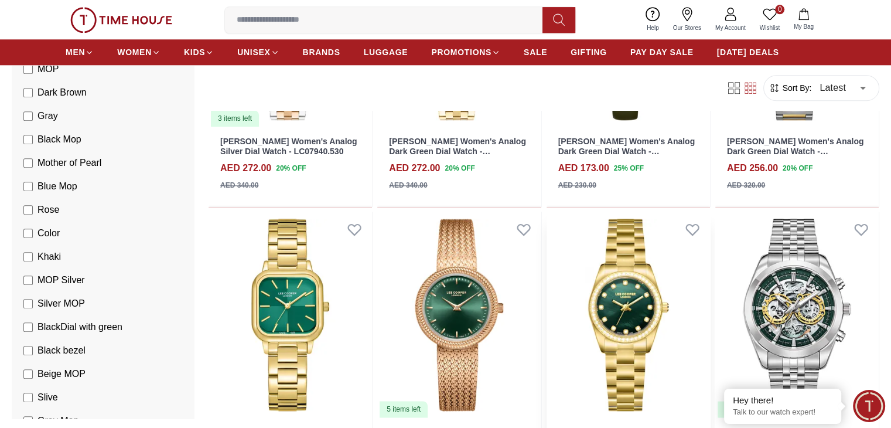
scroll to position [1036, 0]
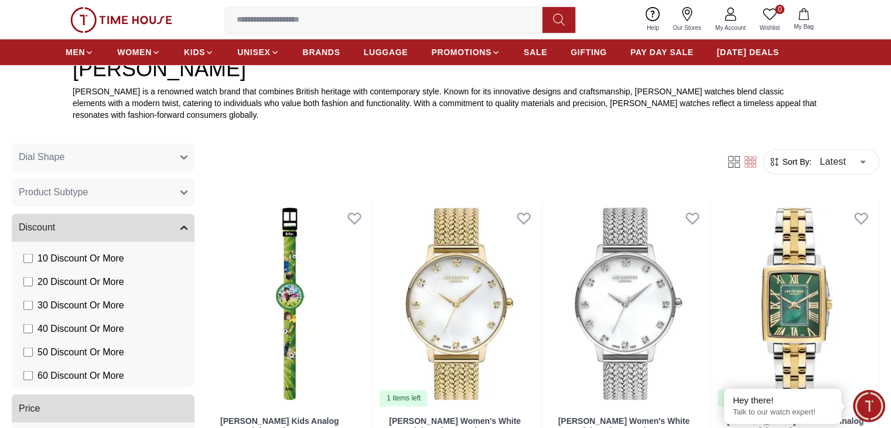
scroll to position [333, 0]
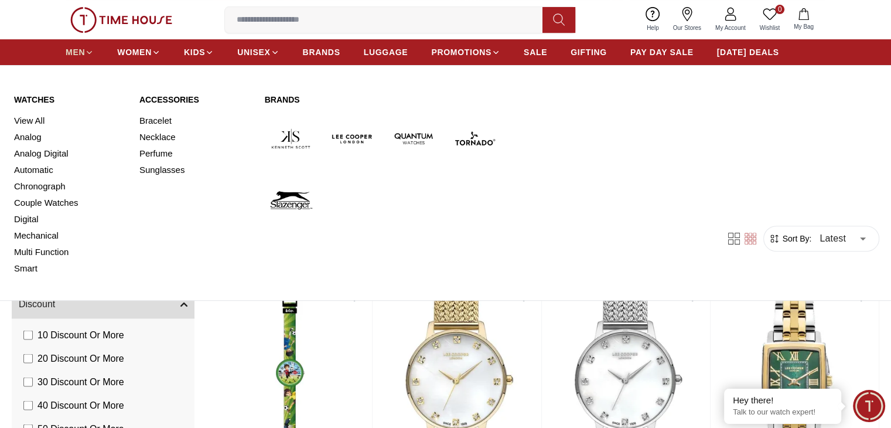
click at [71, 56] on span "MEN" at bounding box center [75, 52] width 19 height 12
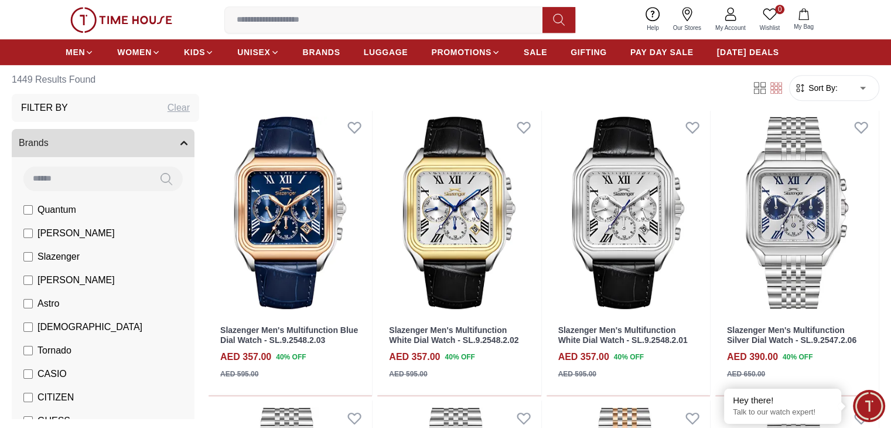
scroll to position [703, 0]
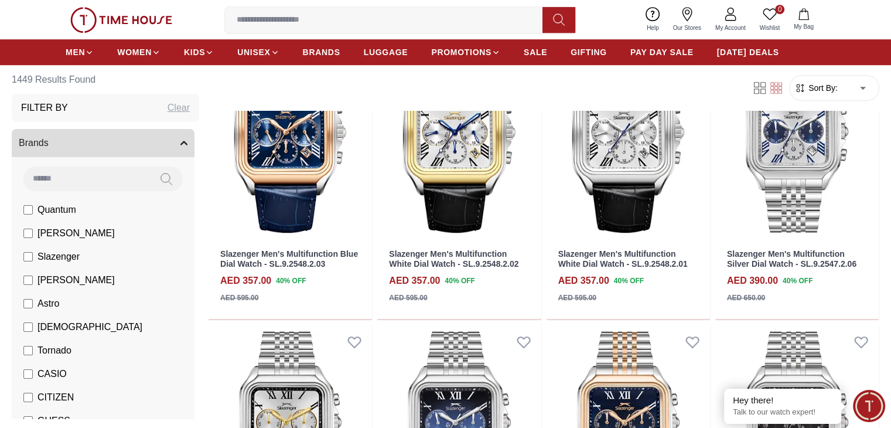
scroll to position [937, 0]
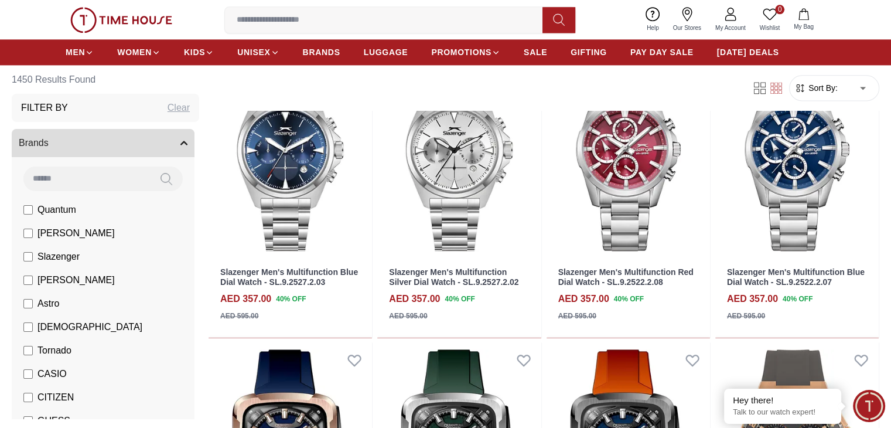
scroll to position [1289, 0]
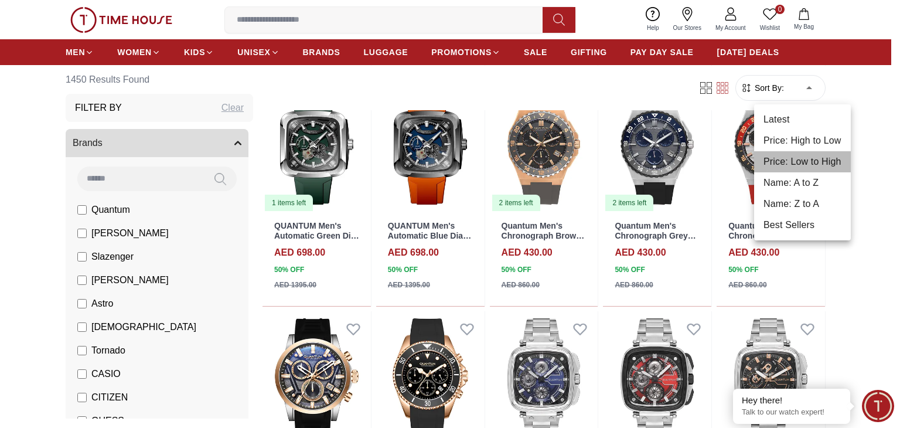
click at [805, 162] on li "Price: Low to High" at bounding box center [802, 161] width 97 height 21
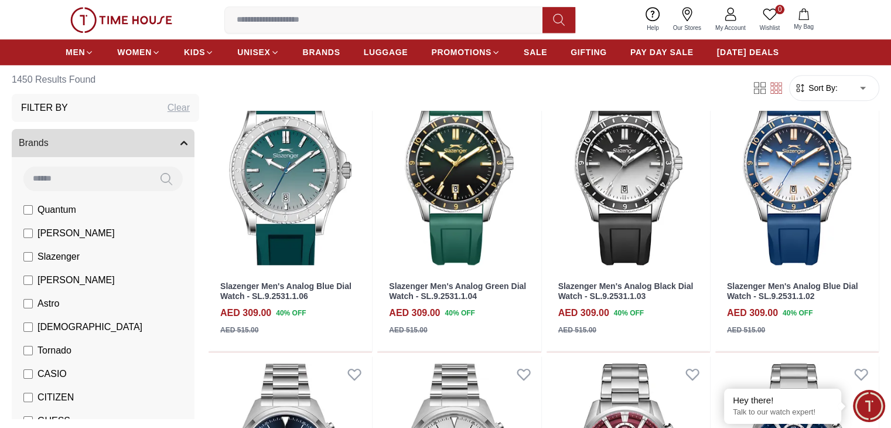
type input "*"
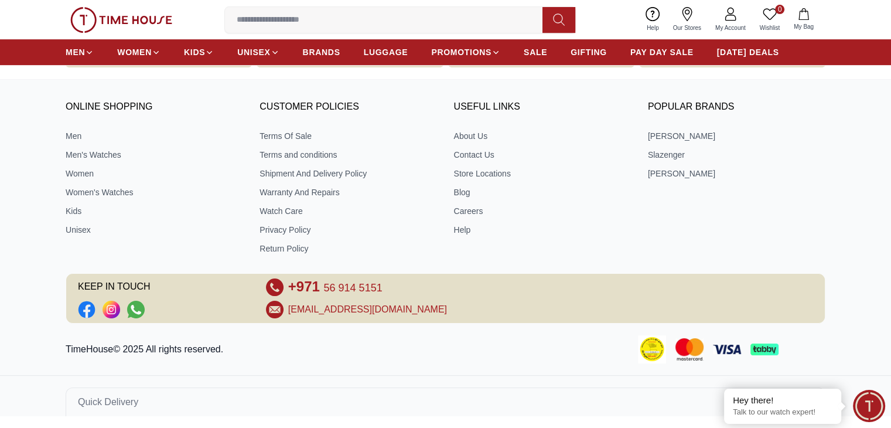
scroll to position [504, 0]
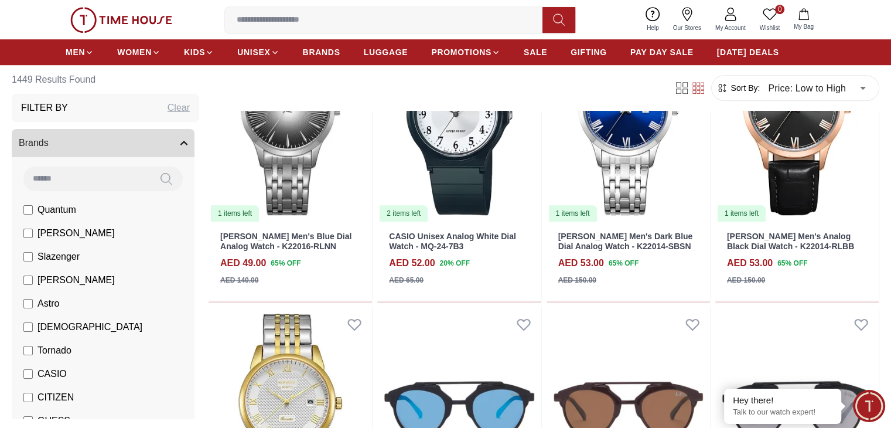
scroll to position [820, 0]
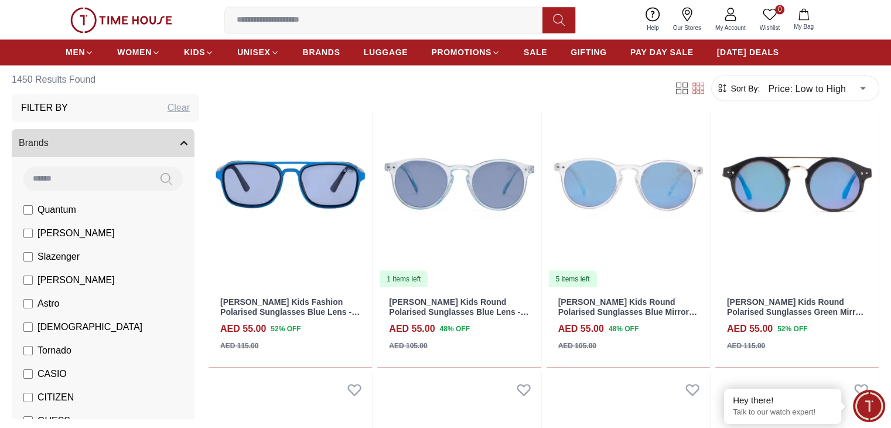
scroll to position [1992, 0]
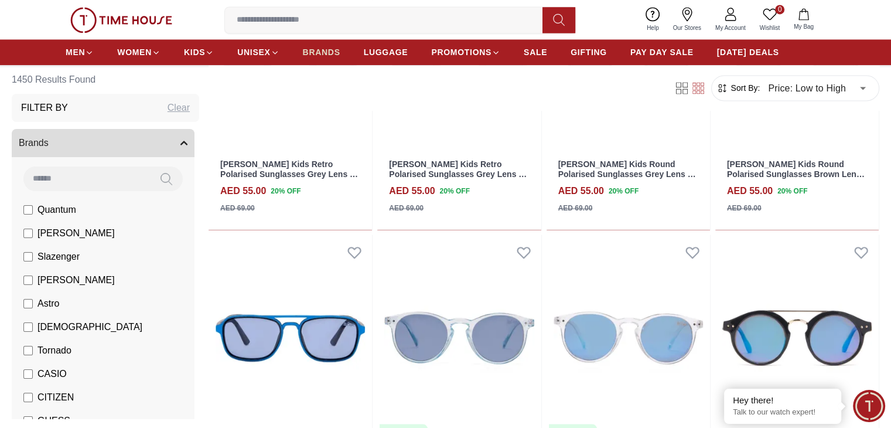
click at [337, 50] on span "BRANDS" at bounding box center [321, 52] width 37 height 12
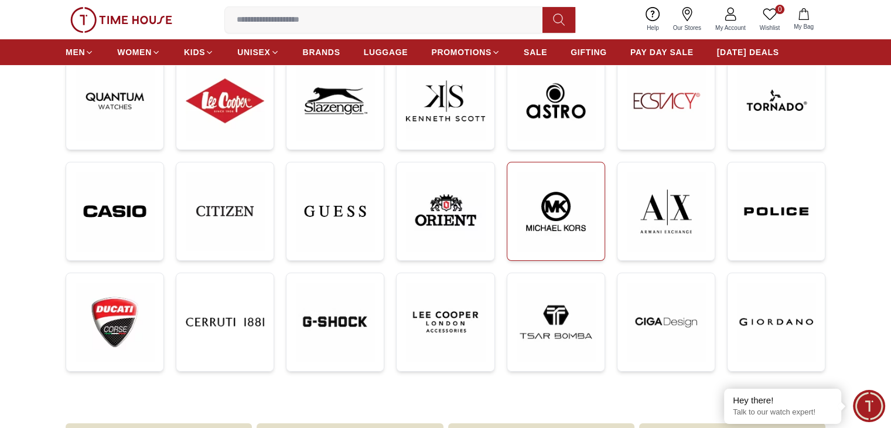
scroll to position [176, 0]
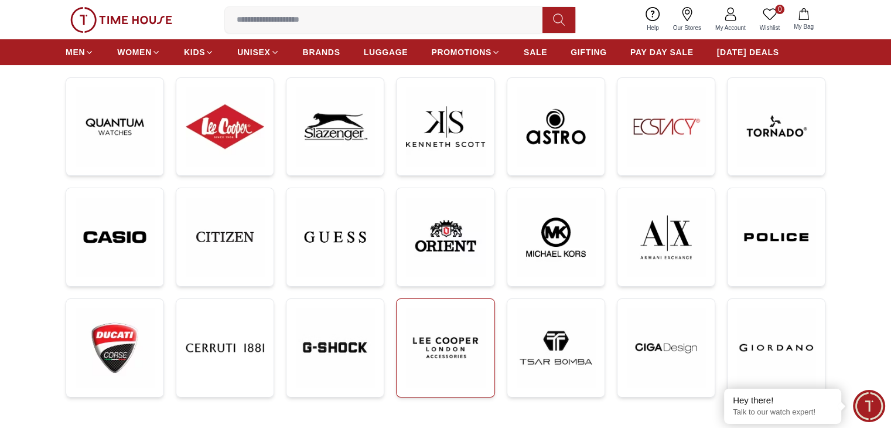
click at [441, 327] on img at bounding box center [445, 347] width 78 height 78
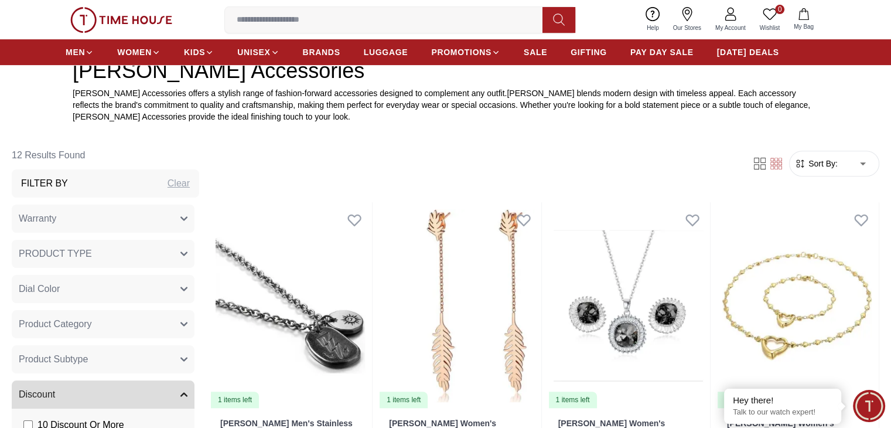
scroll to position [410, 0]
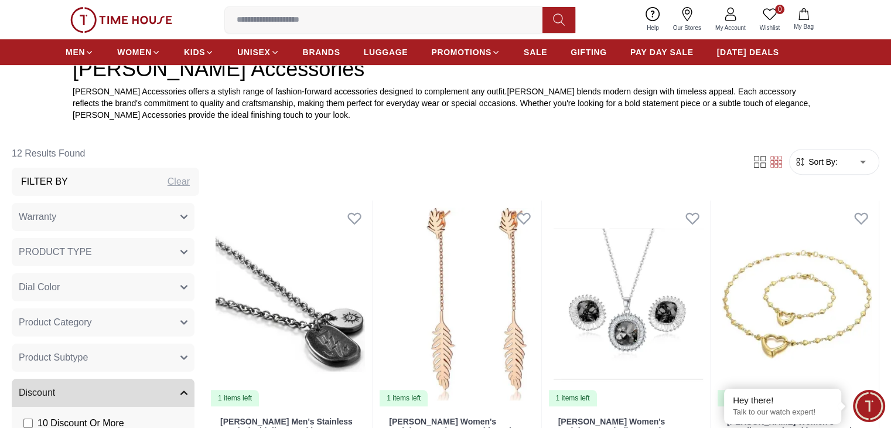
click at [179, 251] on button "PRODUCT TYPE" at bounding box center [103, 252] width 183 height 28
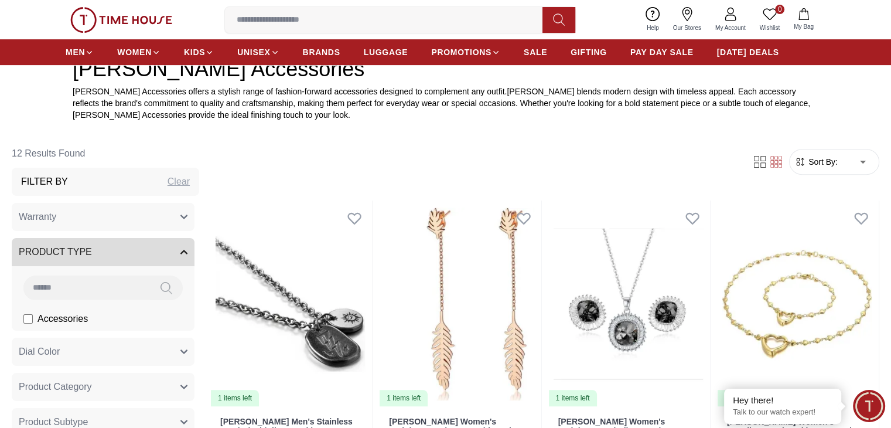
click at [179, 251] on button "PRODUCT TYPE" at bounding box center [103, 252] width 183 height 28
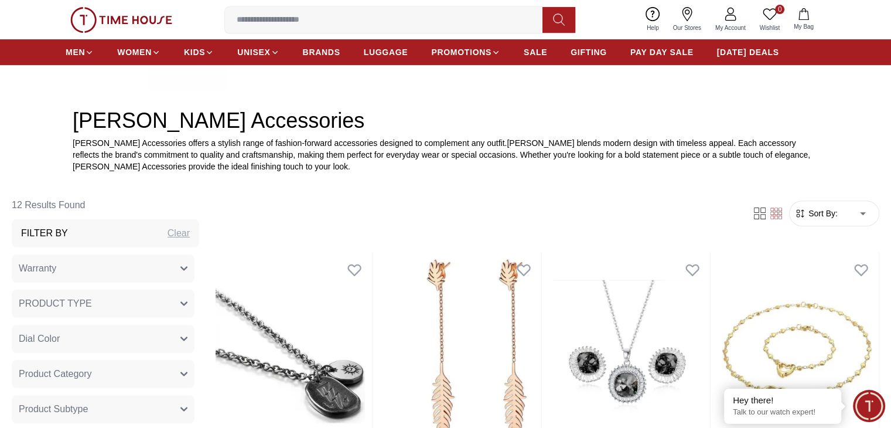
scroll to position [293, 0]
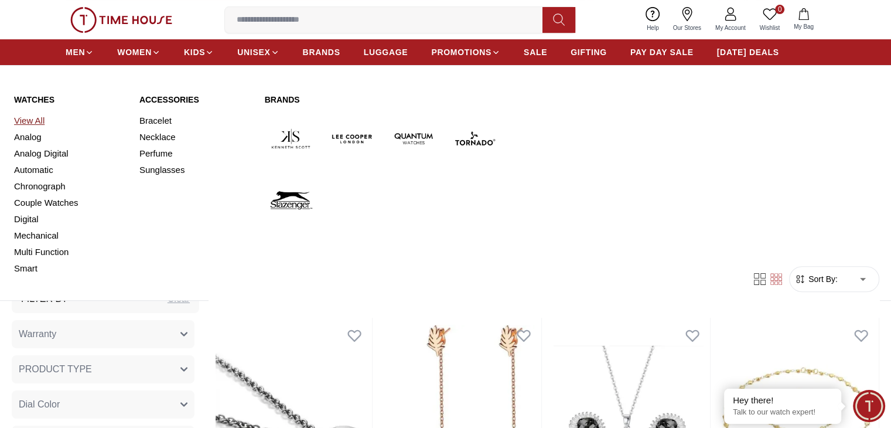
click at [32, 120] on link "View All" at bounding box center [69, 120] width 111 height 16
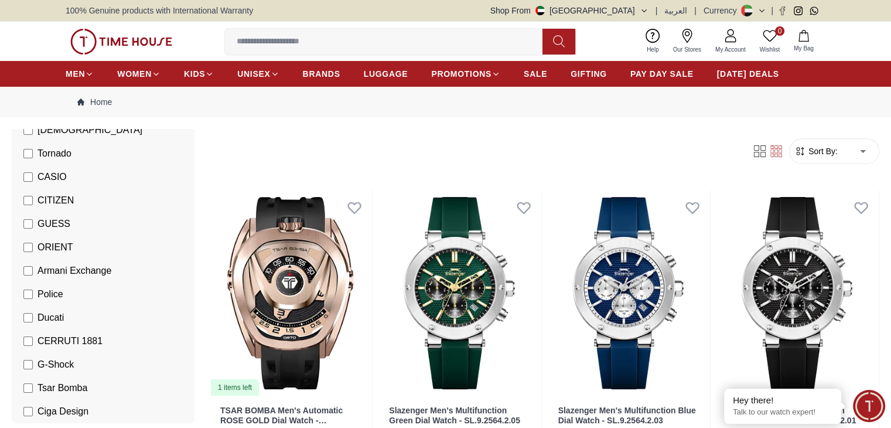
scroll to position [117, 0]
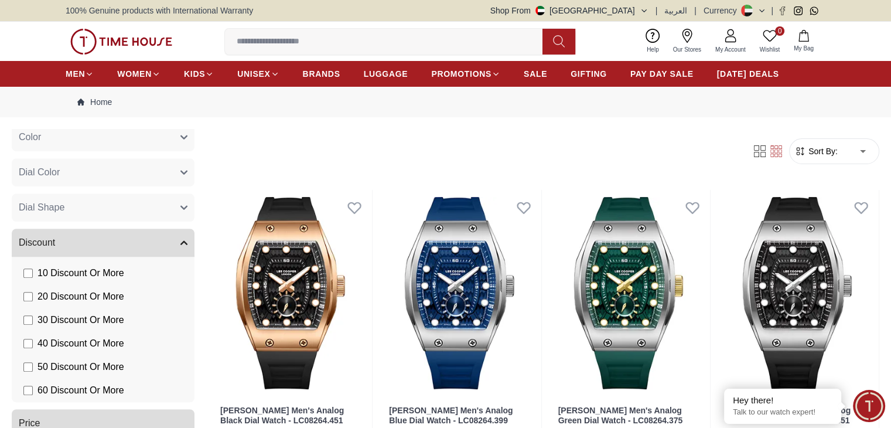
scroll to position [909, 0]
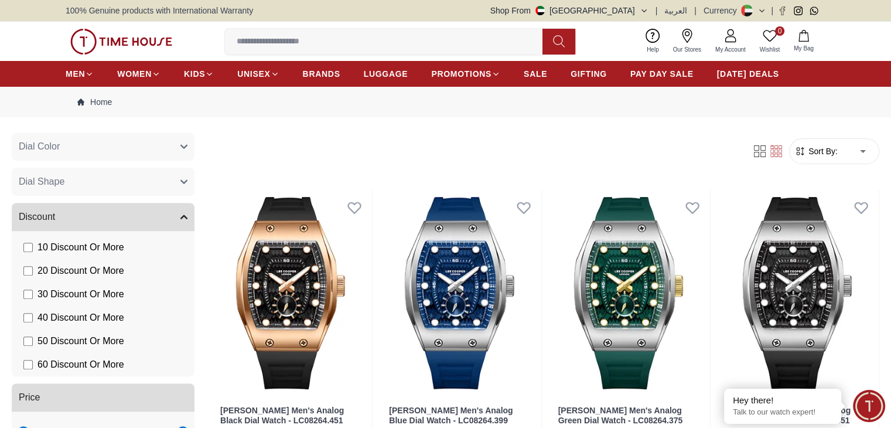
click at [163, 219] on button "Discount" at bounding box center [103, 217] width 183 height 28
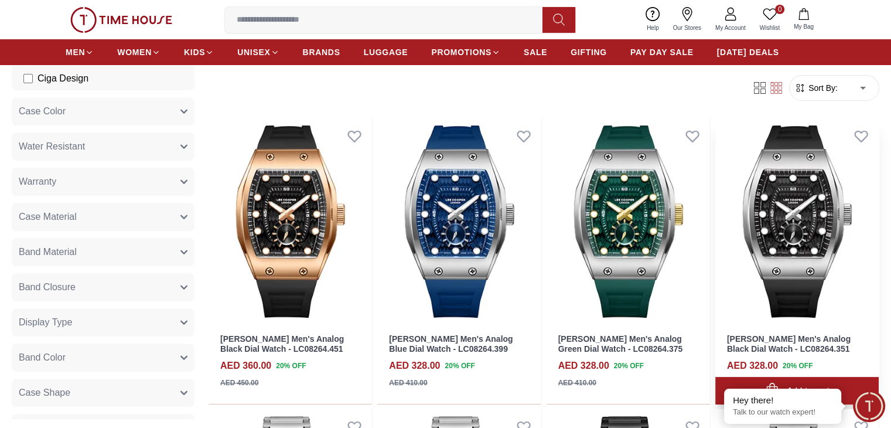
scroll to position [0, 0]
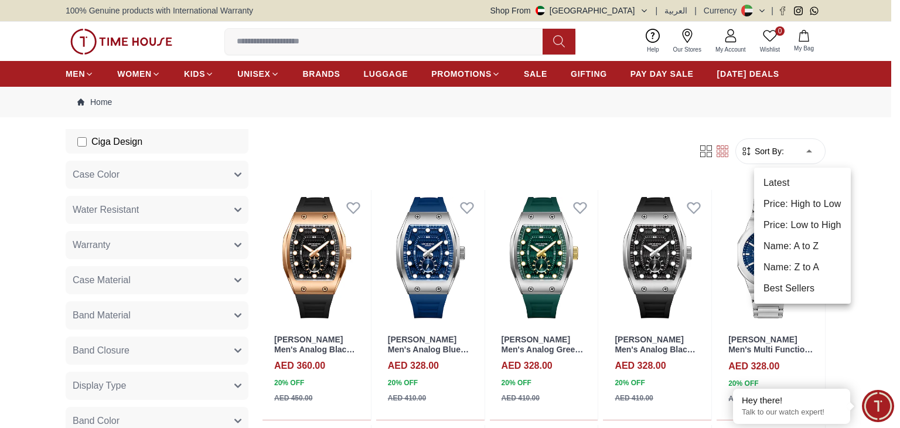
click at [790, 223] on li "Price: Low to High" at bounding box center [802, 224] width 97 height 21
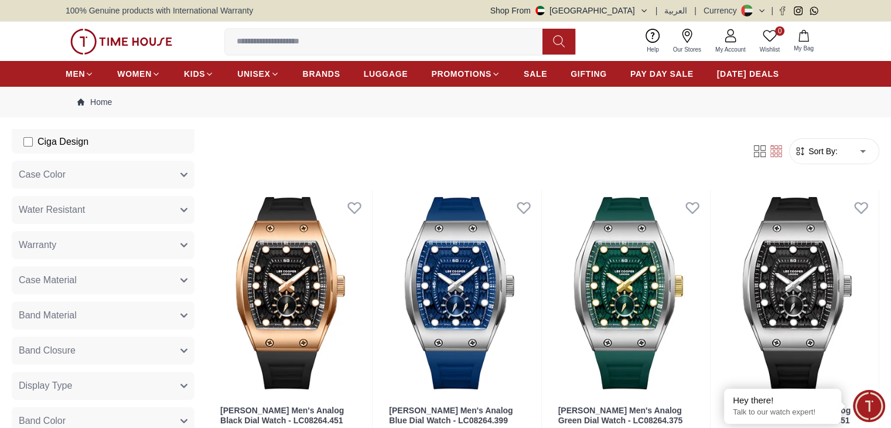
type input "*"
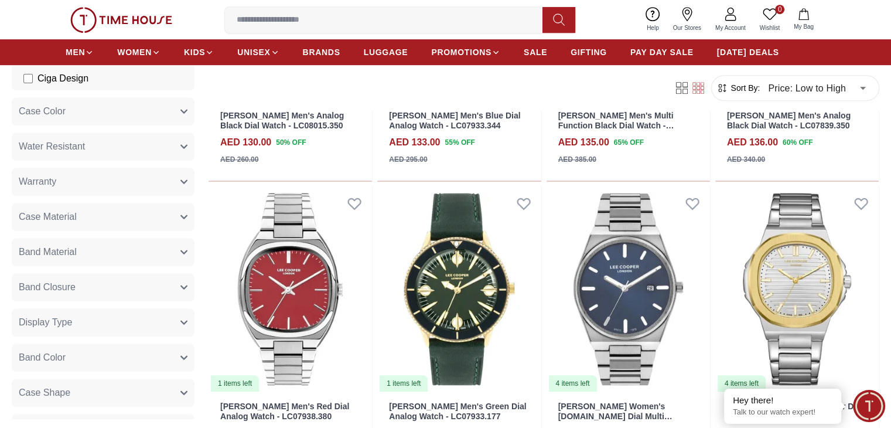
scroll to position [762, 0]
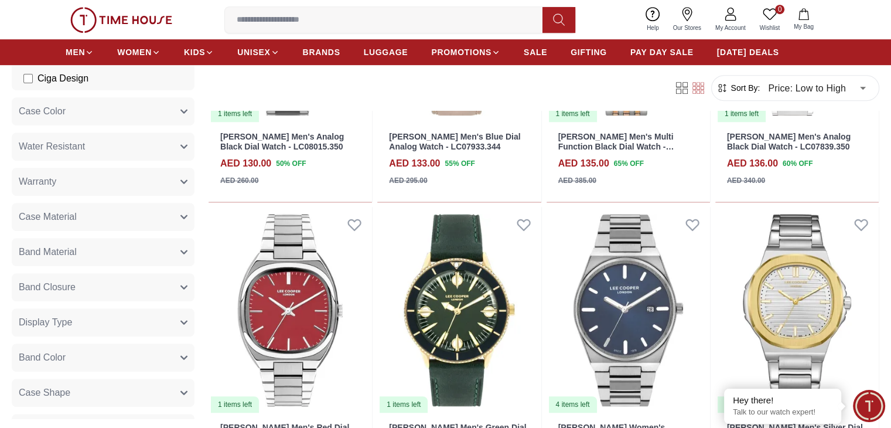
scroll to position [527, 0]
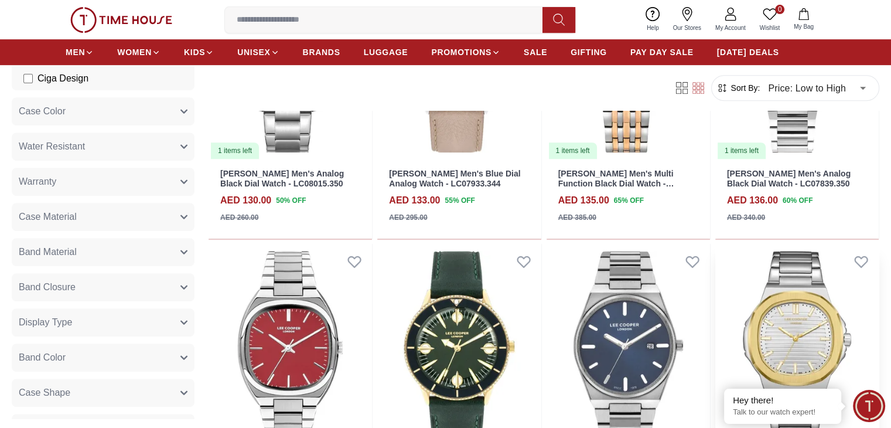
click at [715, 244] on img at bounding box center [796, 347] width 163 height 206
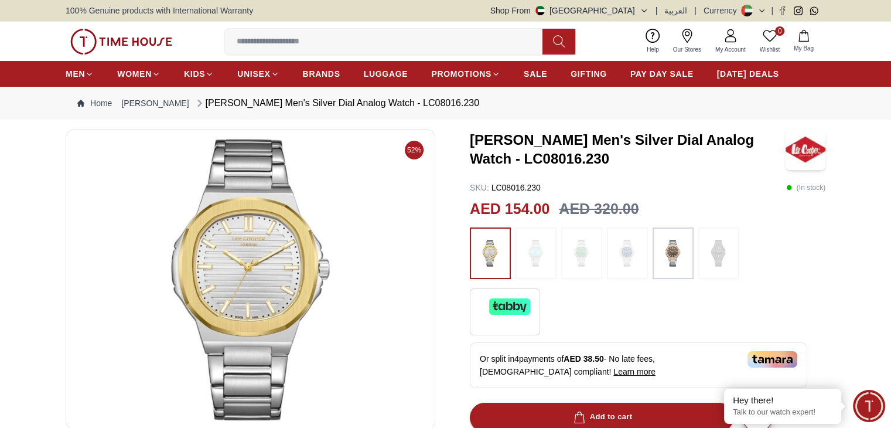
click at [583, 250] on img at bounding box center [581, 253] width 29 height 40
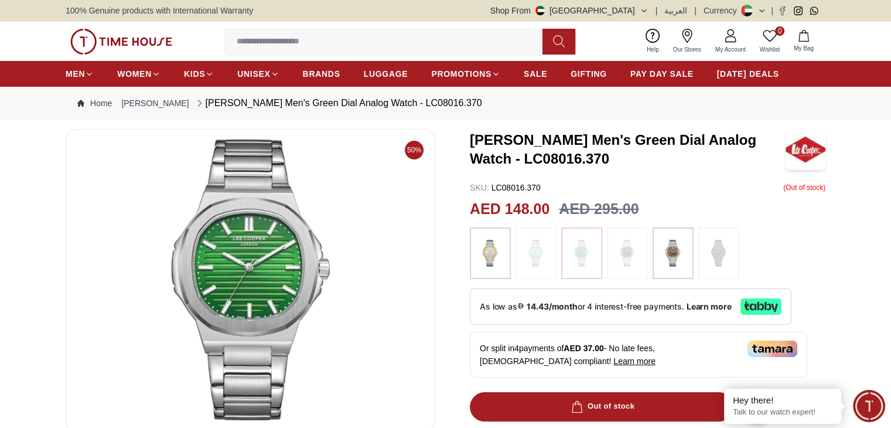
click at [671, 259] on img at bounding box center [672, 253] width 29 height 40
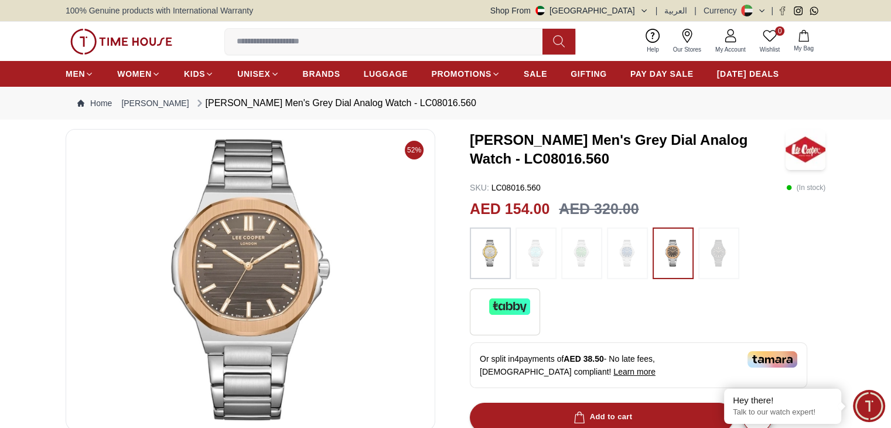
scroll to position [469, 0]
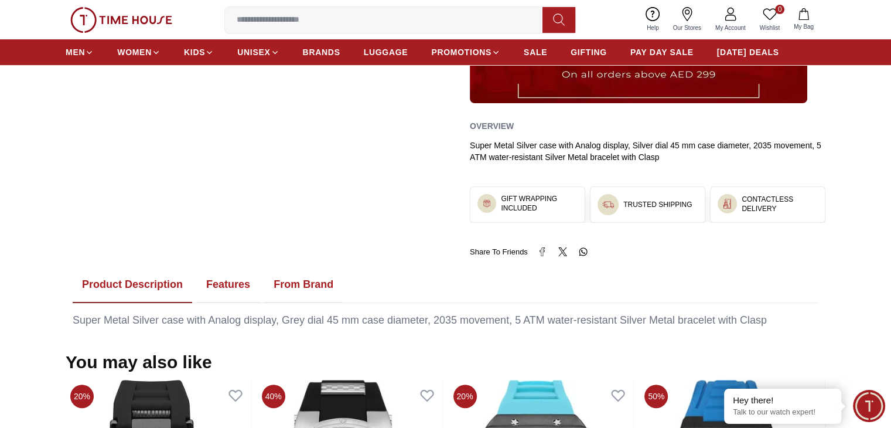
click at [228, 292] on button "Features" at bounding box center [228, 285] width 63 height 36
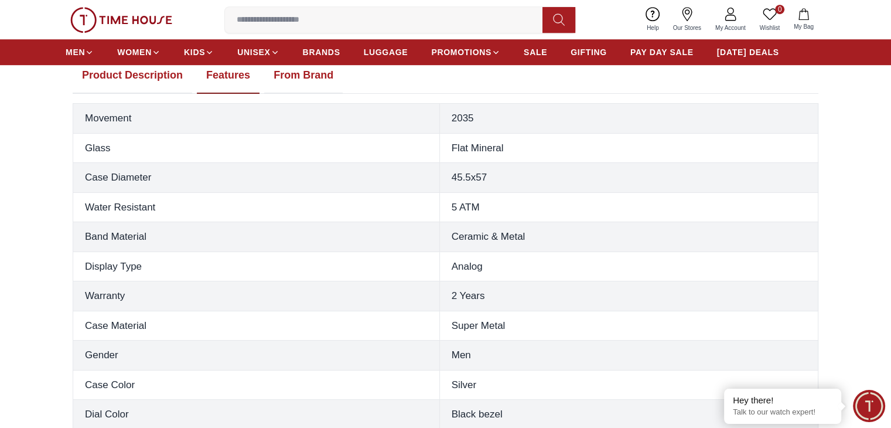
scroll to position [644, 0]
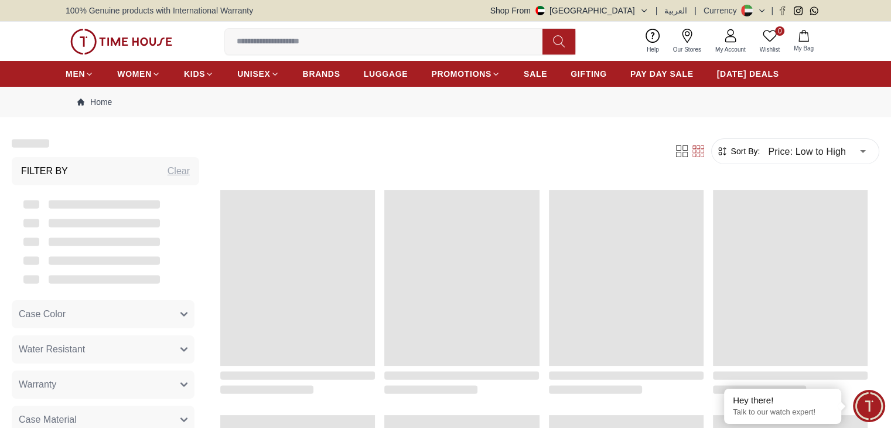
scroll to position [527, 0]
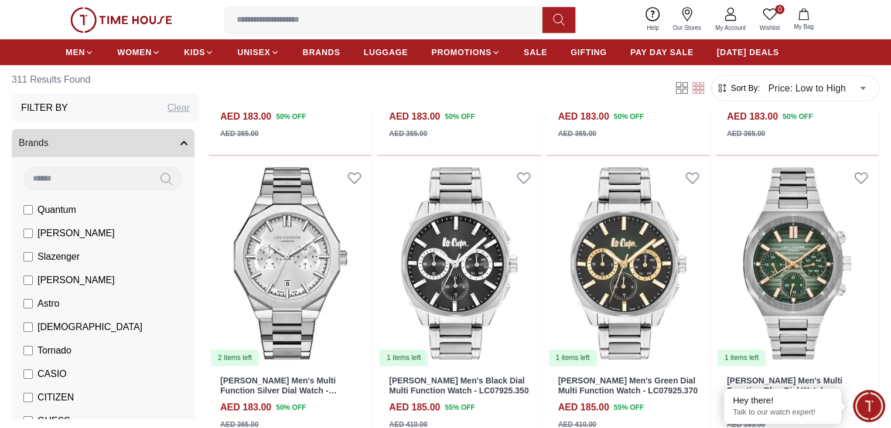
scroll to position [703, 0]
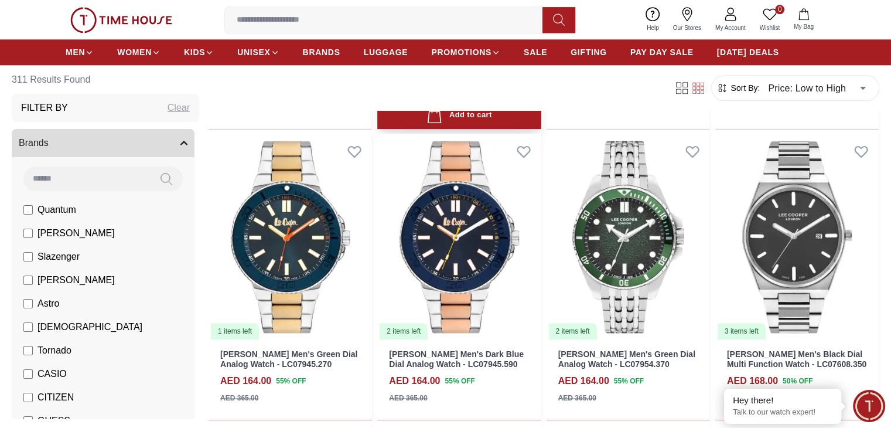
scroll to position [1640, 0]
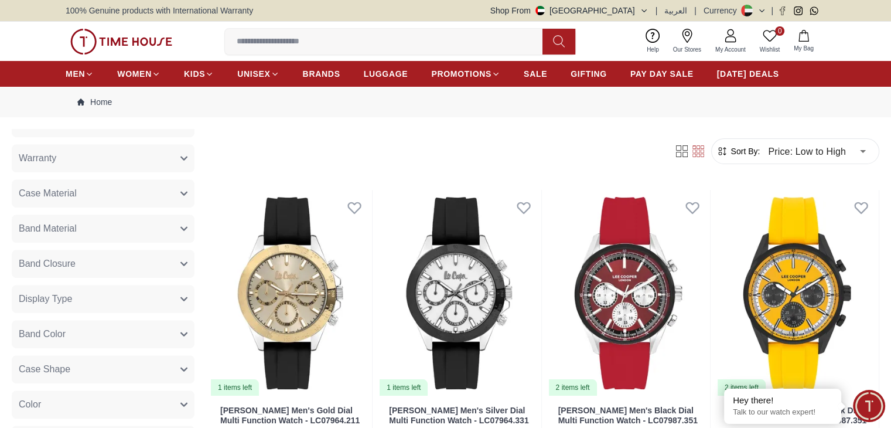
click at [296, 38] on input at bounding box center [388, 41] width 327 height 23
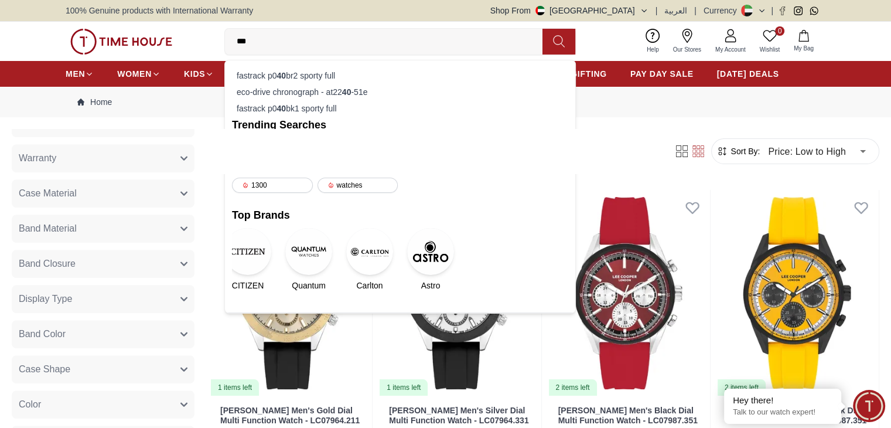
type input "****"
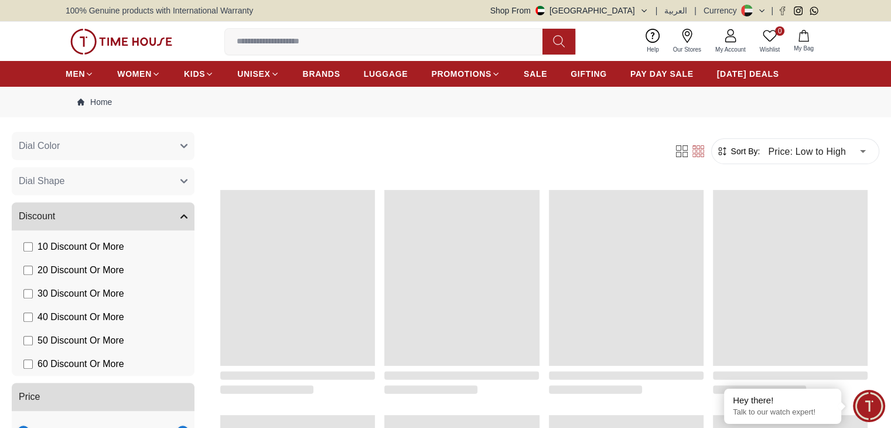
scroll to position [520, 0]
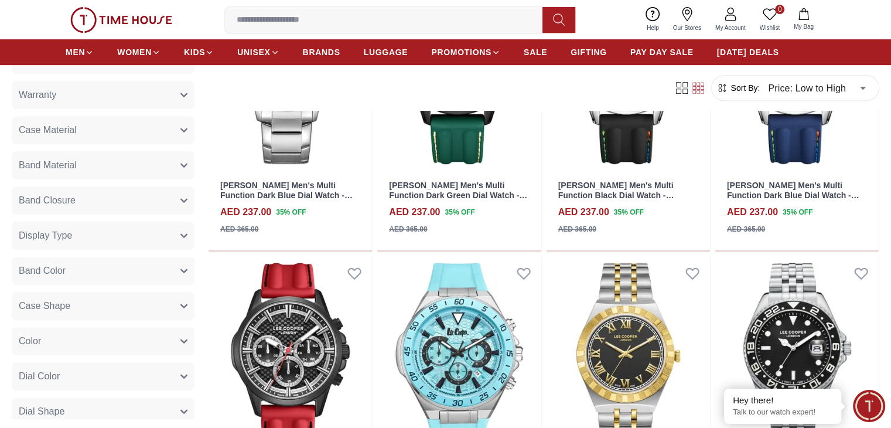
scroll to position [762, 0]
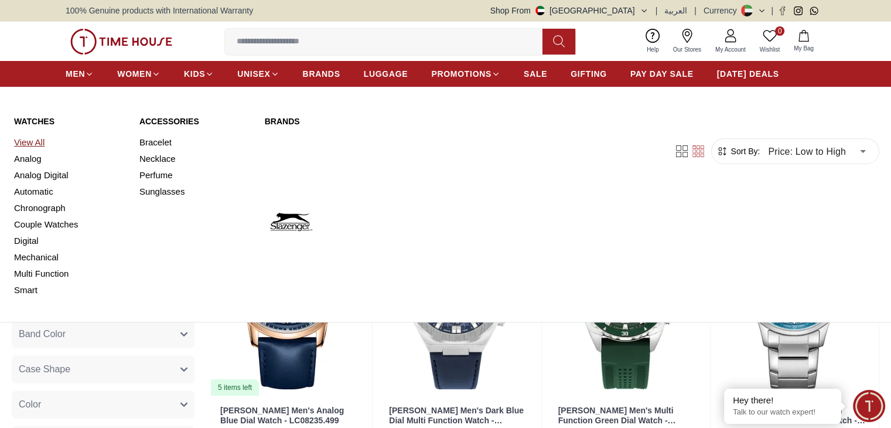
click at [30, 138] on link "View All" at bounding box center [69, 142] width 111 height 16
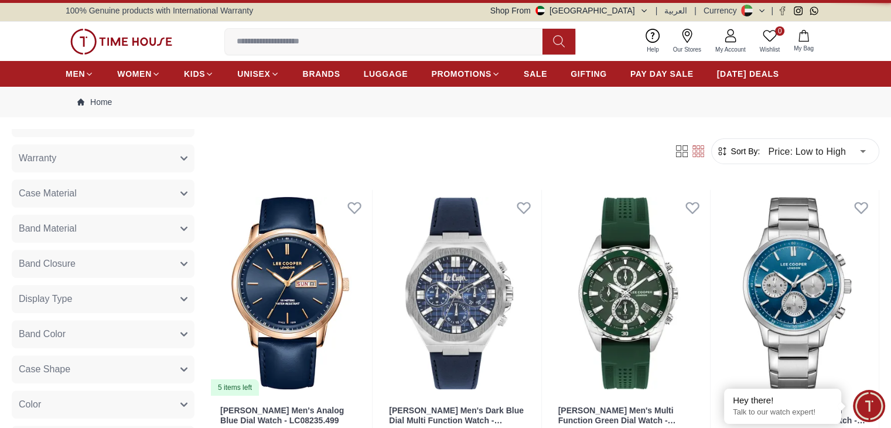
type input "******"
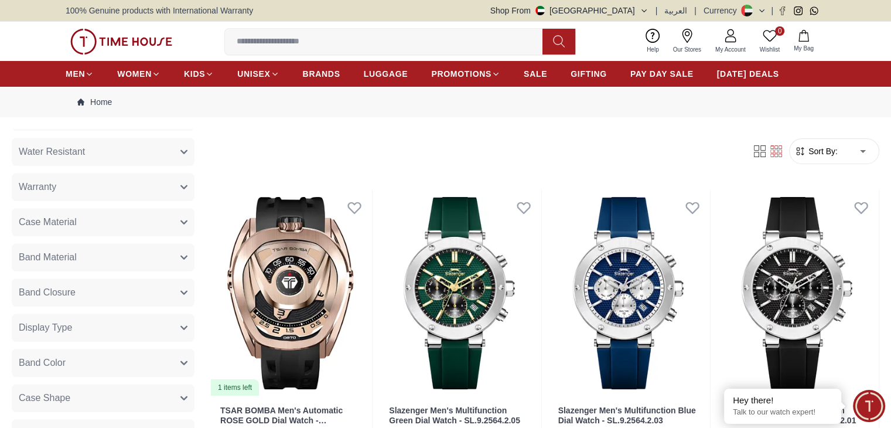
scroll to position [675, 0]
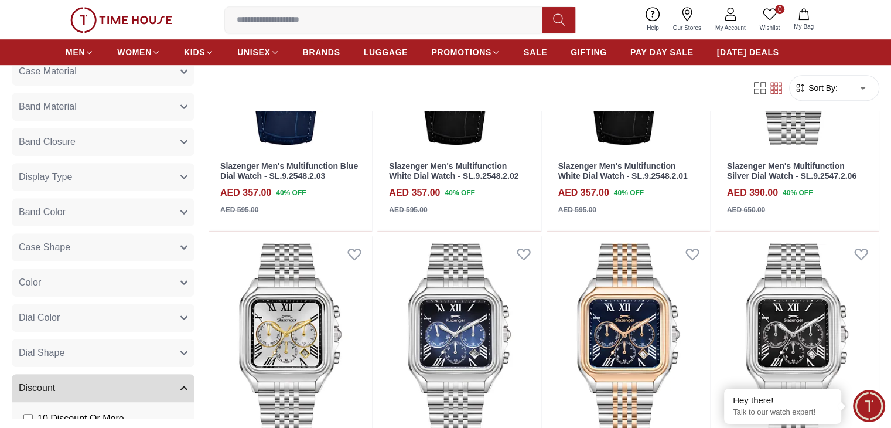
scroll to position [762, 0]
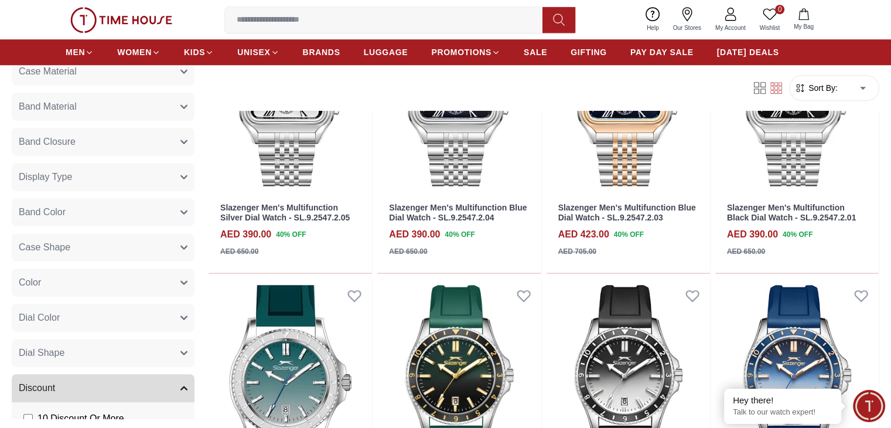
scroll to position [1054, 0]
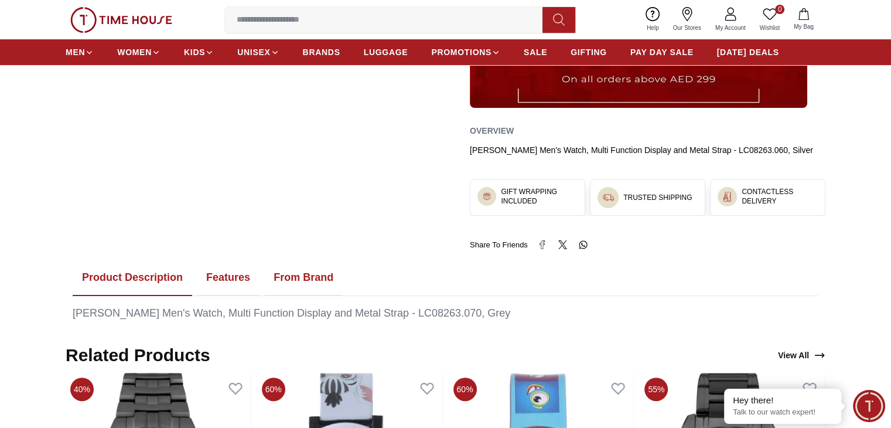
scroll to position [527, 0]
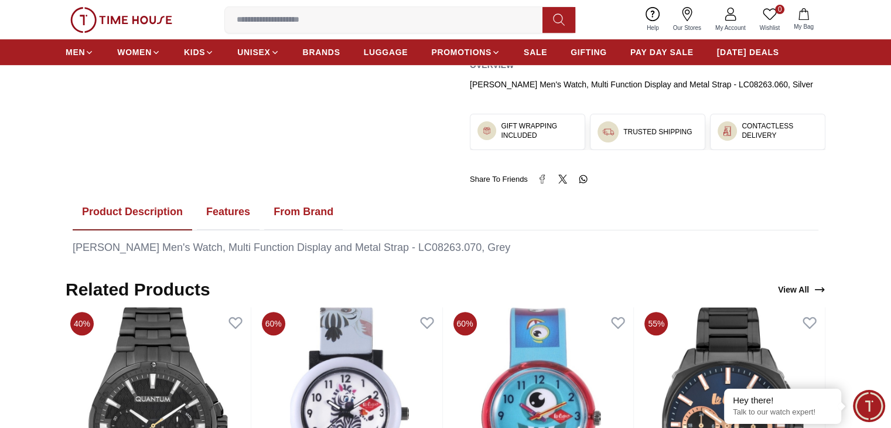
click at [232, 210] on button "Features" at bounding box center [228, 212] width 63 height 36
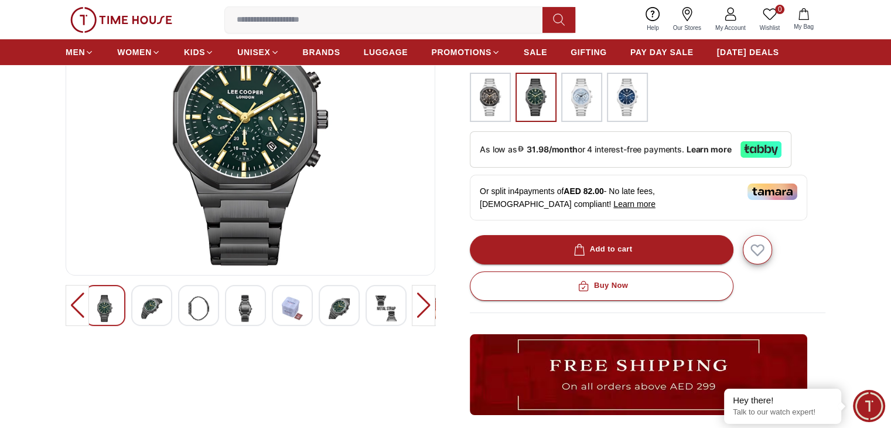
scroll to position [59, 0]
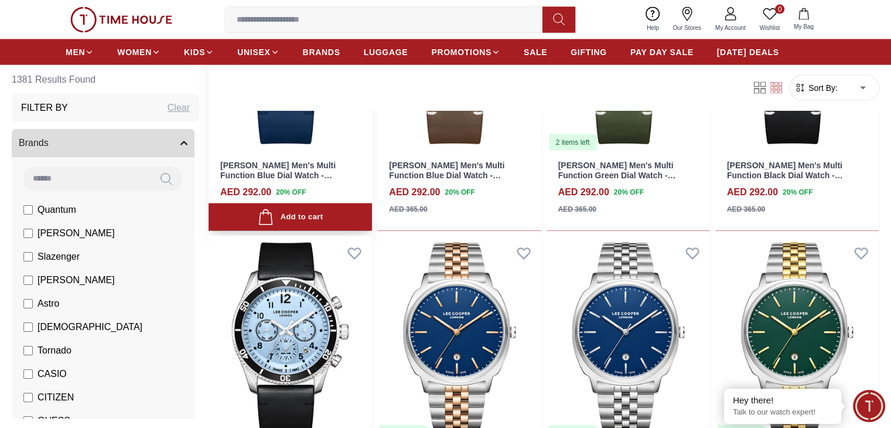
scroll to position [2636, 0]
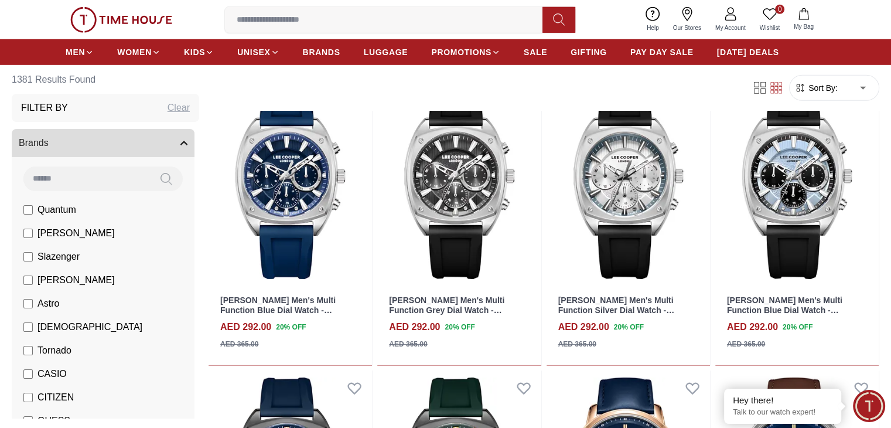
scroll to position [3573, 0]
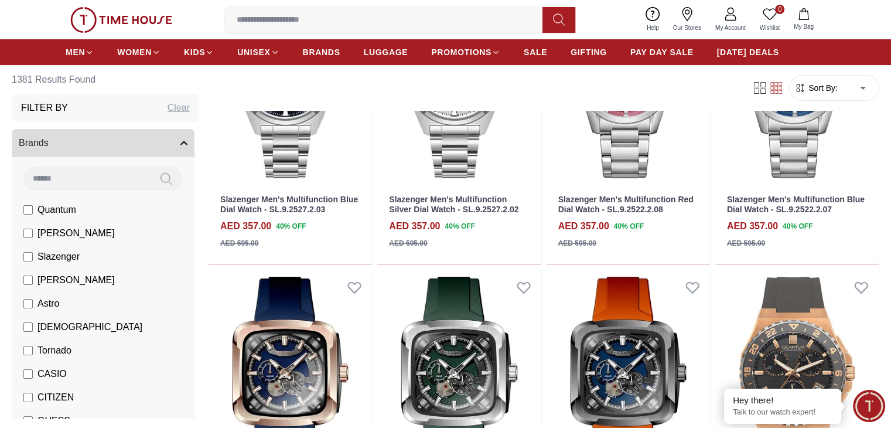
scroll to position [4921, 0]
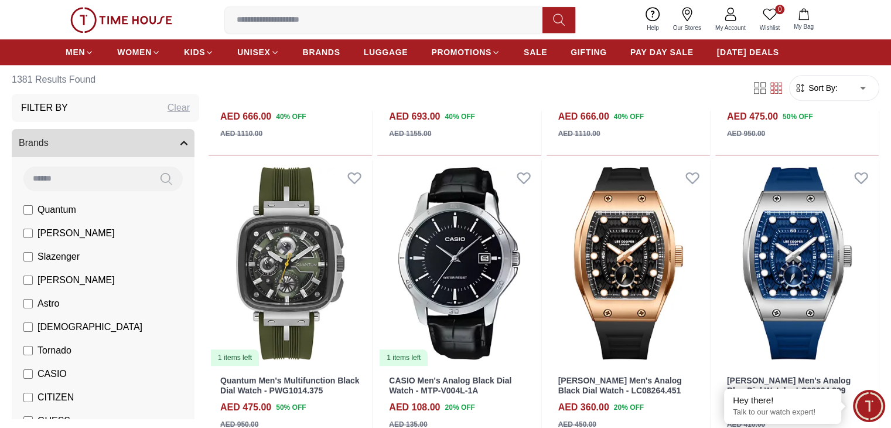
scroll to position [5507, 0]
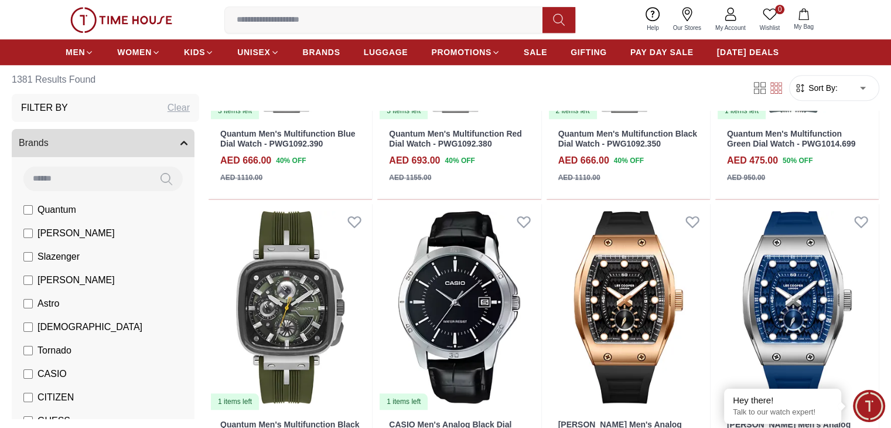
click at [806, 91] on span "Sort By:" at bounding box center [822, 88] width 32 height 12
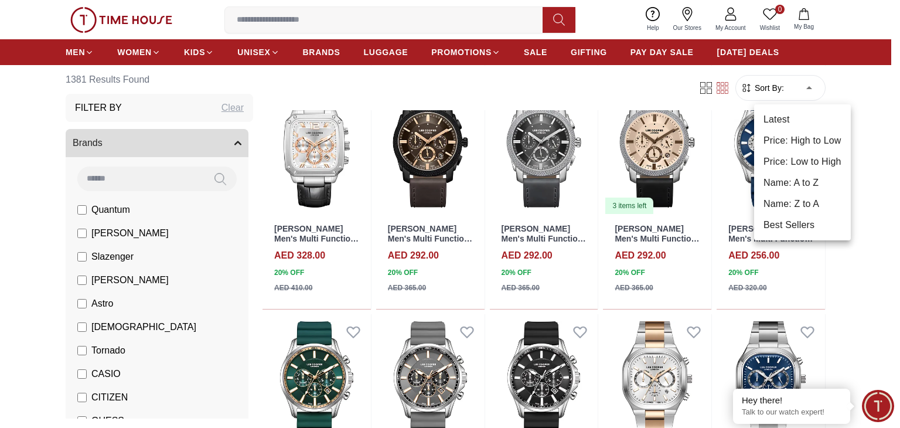
click at [787, 158] on li "Price: Low to High" at bounding box center [802, 161] width 97 height 21
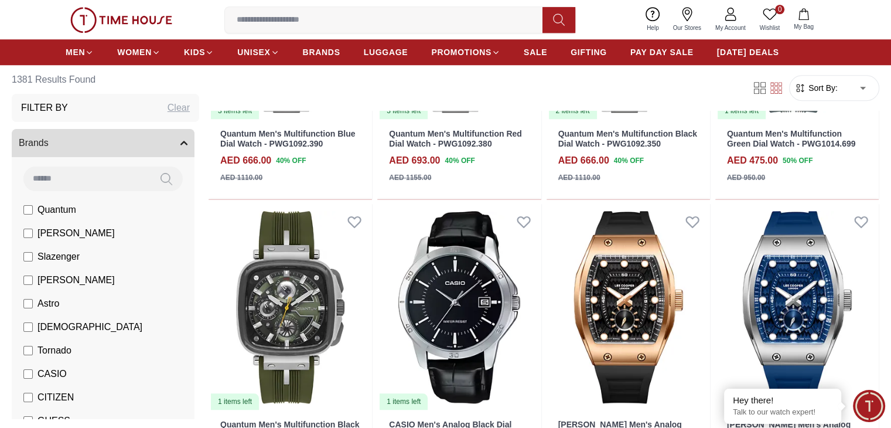
type input "*"
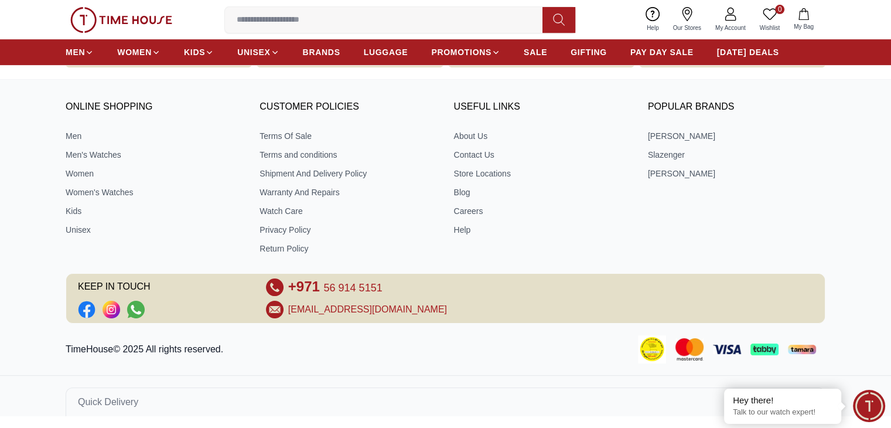
scroll to position [501, 0]
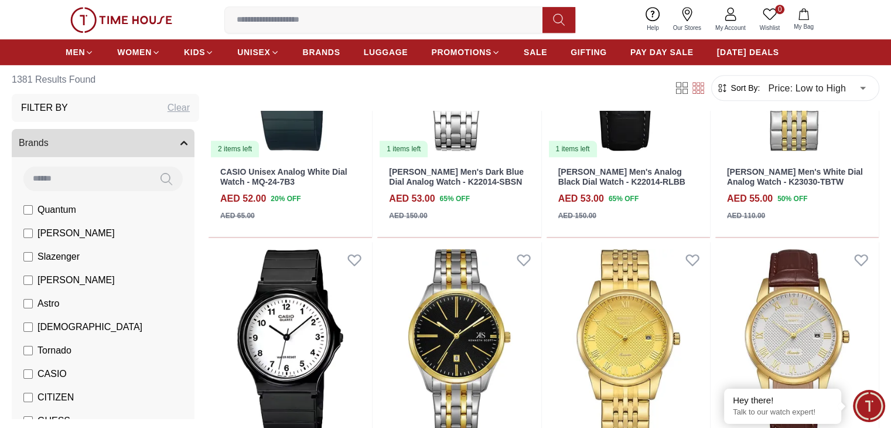
scroll to position [818, 0]
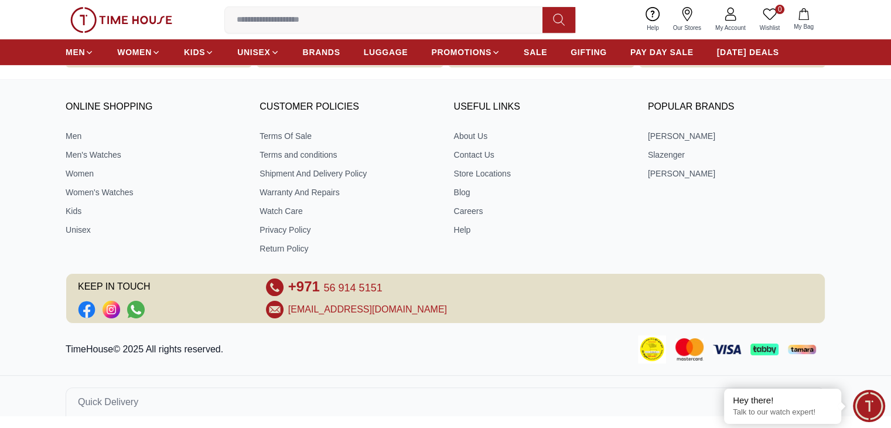
scroll to position [501, 0]
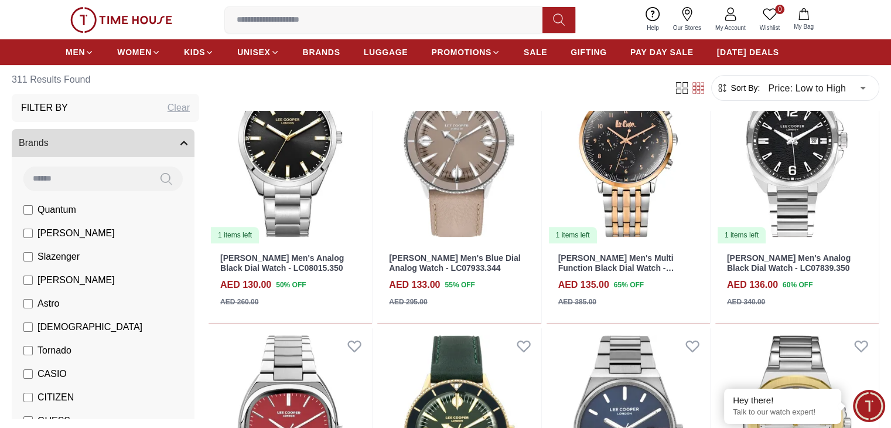
scroll to position [586, 0]
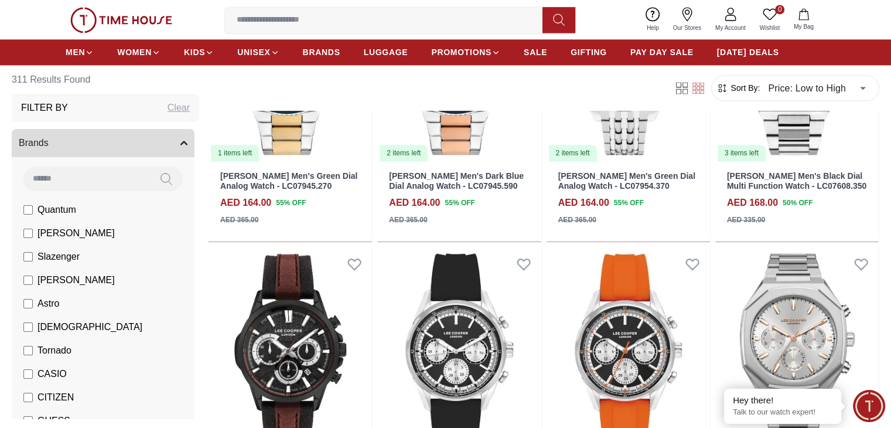
scroll to position [1737, 0]
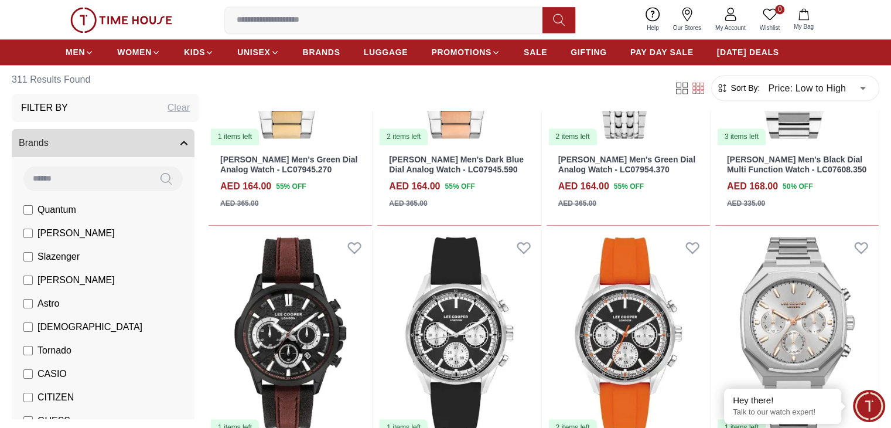
scroll to position [1679, 0]
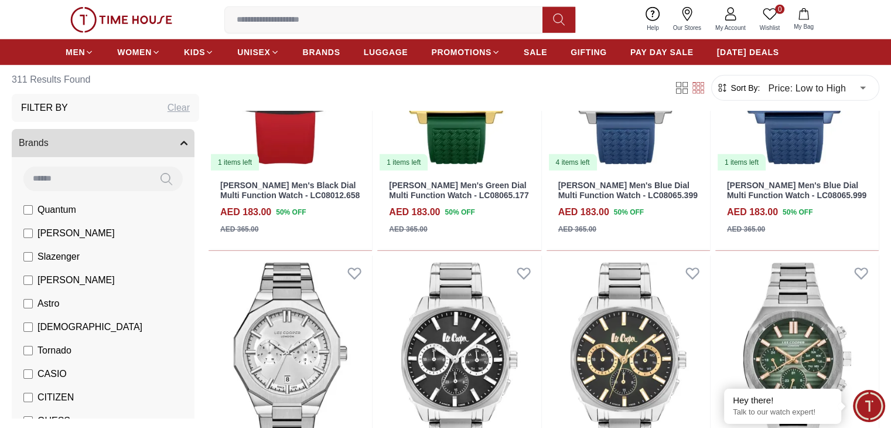
scroll to position [3495, 0]
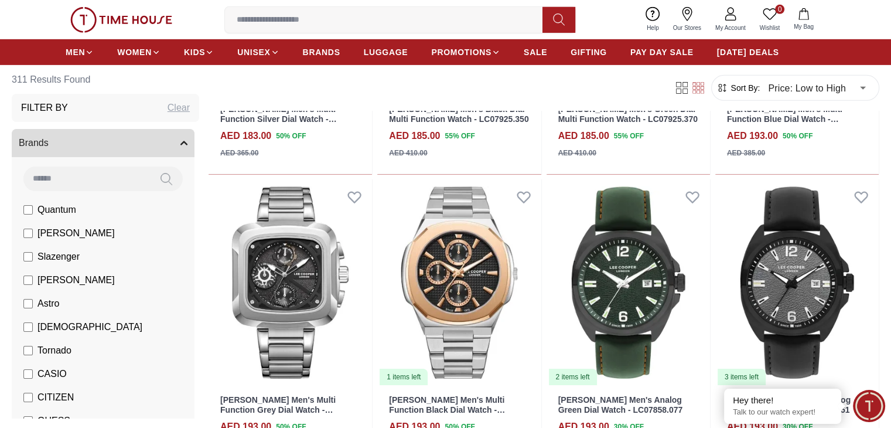
scroll to position [3675, 0]
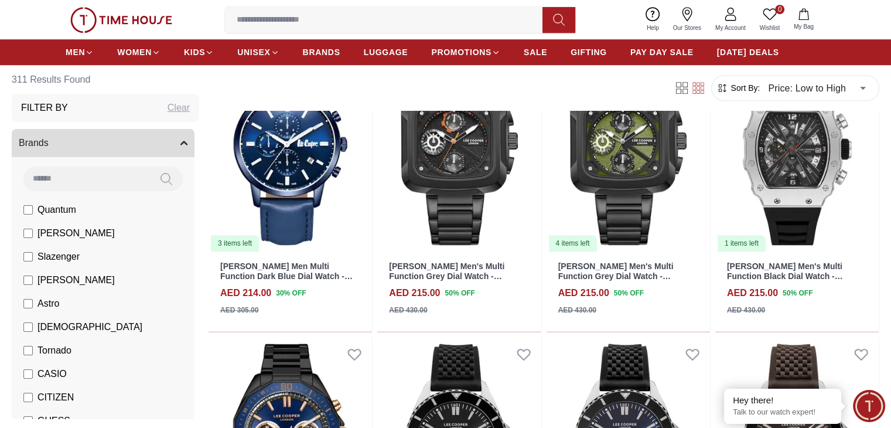
scroll to position [5487, 0]
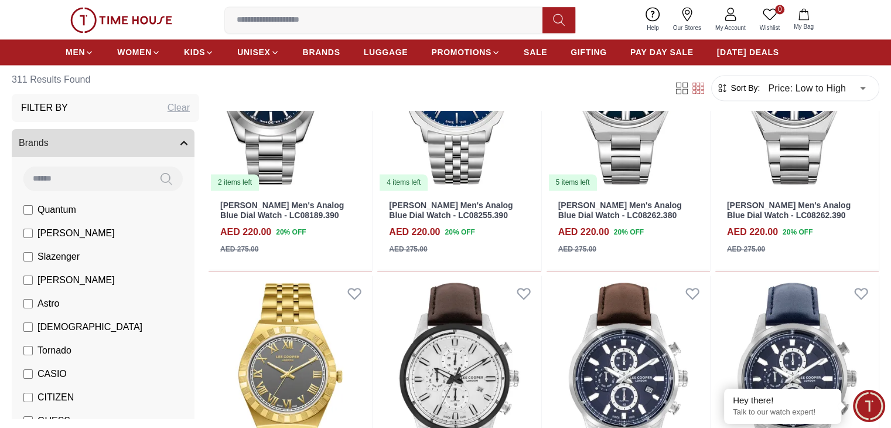
scroll to position [59, 0]
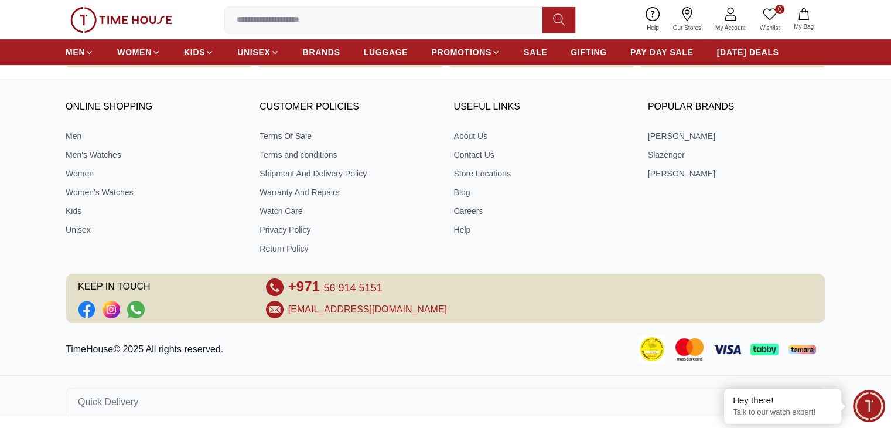
scroll to position [501, 0]
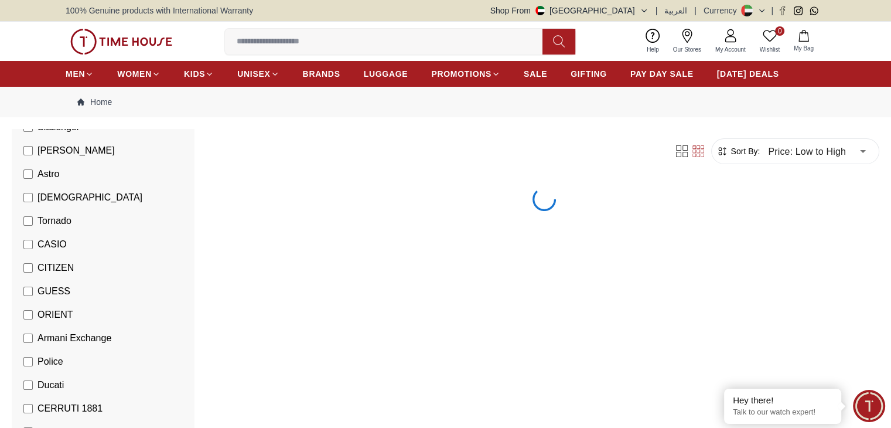
scroll to position [293, 0]
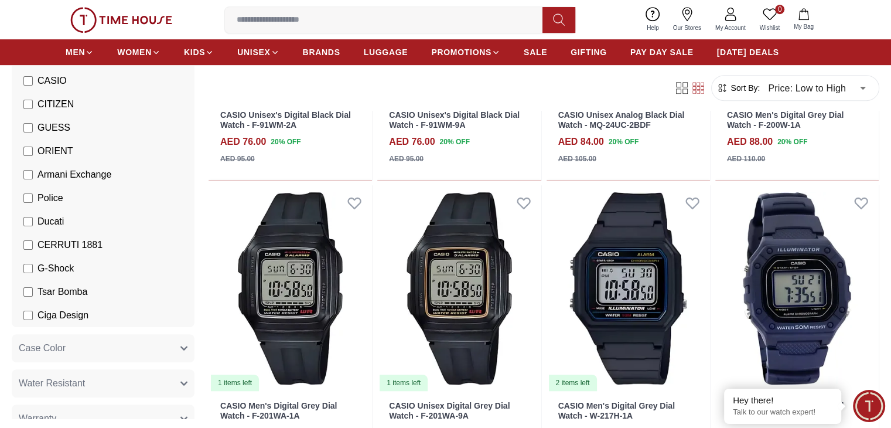
scroll to position [762, 0]
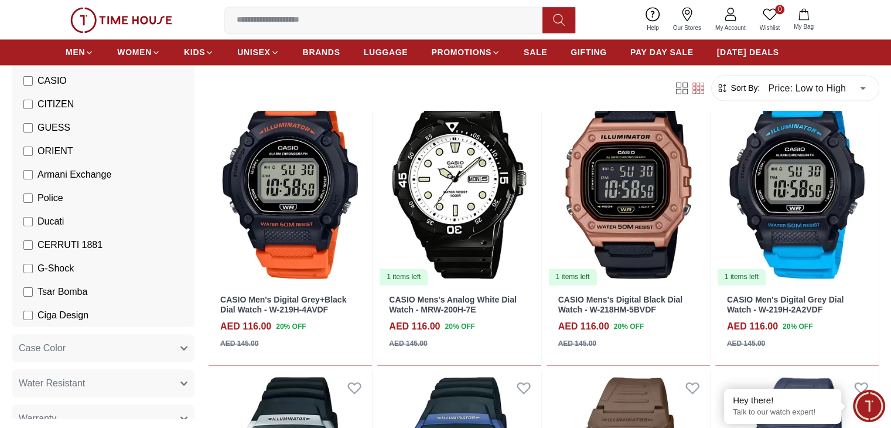
scroll to position [1875, 0]
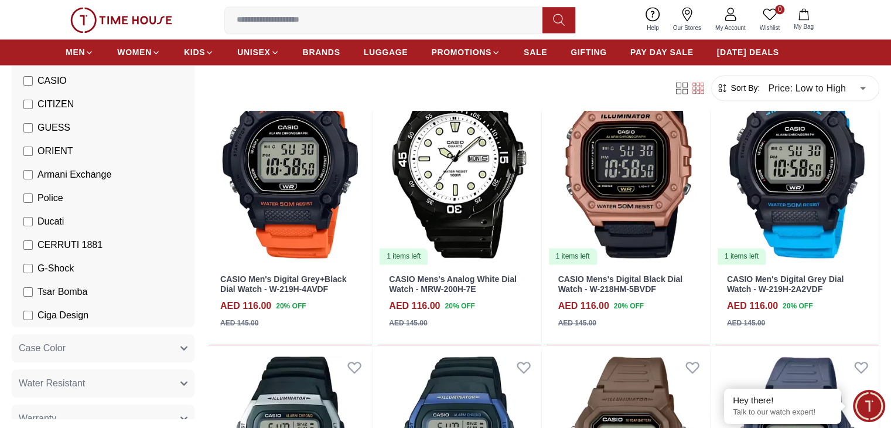
drag, startPoint x: 885, startPoint y: 242, endPoint x: 886, endPoint y: 264, distance: 21.7
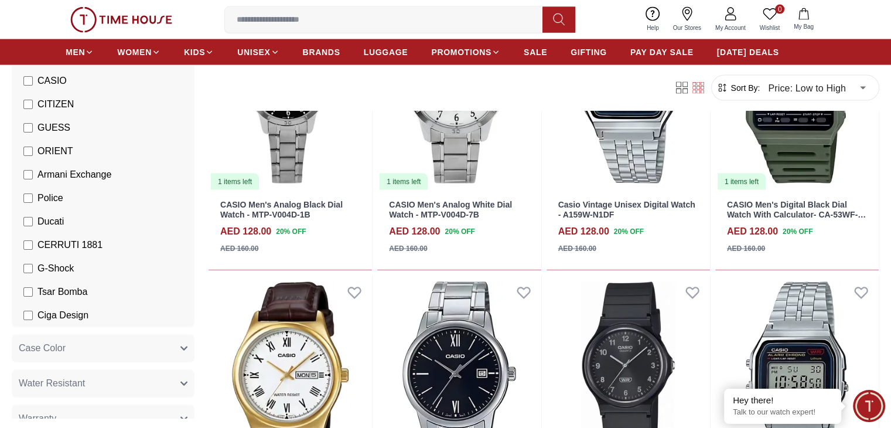
scroll to position [2610, 0]
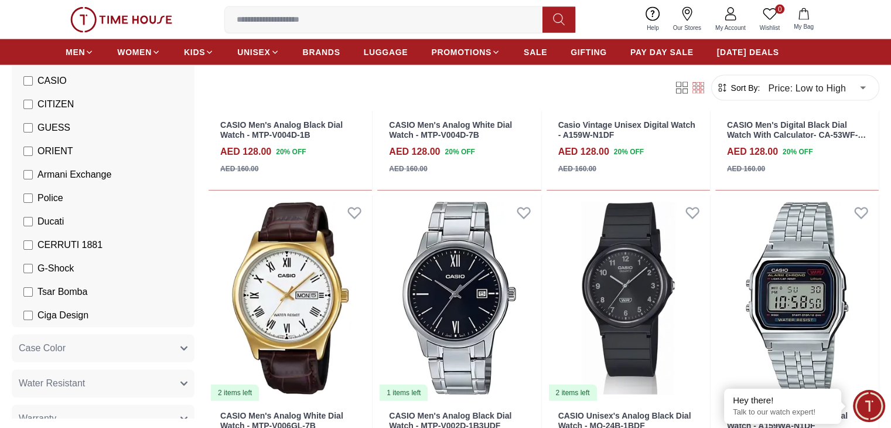
scroll to position [2727, 0]
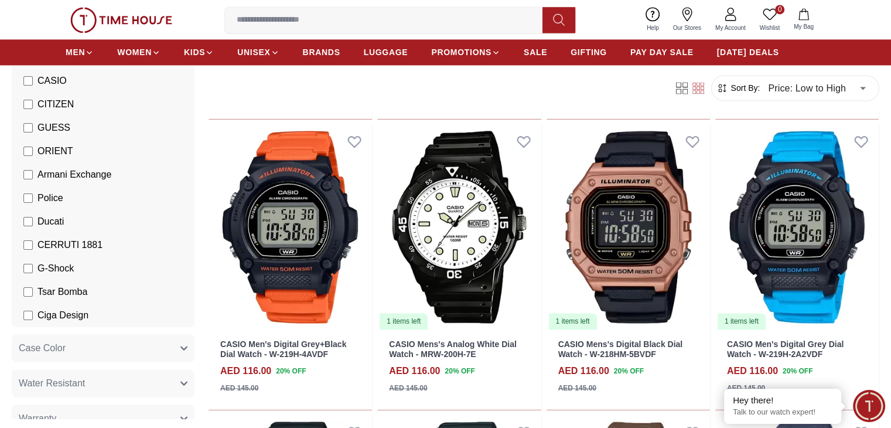
scroll to position [1880, 0]
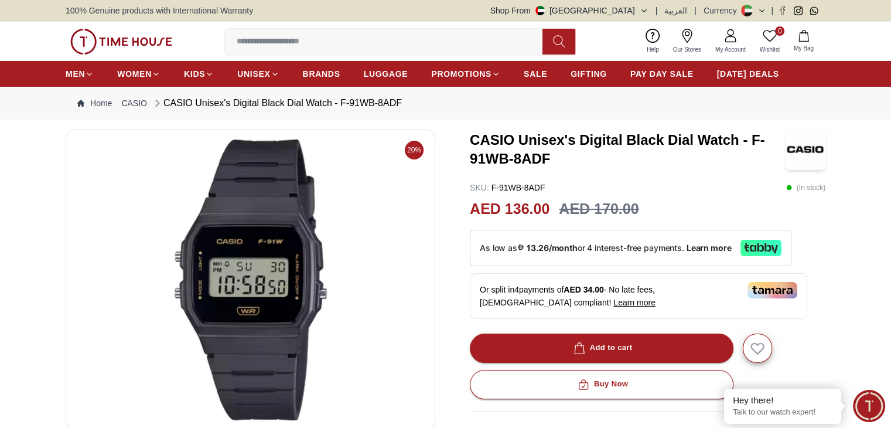
click at [357, 34] on input at bounding box center [388, 41] width 327 height 23
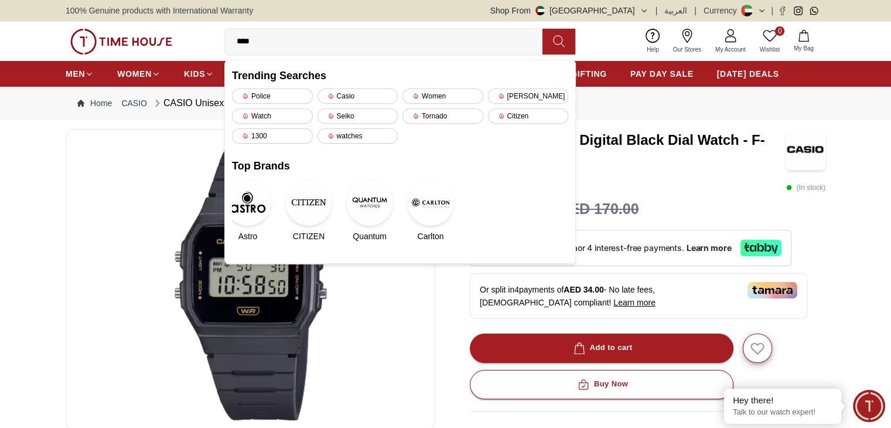
type input "*****"
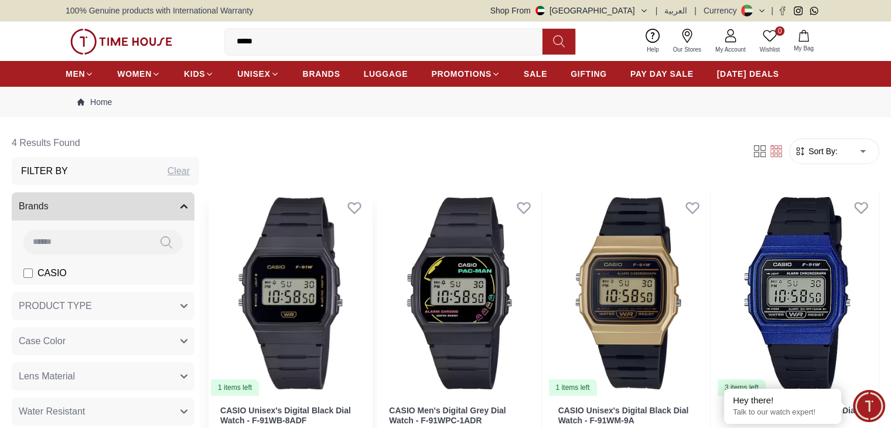
click at [333, 250] on img at bounding box center [290, 293] width 163 height 206
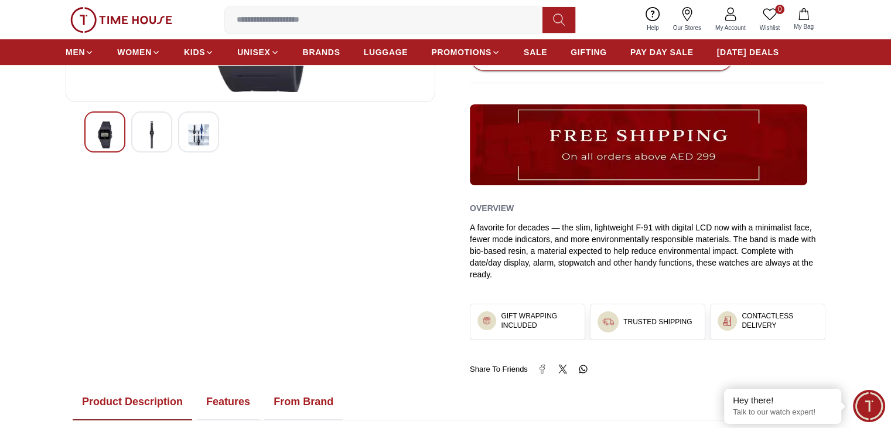
scroll to position [527, 0]
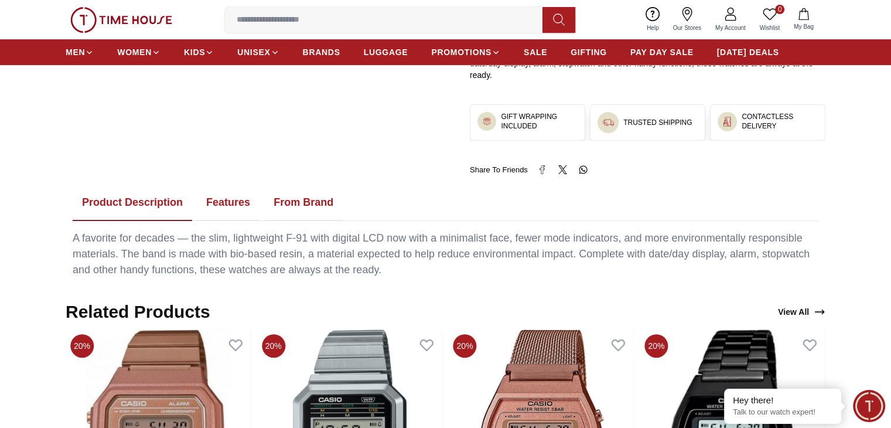
click at [235, 199] on button "Features" at bounding box center [228, 203] width 63 height 36
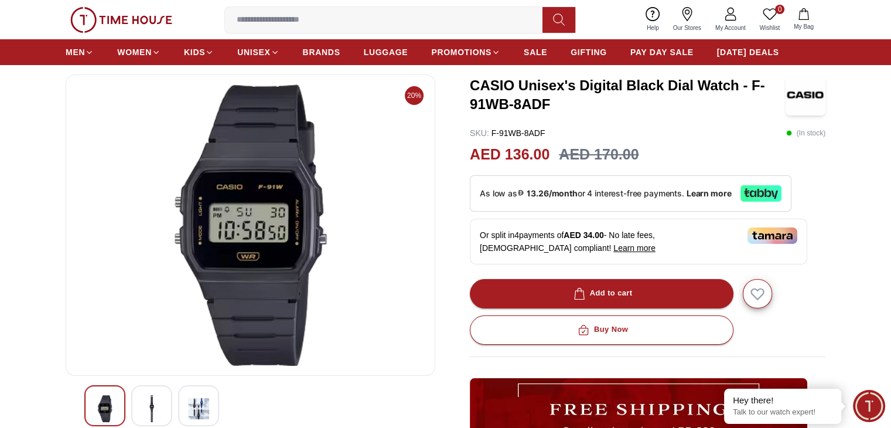
scroll to position [0, 0]
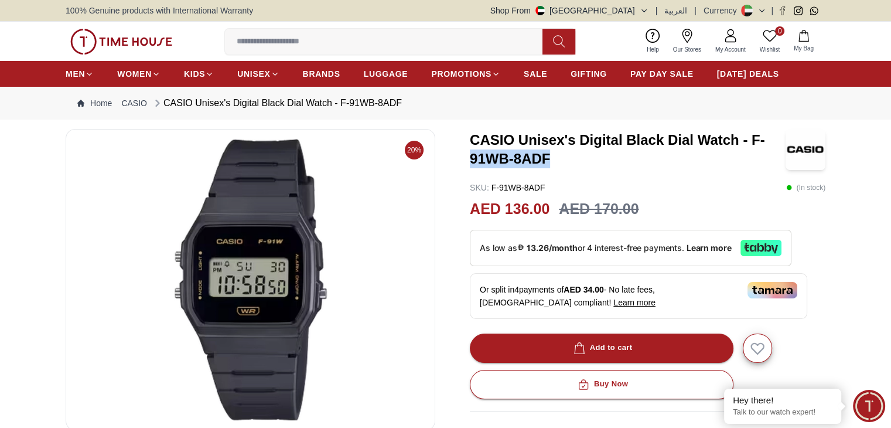
drag, startPoint x: 513, startPoint y: 156, endPoint x: 464, endPoint y: 155, distance: 49.2
click at [464, 155] on div "20% CASIO Unisex's Digital Black Dial Watch - F-91WB-8ADF SKU : F-91WB-8ADF ( I…" at bounding box center [446, 416] width 760 height 574
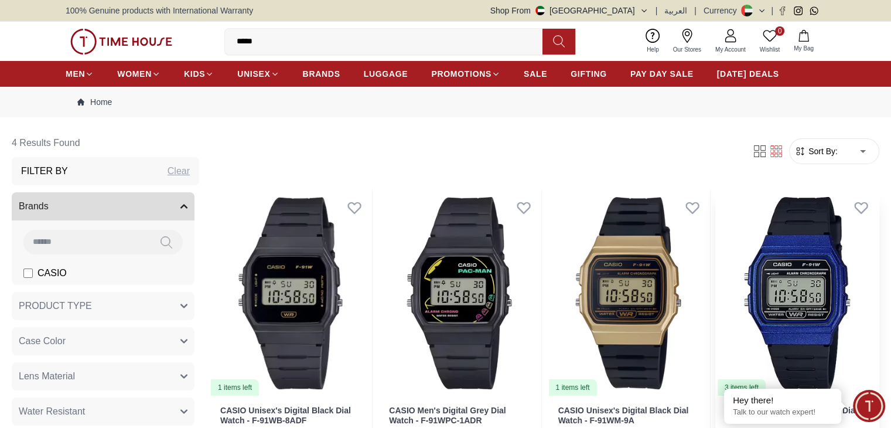
click at [715, 258] on img at bounding box center [796, 293] width 163 height 206
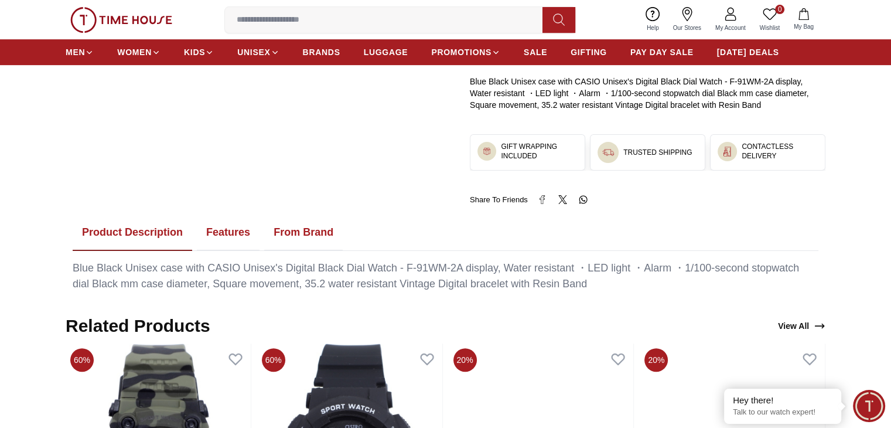
scroll to position [439, 0]
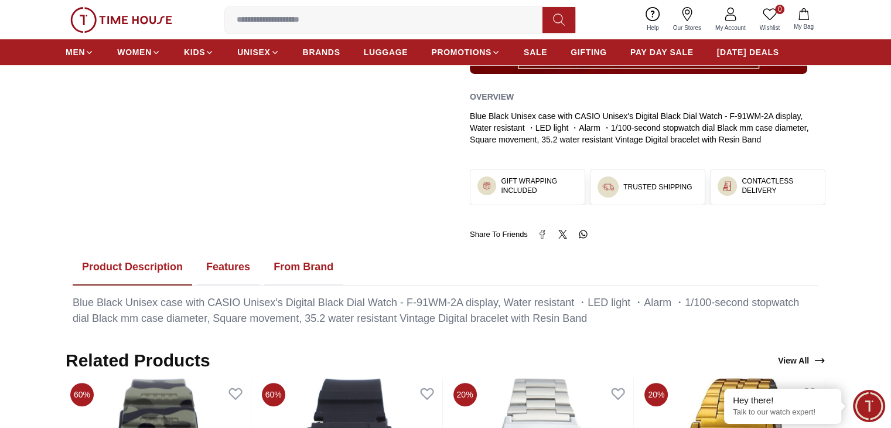
click at [316, 260] on button "From Brand" at bounding box center [303, 267] width 78 height 36
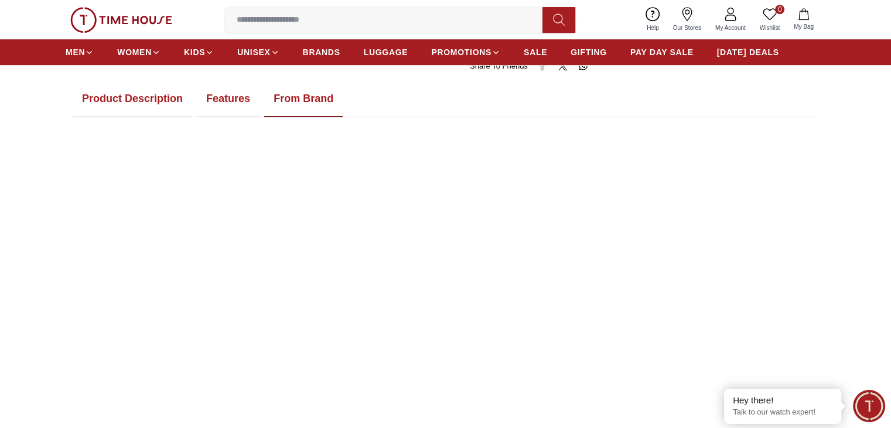
scroll to position [557, 0]
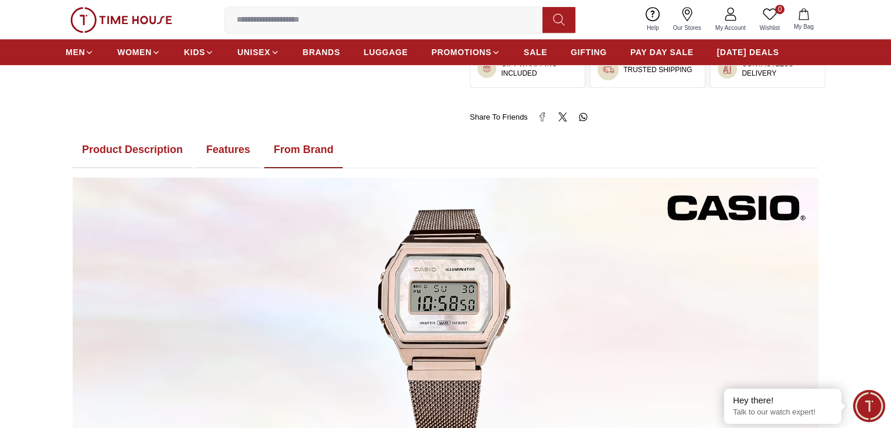
click at [244, 161] on button "Features" at bounding box center [228, 150] width 63 height 36
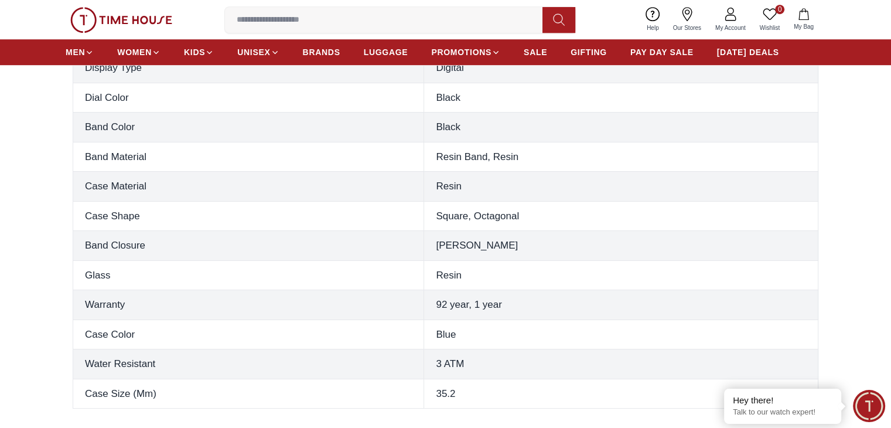
scroll to position [791, 0]
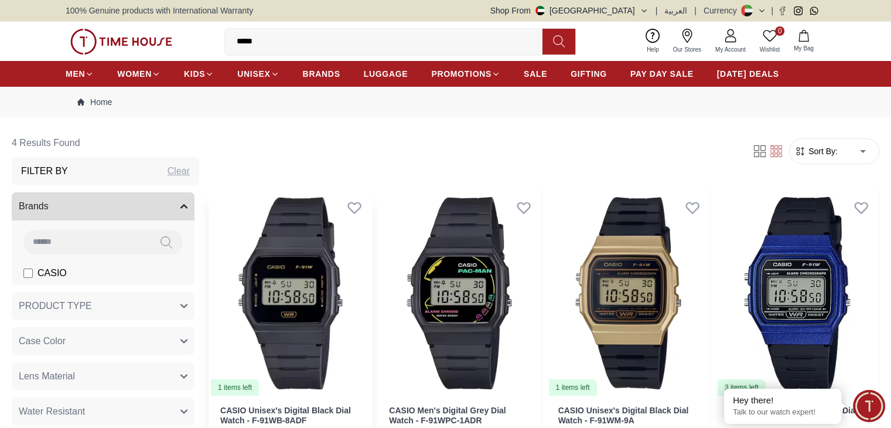
click at [303, 268] on img at bounding box center [290, 293] width 163 height 206
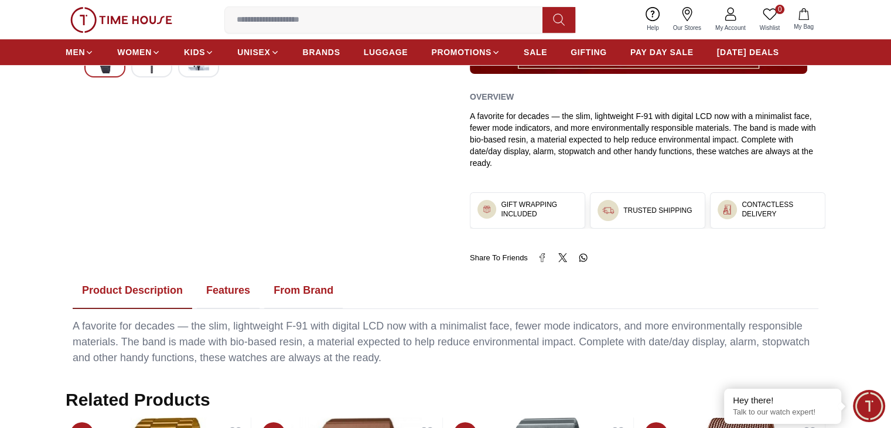
scroll to position [527, 0]
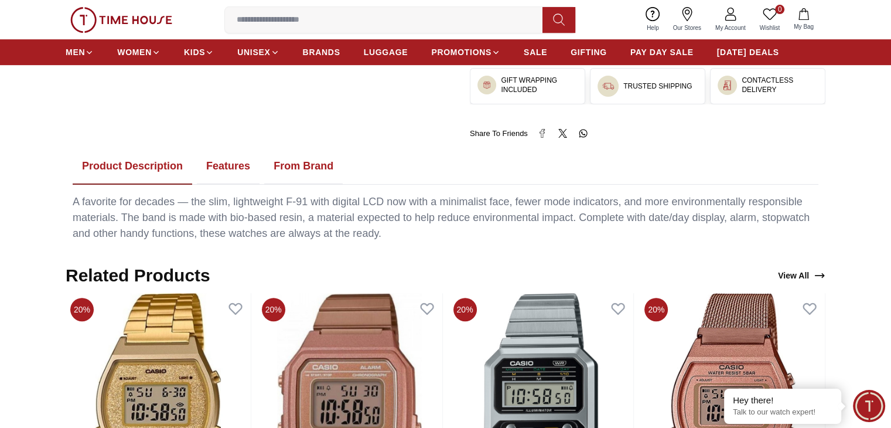
click at [226, 158] on button "Features" at bounding box center [228, 166] width 63 height 36
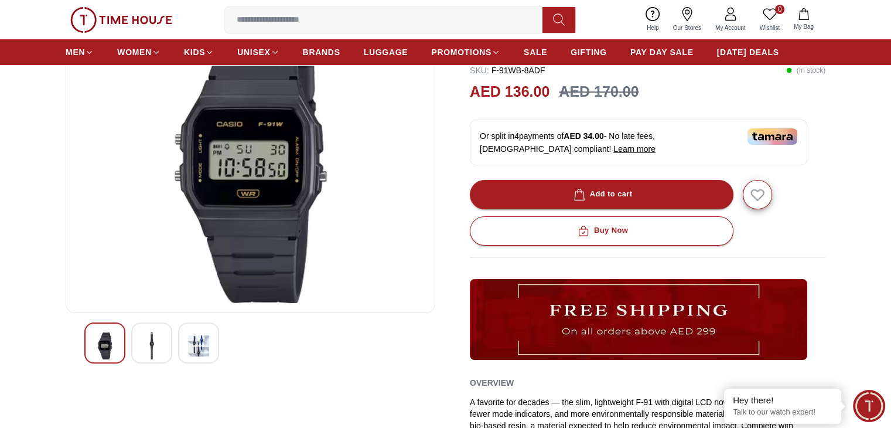
scroll to position [0, 0]
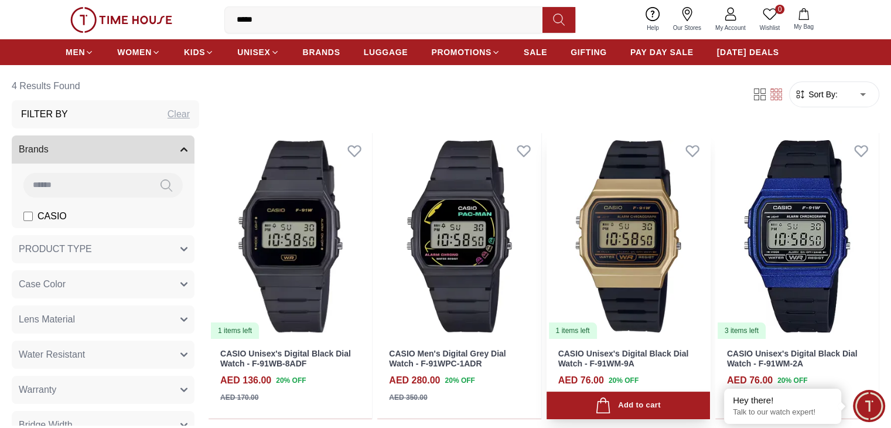
scroll to position [59, 0]
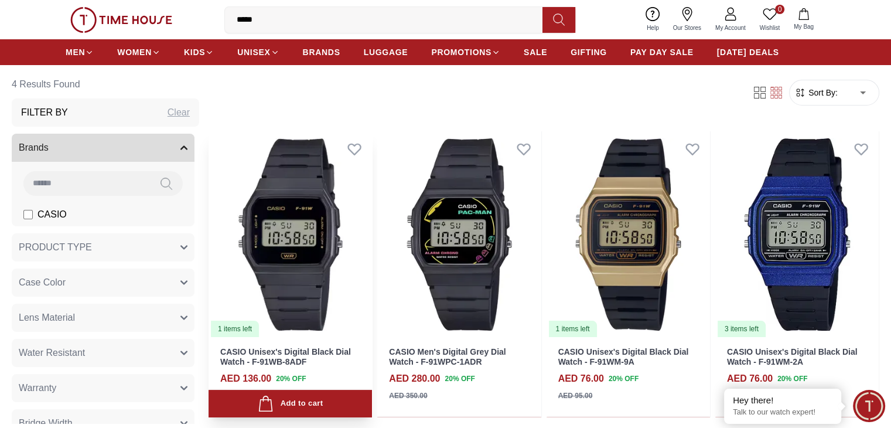
click at [339, 204] on img at bounding box center [290, 234] width 163 height 206
